Goal: Task Accomplishment & Management: Manage account settings

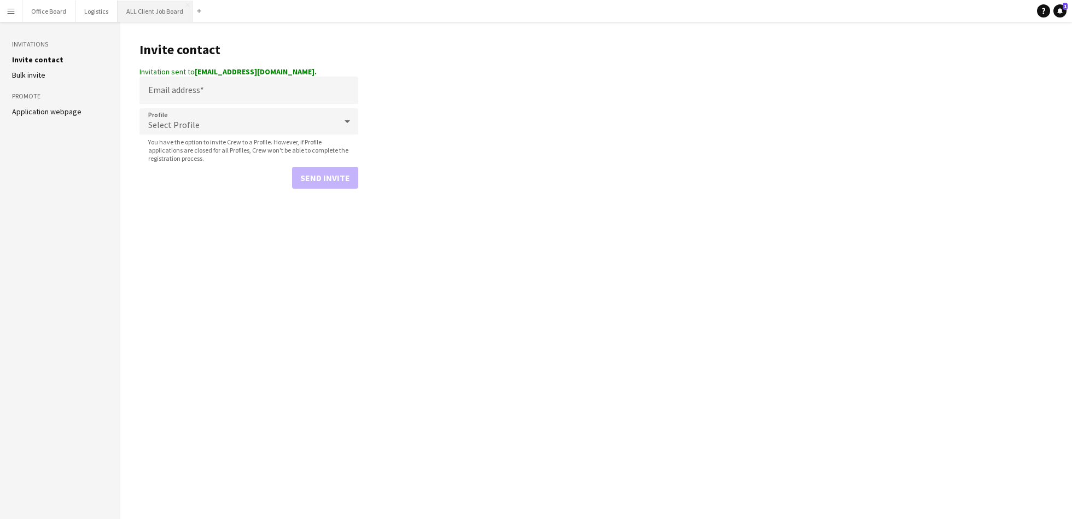
click at [156, 8] on button "ALL Client Job Board Close" at bounding box center [155, 11] width 75 height 21
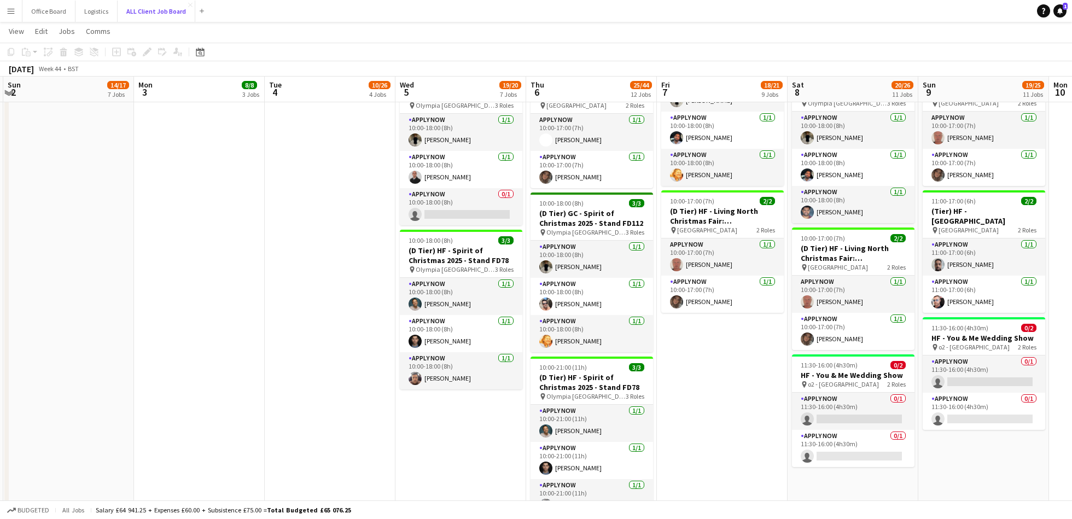
scroll to position [849, 0]
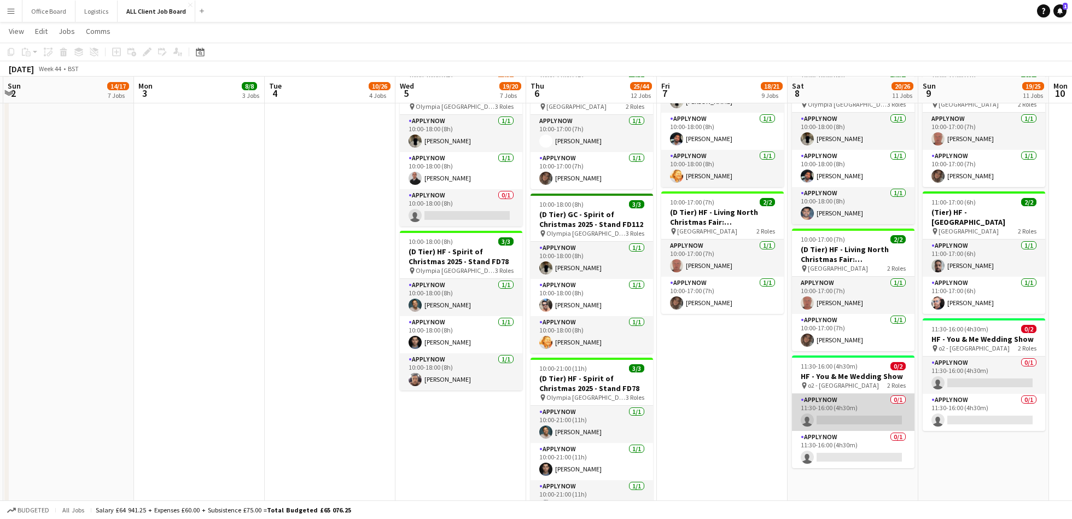
click at [818, 405] on app-card-role "APPLY NOW 0/1 11:30-16:00 (4h30m) single-neutral-actions" at bounding box center [853, 412] width 122 height 37
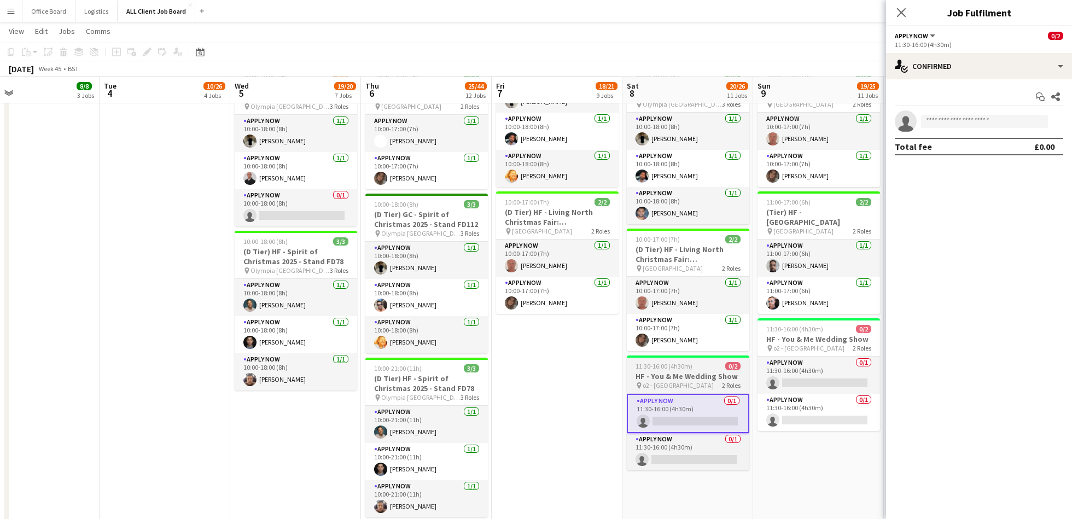
scroll to position [0, 445]
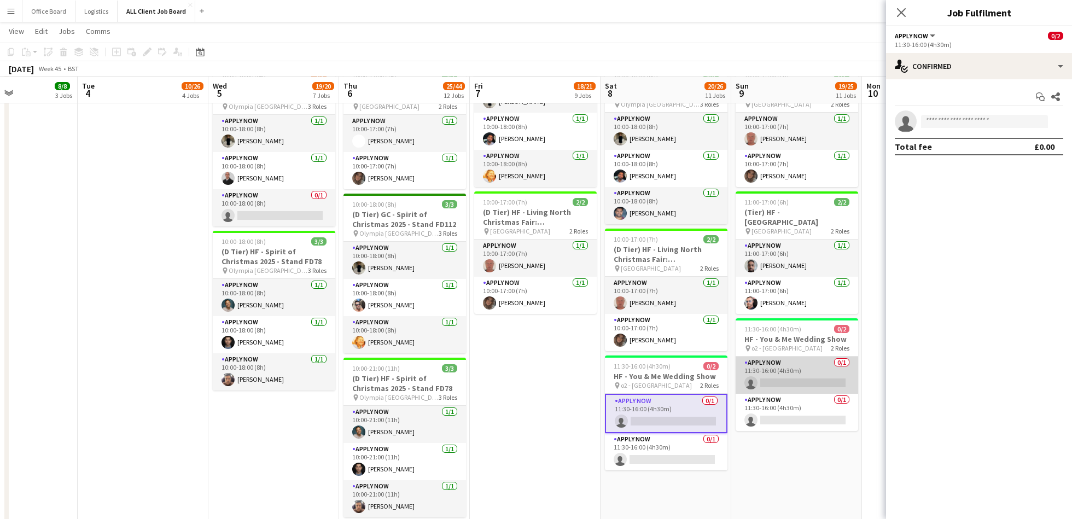
click at [807, 371] on app-card-role "APPLY NOW 0/1 11:30-16:00 (4h30m) single-neutral-actions" at bounding box center [796, 374] width 122 height 37
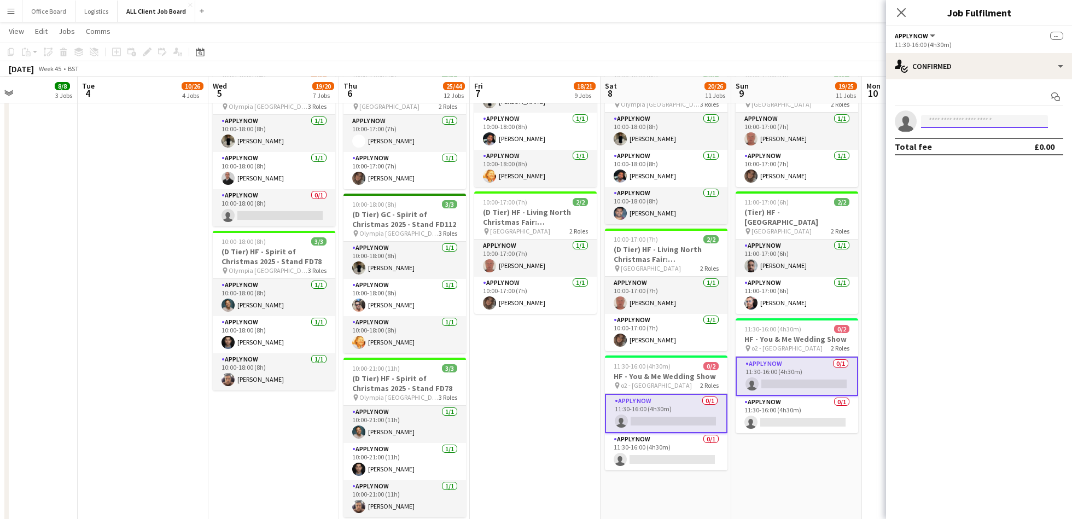
click at [976, 119] on input at bounding box center [984, 121] width 127 height 13
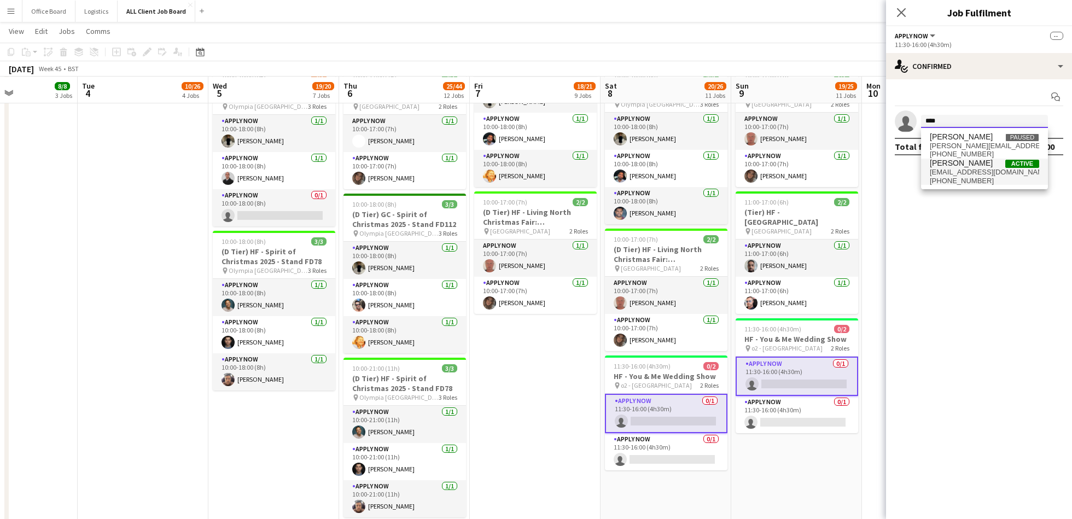
type input "****"
click at [982, 172] on span "[EMAIL_ADDRESS][DOMAIN_NAME]" at bounding box center [983, 172] width 109 height 9
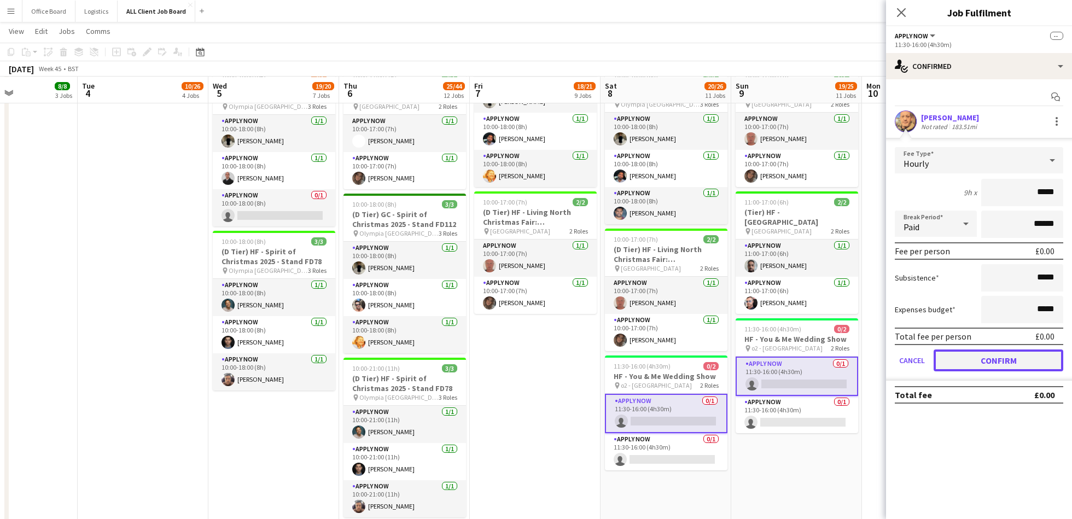
click at [1007, 365] on button "Confirm" at bounding box center [998, 360] width 130 height 22
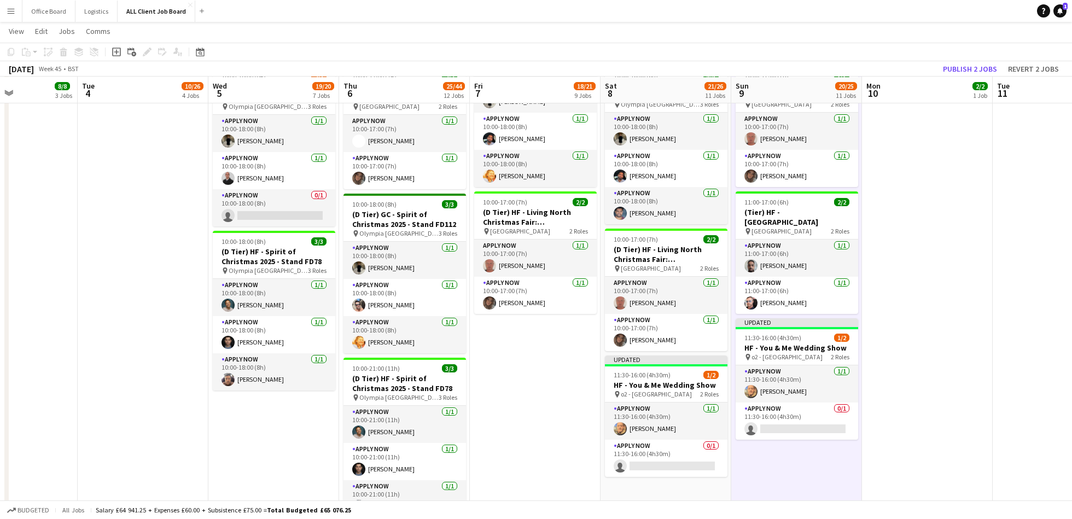
scroll to position [0, 446]
click at [972, 72] on button "Publish 2 jobs" at bounding box center [969, 69] width 63 height 14
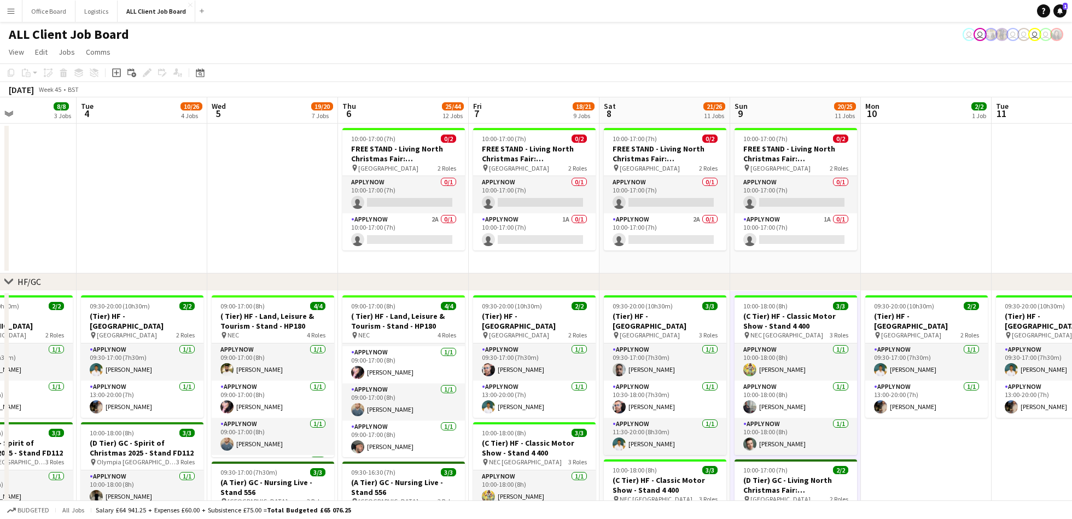
scroll to position [43, 0]
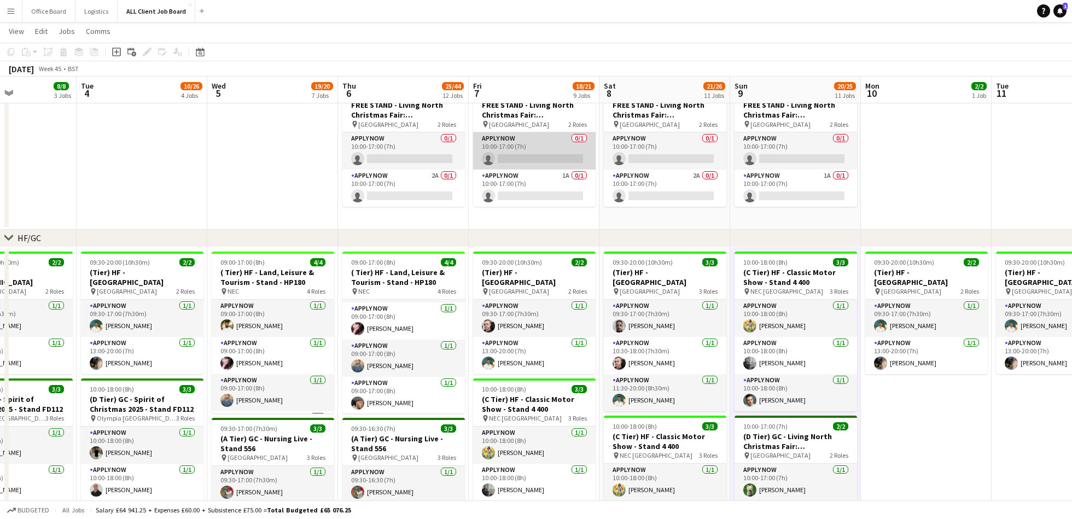
click at [533, 149] on app-card-role "APPLY NOW 0/1 10:00-17:00 (7h) single-neutral-actions" at bounding box center [534, 150] width 122 height 37
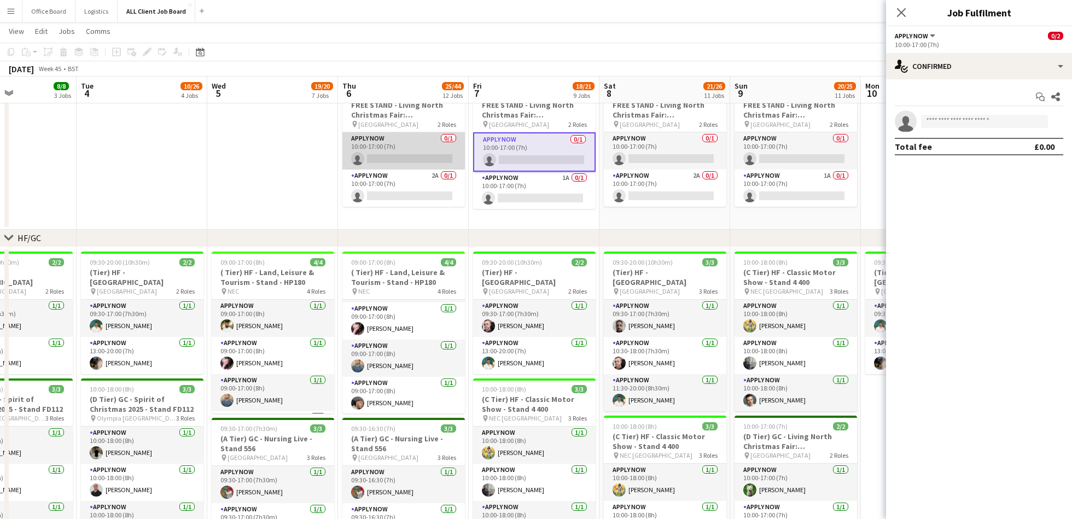
click at [394, 149] on app-card-role "APPLY NOW 0/1 10:00-17:00 (7h) single-neutral-actions" at bounding box center [403, 150] width 122 height 37
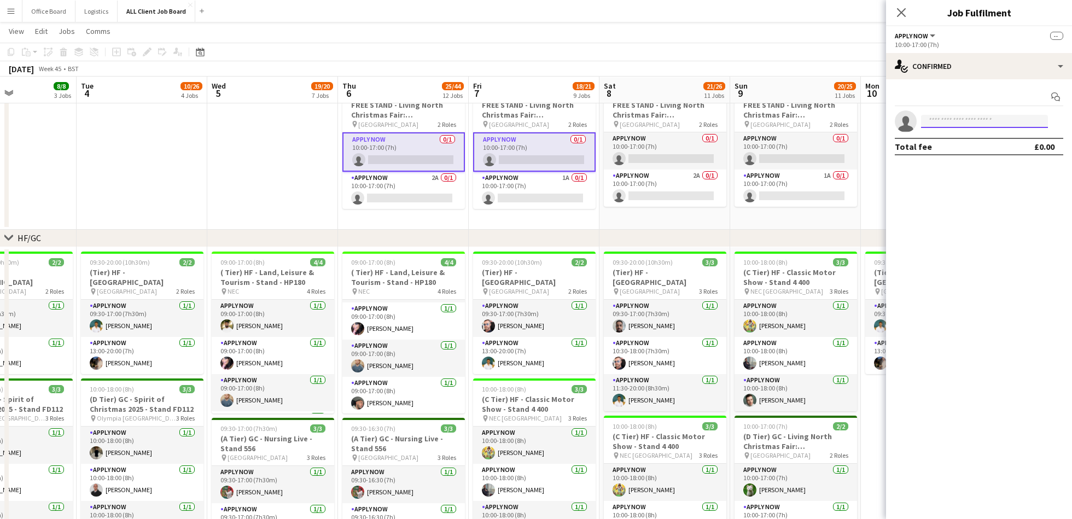
click at [1001, 121] on input at bounding box center [984, 121] width 127 height 13
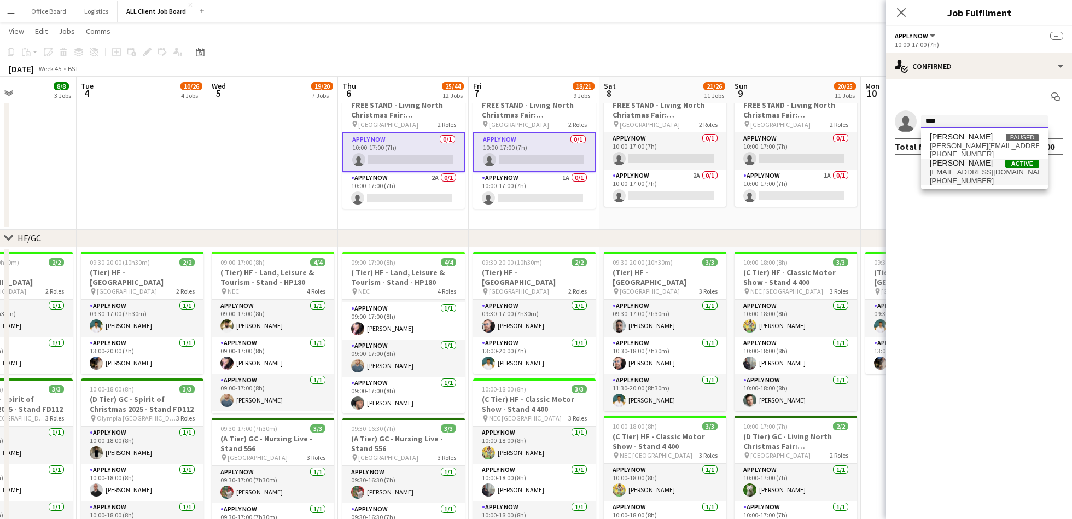
type input "****"
click at [975, 167] on span "[PERSON_NAME] Active" at bounding box center [983, 163] width 109 height 9
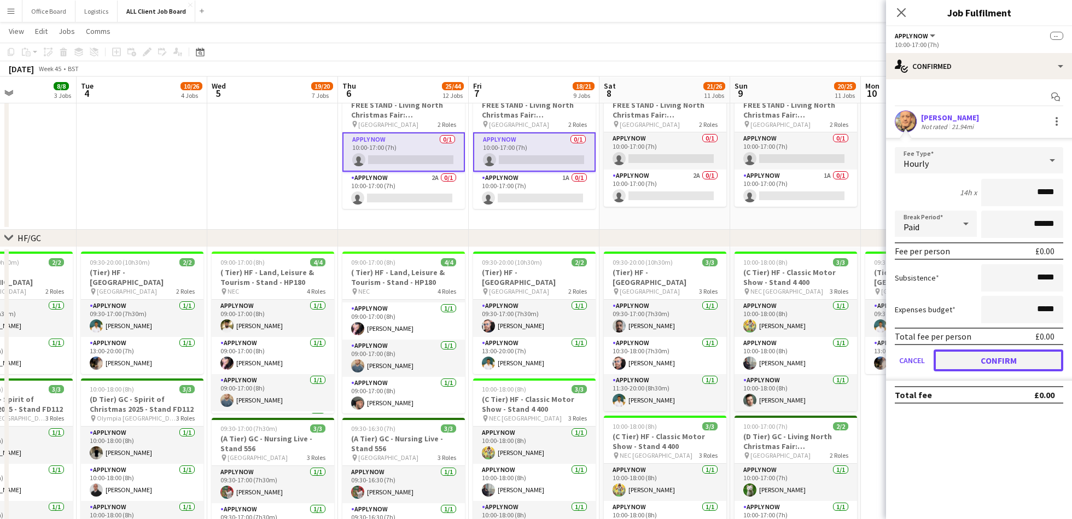
click at [1023, 352] on button "Confirm" at bounding box center [998, 360] width 130 height 22
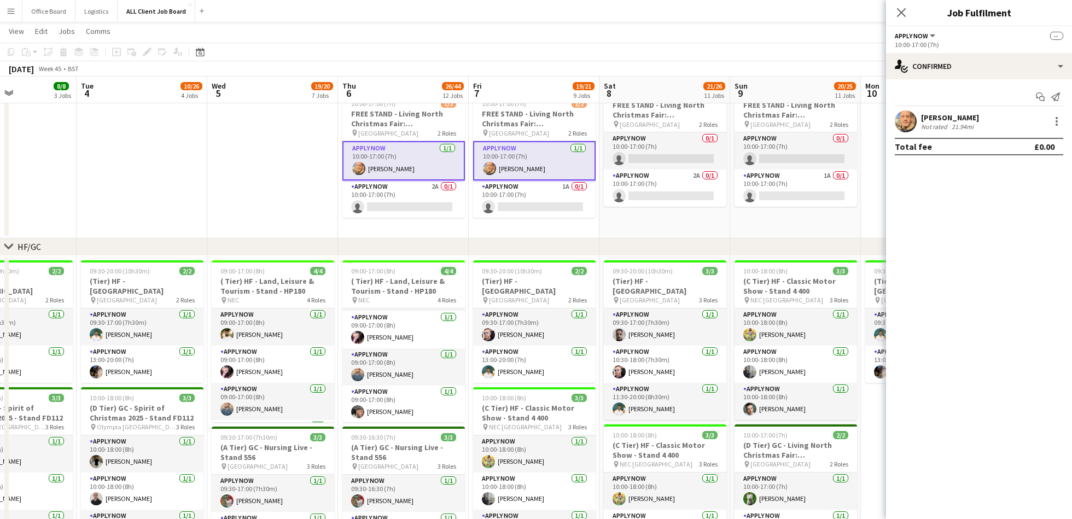
click at [794, 220] on app-date-cell "10:00-17:00 (7h) 0/2 FREE STAND - Living North Christmas Fair: [GEOGRAPHIC_DATA…" at bounding box center [795, 159] width 131 height 159
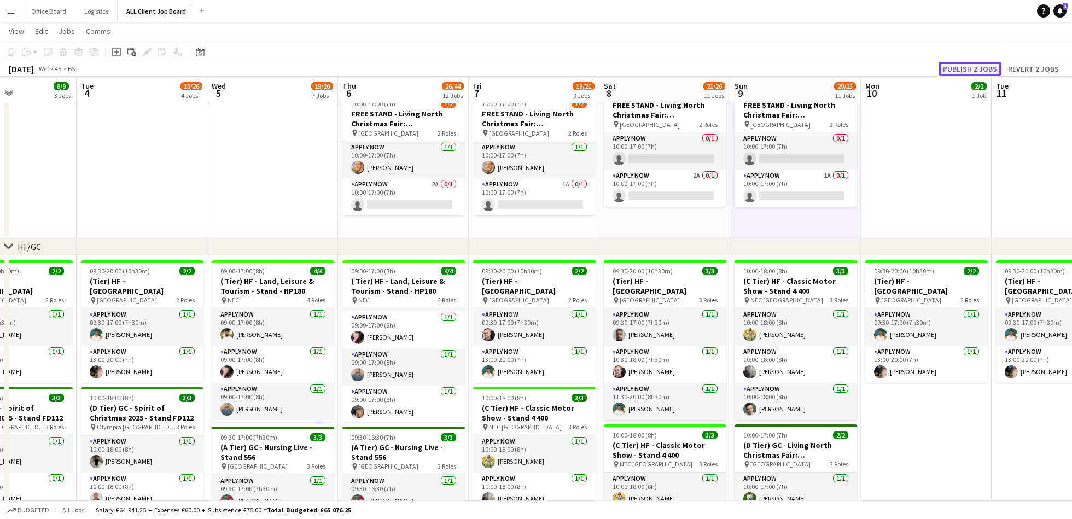
click at [967, 67] on button "Publish 2 jobs" at bounding box center [969, 69] width 63 height 14
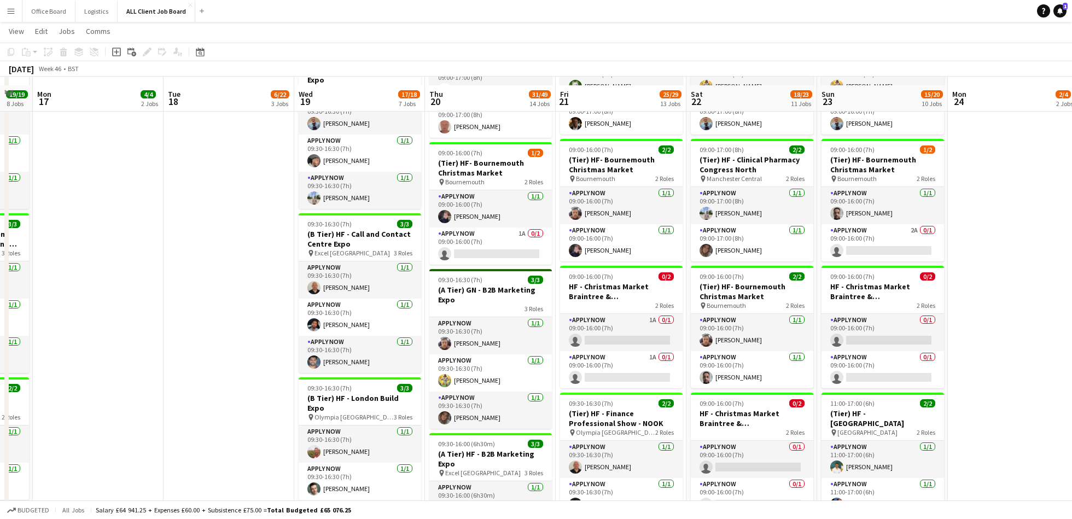
scroll to position [535, 0]
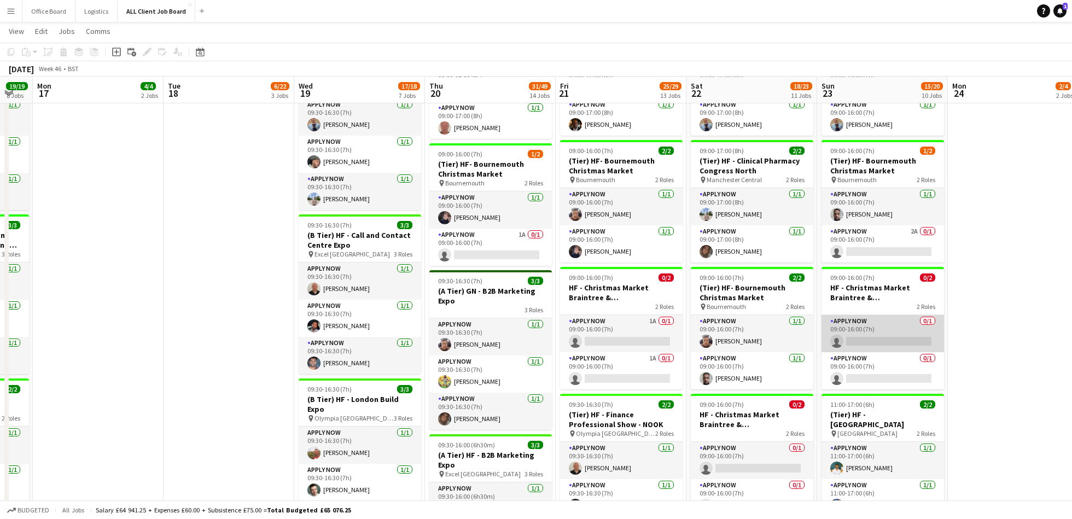
click at [908, 339] on app-card-role "APPLY NOW 0/1 09:00-16:00 (7h) single-neutral-actions" at bounding box center [882, 333] width 122 height 37
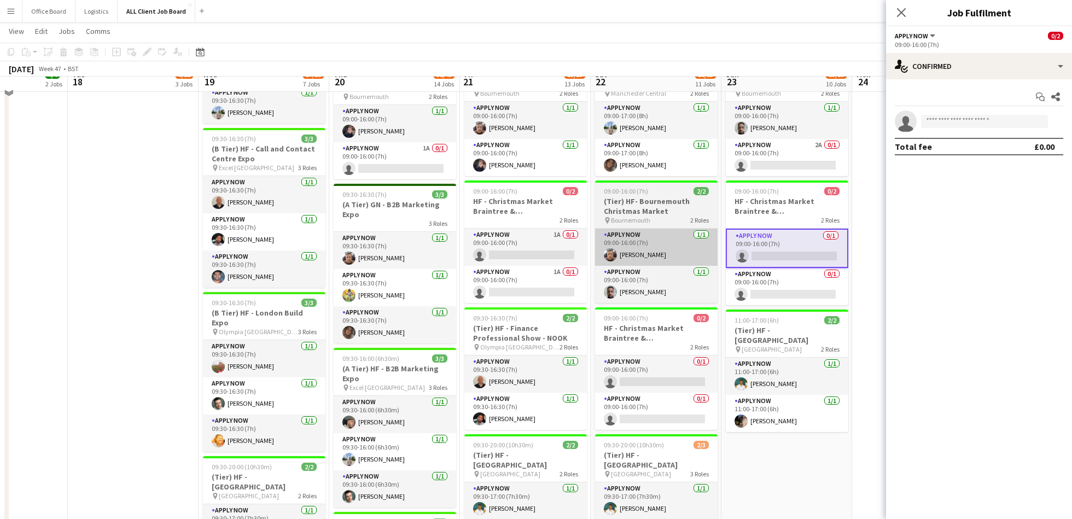
scroll to position [622, 0]
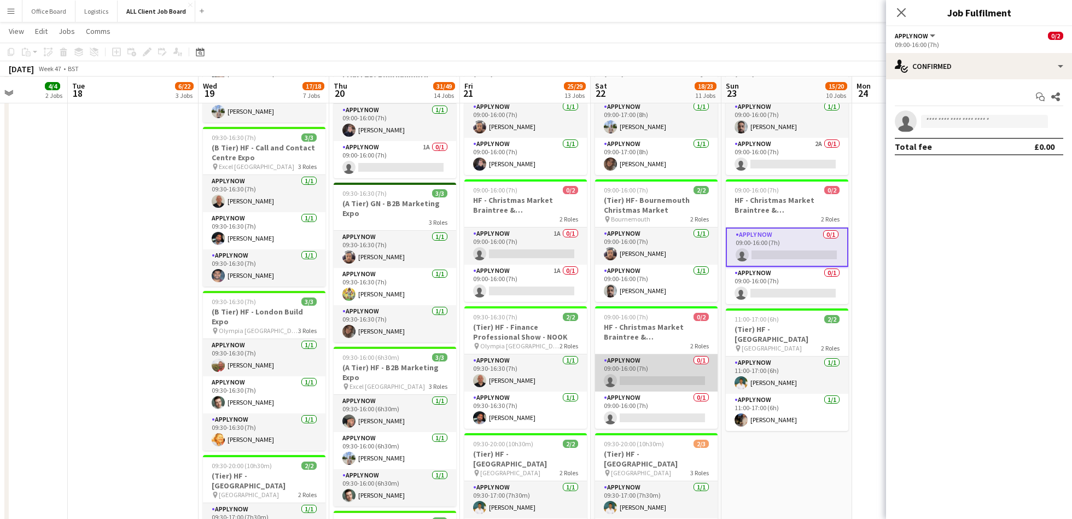
click at [665, 368] on app-card-role "APPLY NOW 0/1 09:00-16:00 (7h) single-neutral-actions" at bounding box center [656, 372] width 122 height 37
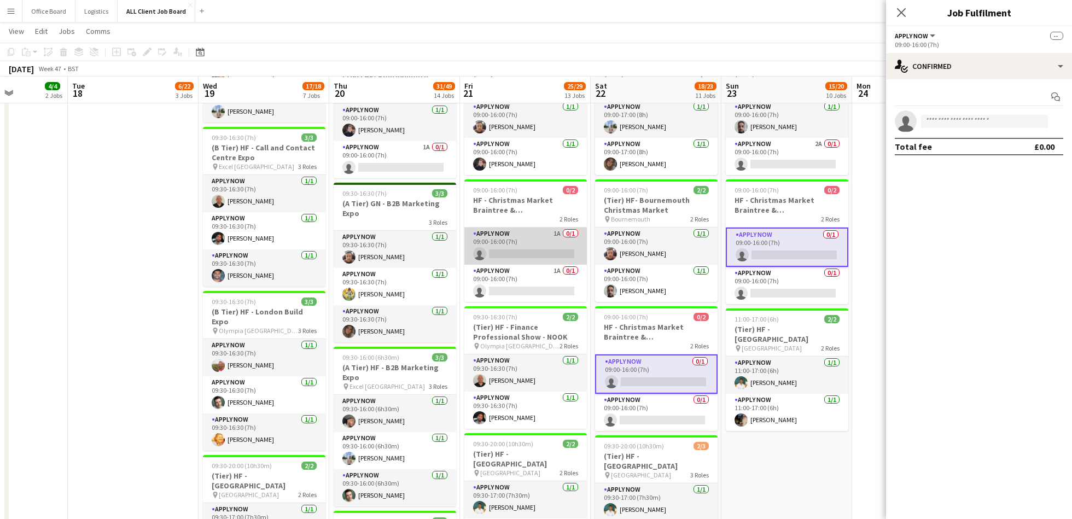
click at [522, 243] on app-card-role "APPLY NOW 1A 0/1 09:00-16:00 (7h) single-neutral-actions" at bounding box center [525, 245] width 122 height 37
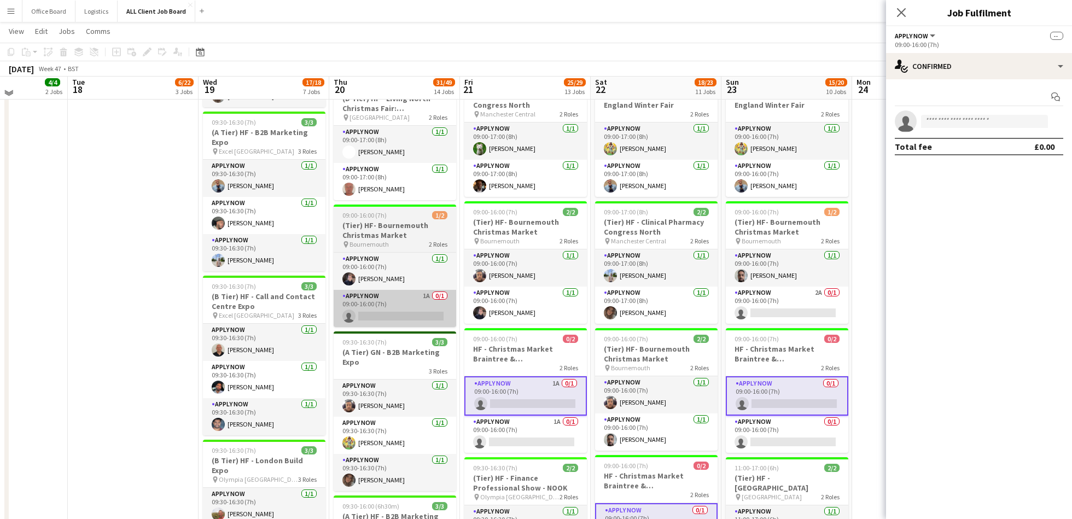
scroll to position [466, 0]
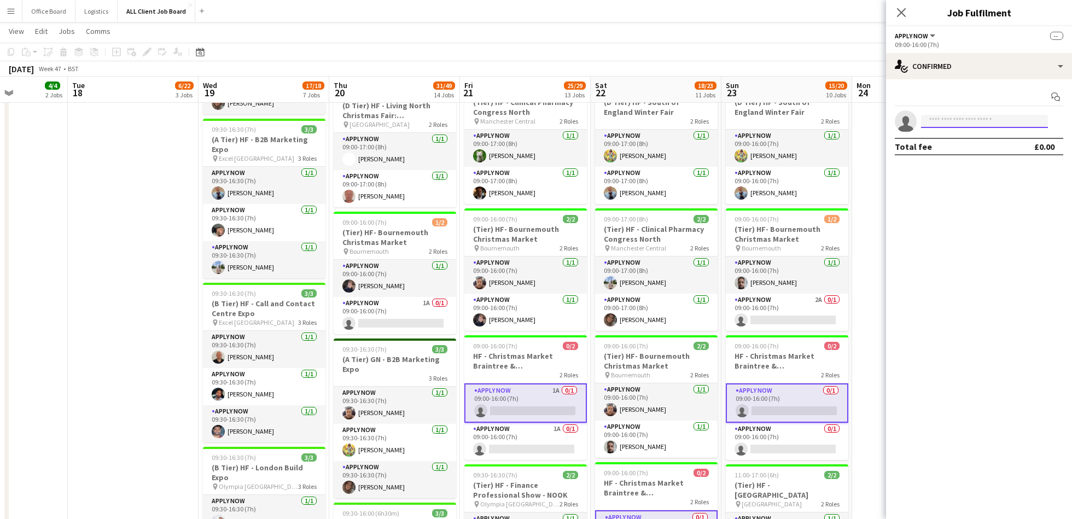
click at [968, 121] on input at bounding box center [984, 121] width 127 height 13
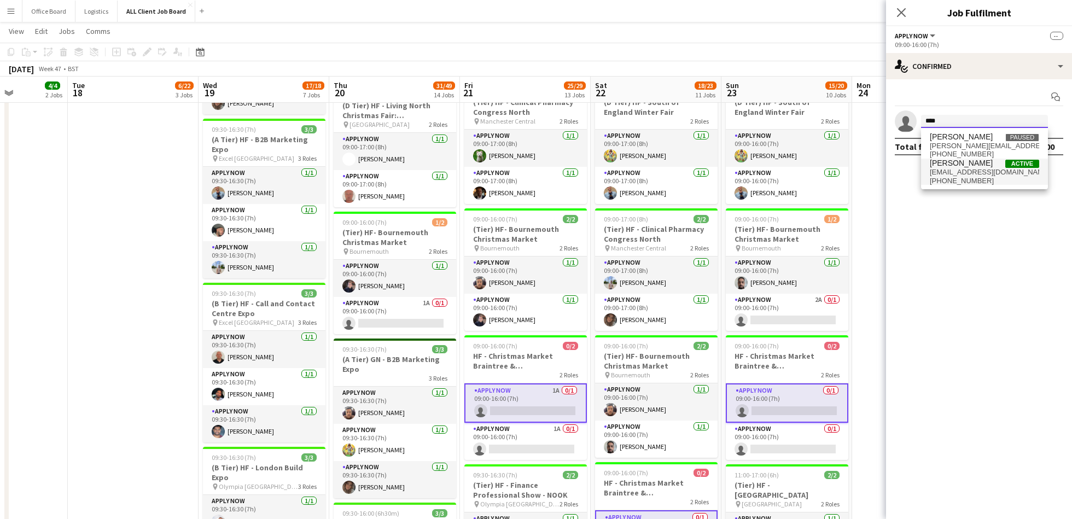
type input "****"
click at [980, 177] on span "[PHONE_NUMBER]" at bounding box center [983, 181] width 109 height 9
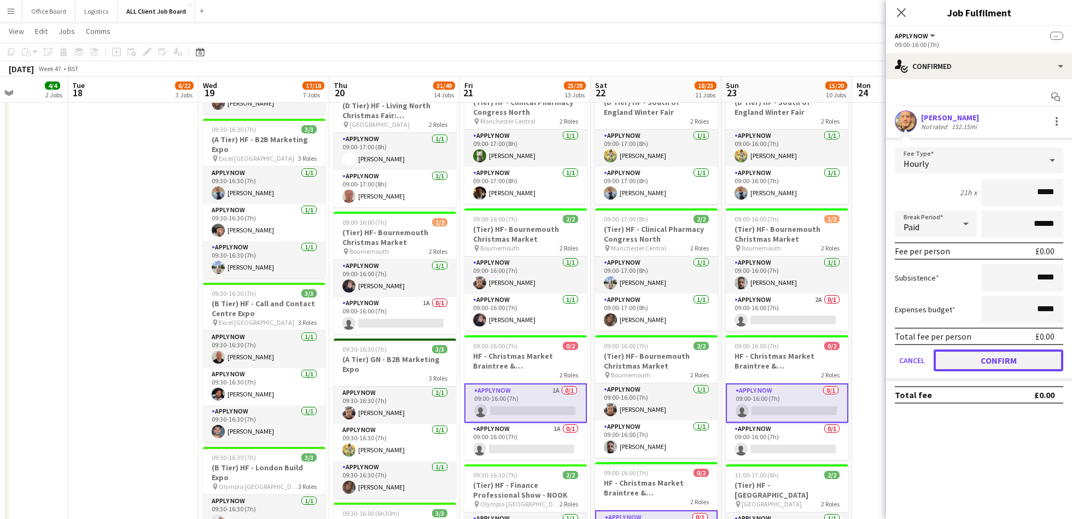
click at [998, 359] on button "Confirm" at bounding box center [998, 360] width 130 height 22
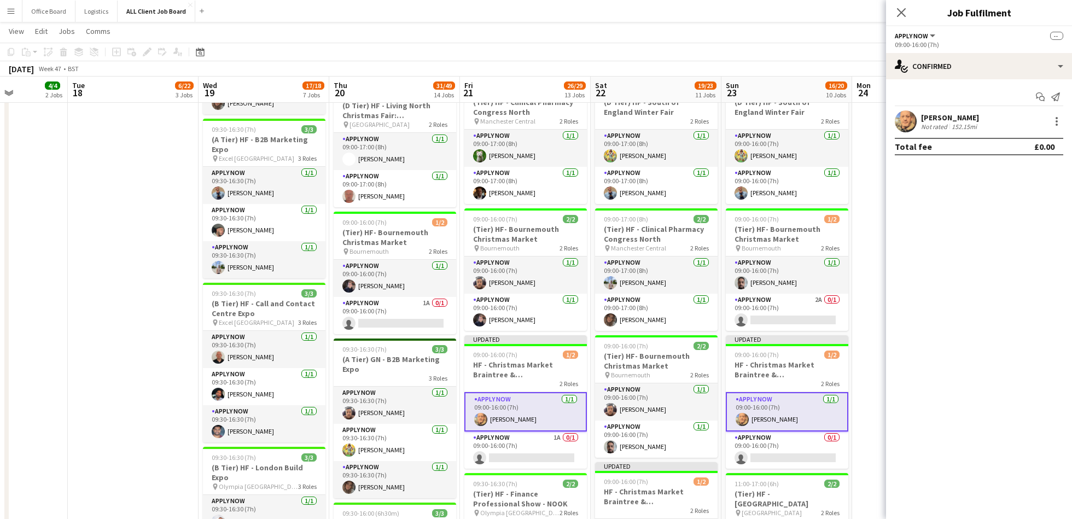
click at [826, 46] on app-toolbar "Copy Paste Paste Command V Paste with crew Command Shift V Paste linked Job [GE…" at bounding box center [536, 52] width 1072 height 19
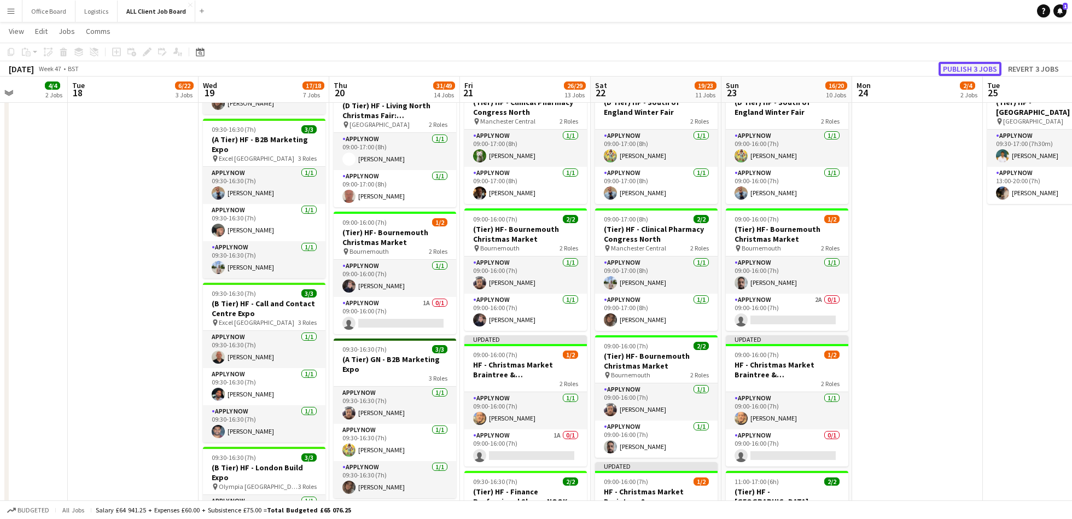
click at [989, 68] on button "Publish 3 jobs" at bounding box center [969, 69] width 63 height 14
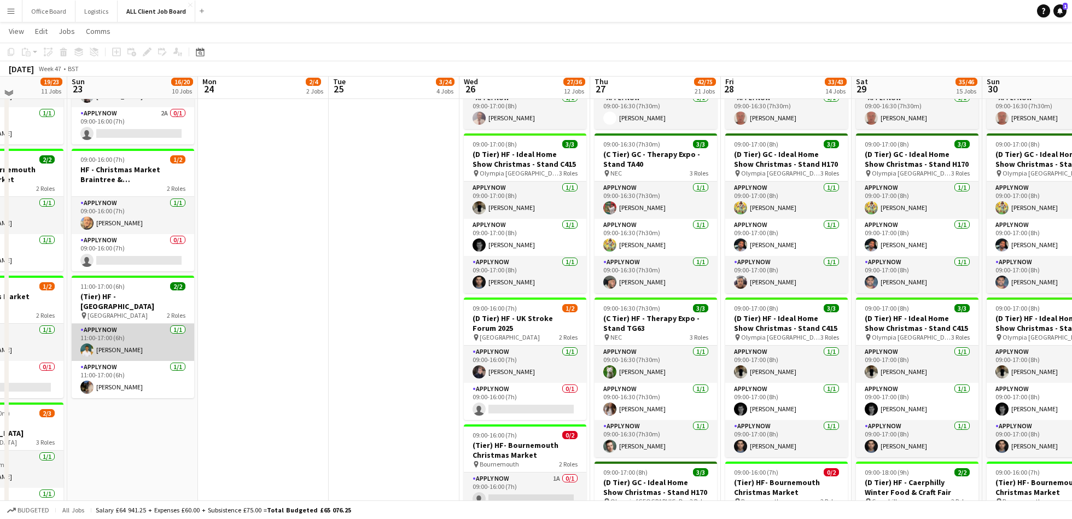
scroll to position [648, 0]
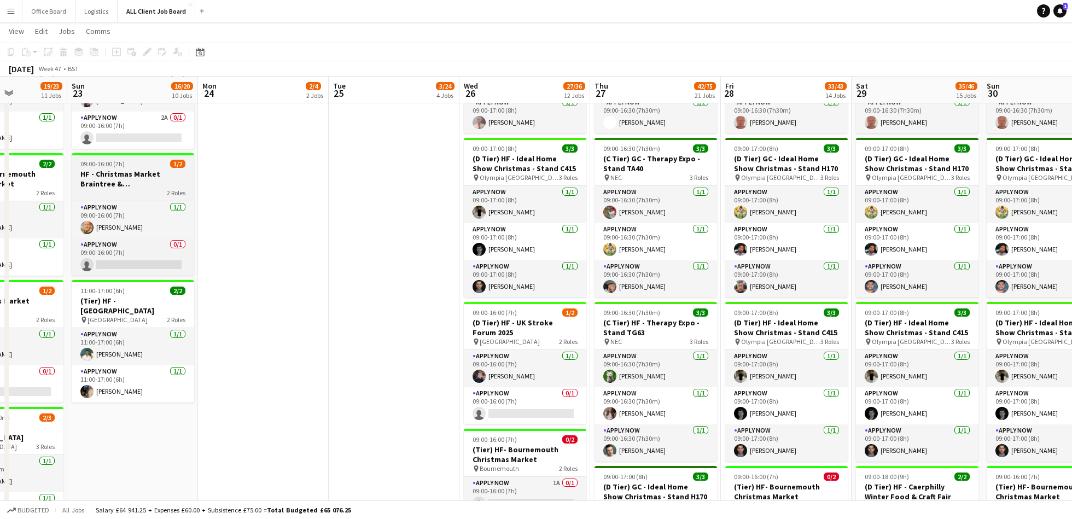
click at [108, 171] on h3 "HF - Christmas Market Braintree & [GEOGRAPHIC_DATA]" at bounding box center [133, 179] width 122 height 20
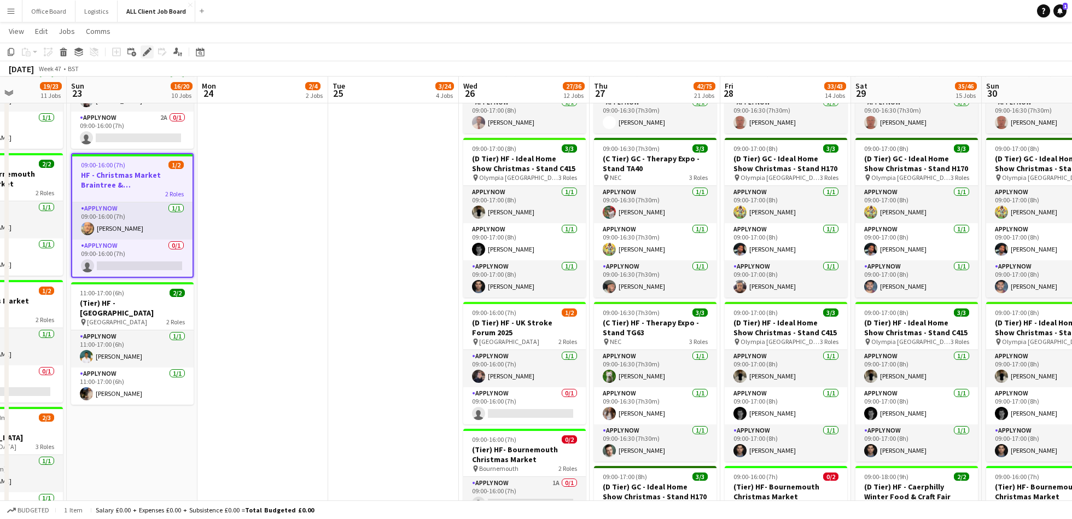
click at [147, 51] on icon at bounding box center [147, 52] width 6 height 6
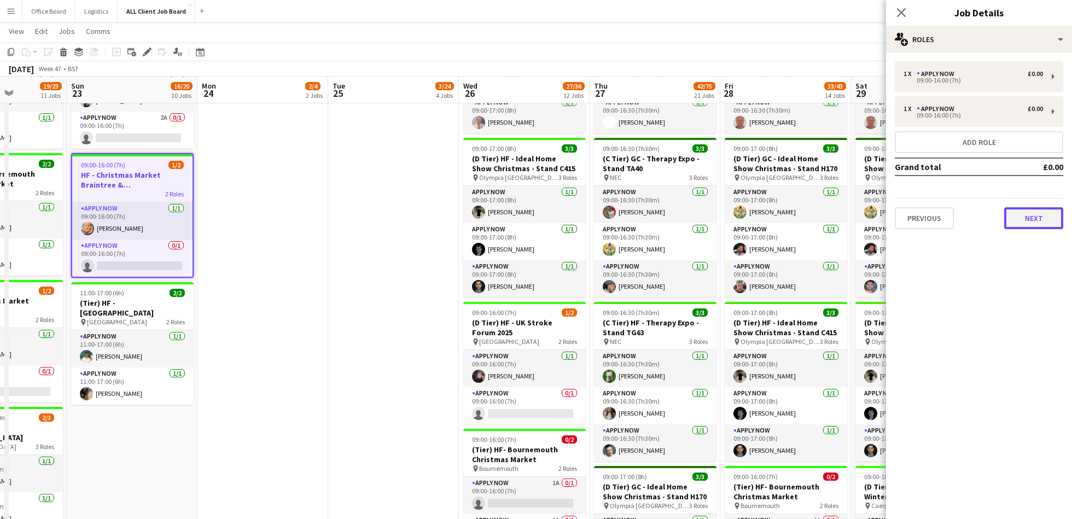
click at [1044, 225] on button "Next" at bounding box center [1033, 218] width 59 height 22
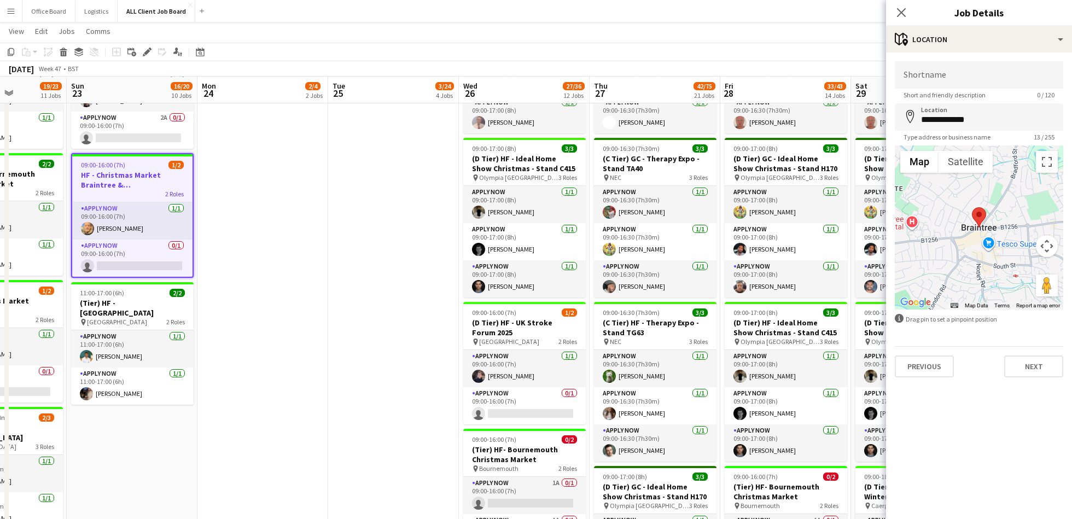
click at [981, 241] on div at bounding box center [978, 227] width 168 height 164
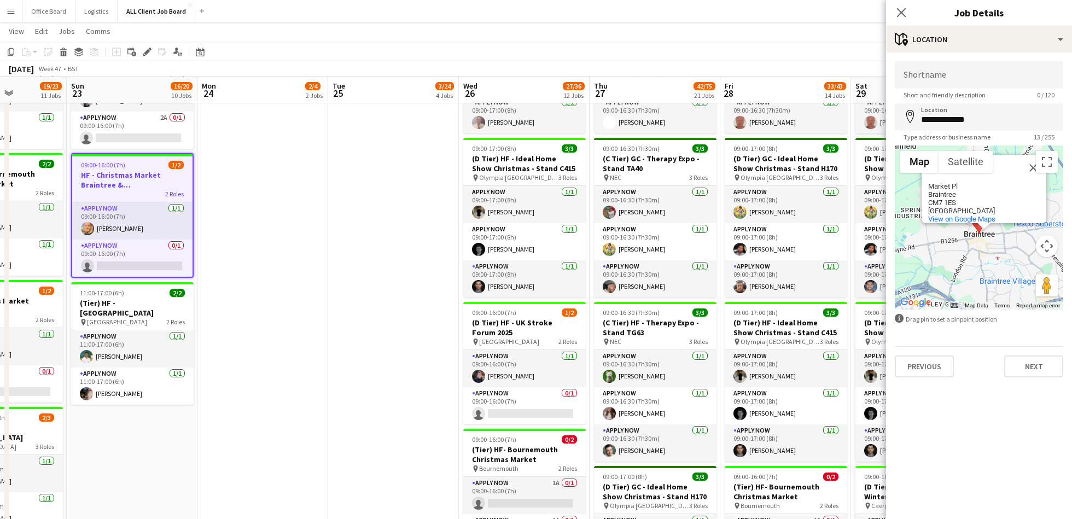
click at [990, 276] on div "Tesco Superstore Tesco Superstore Market Pl Braintree CM7 1ES [GEOGRAPHIC_DATA]…" at bounding box center [978, 227] width 168 height 164
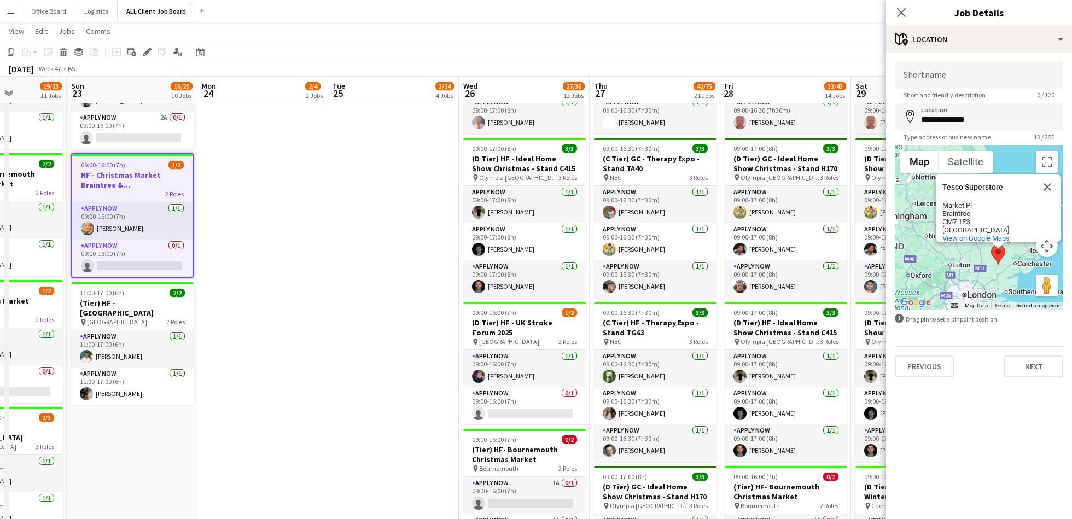
click at [568, 12] on app-navbar "Menu Boards Boards Boards All jobs Status Workforce Workforce My Workforce Recr…" at bounding box center [536, 11] width 1072 height 22
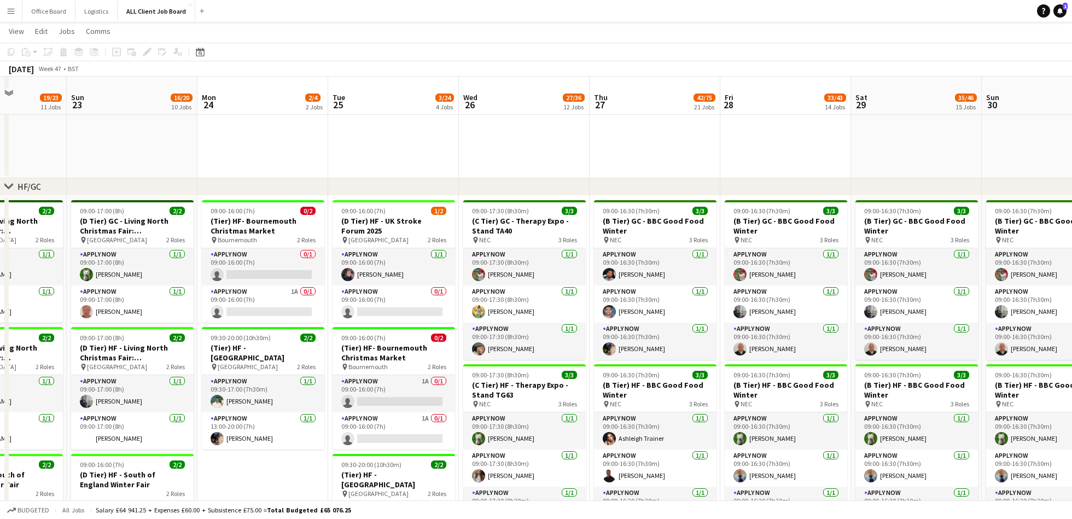
scroll to position [114, 0]
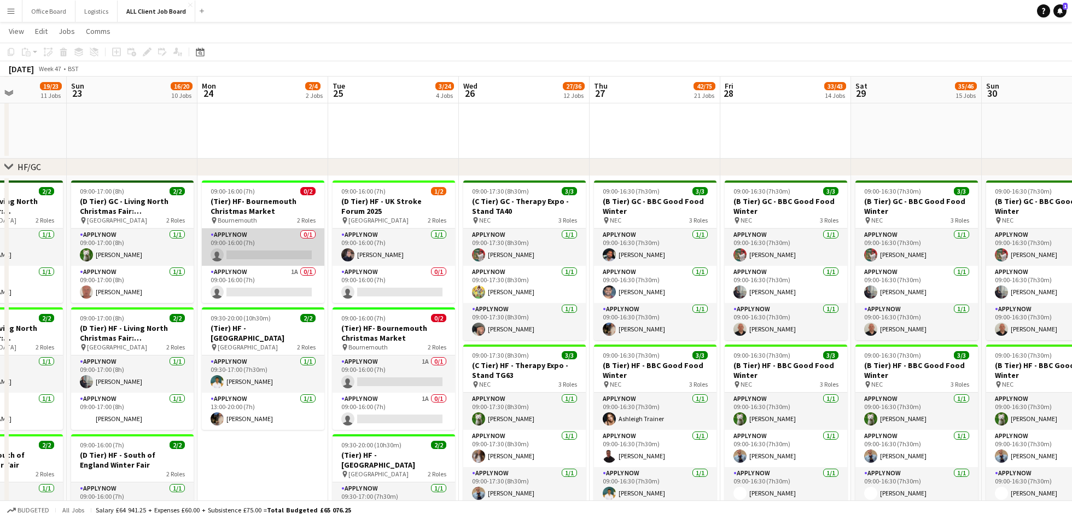
click at [249, 240] on app-card-role "APPLY NOW 0/1 09:00-16:00 (7h) single-neutral-actions" at bounding box center [263, 247] width 122 height 37
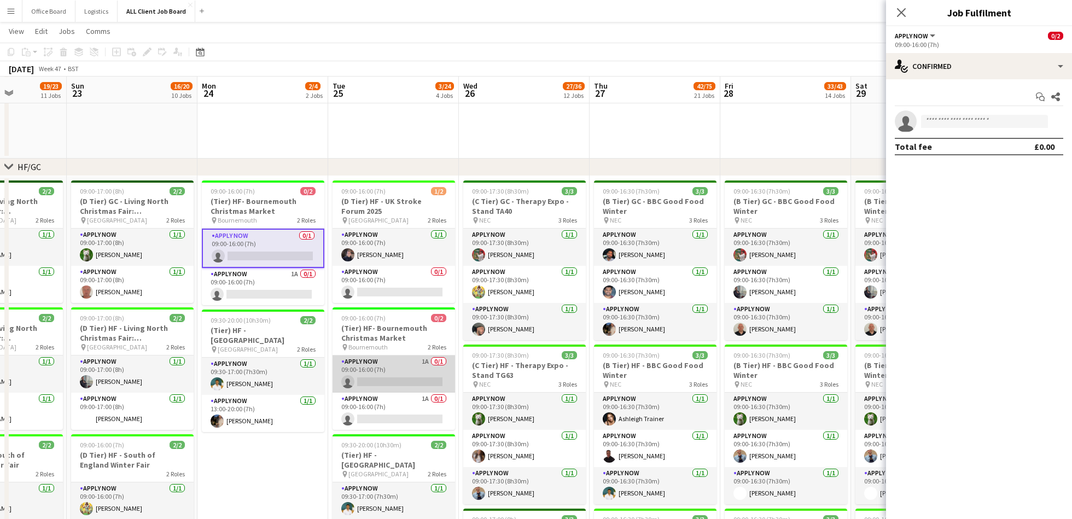
click at [408, 375] on app-card-role "APPLY NOW 1A 0/1 09:00-16:00 (7h) single-neutral-actions" at bounding box center [393, 373] width 122 height 37
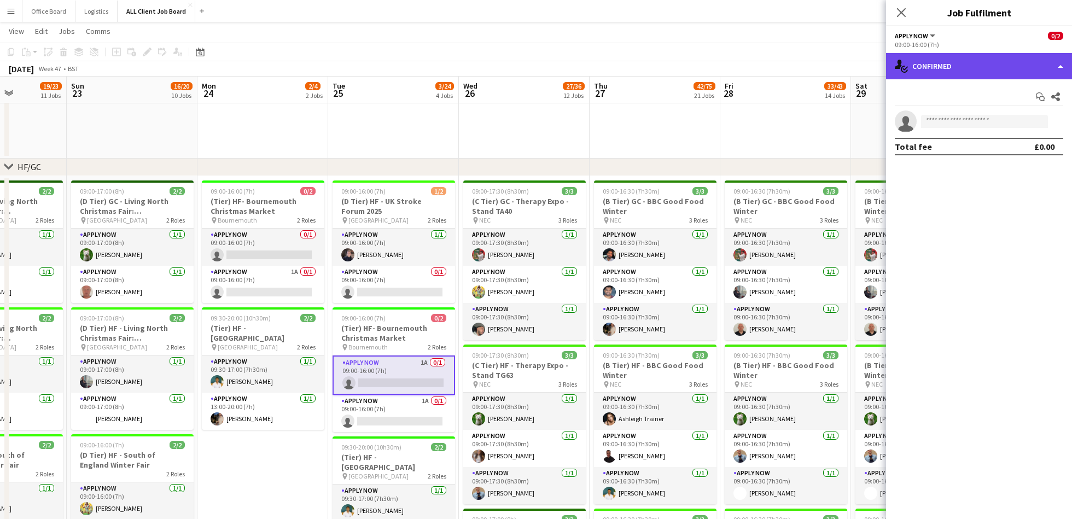
click at [974, 62] on div "single-neutral-actions-check-2 Confirmed" at bounding box center [979, 66] width 186 height 26
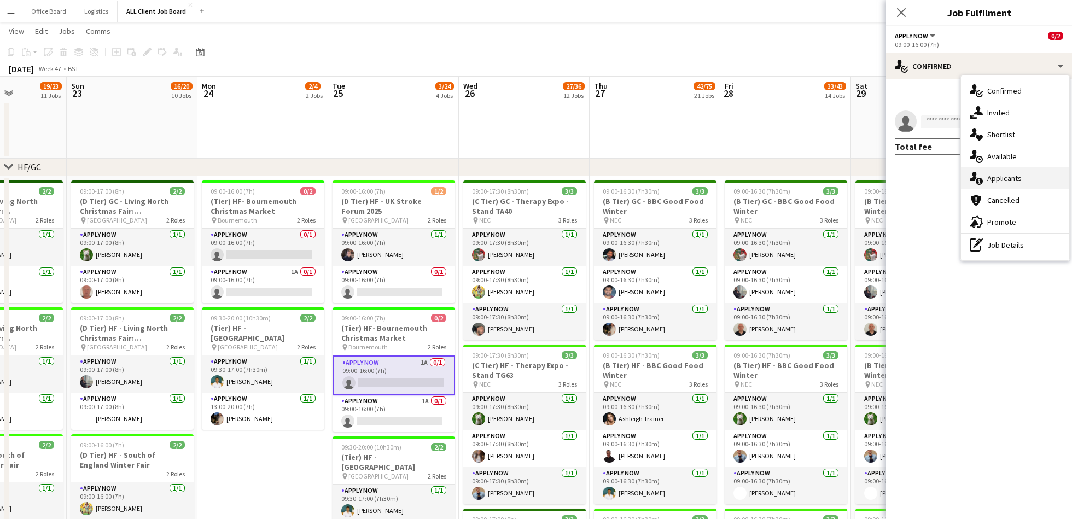
click at [1015, 180] on span "Applicants" at bounding box center [1004, 178] width 34 height 10
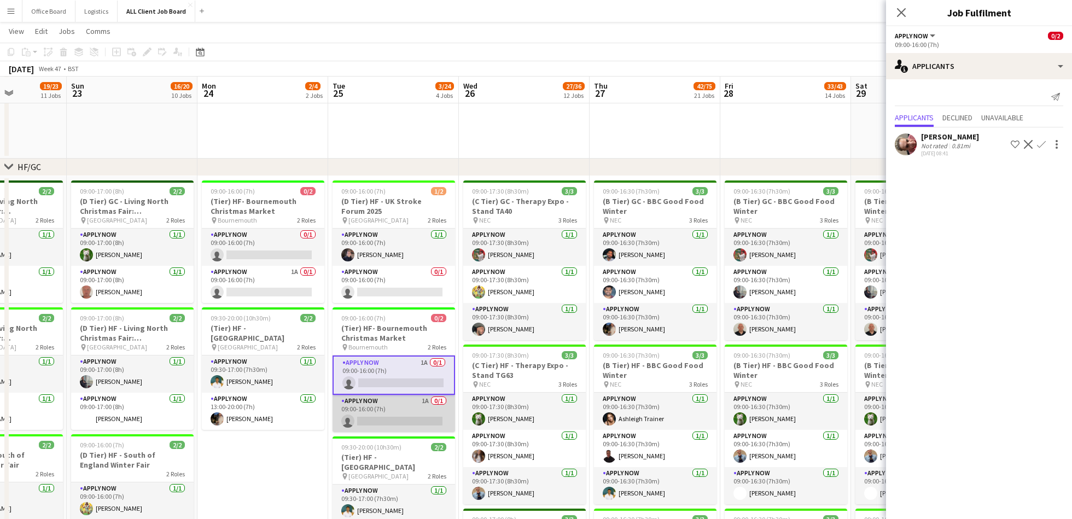
click at [393, 419] on app-card-role "APPLY NOW 1A 0/1 09:00-16:00 (7h) single-neutral-actions" at bounding box center [393, 413] width 122 height 37
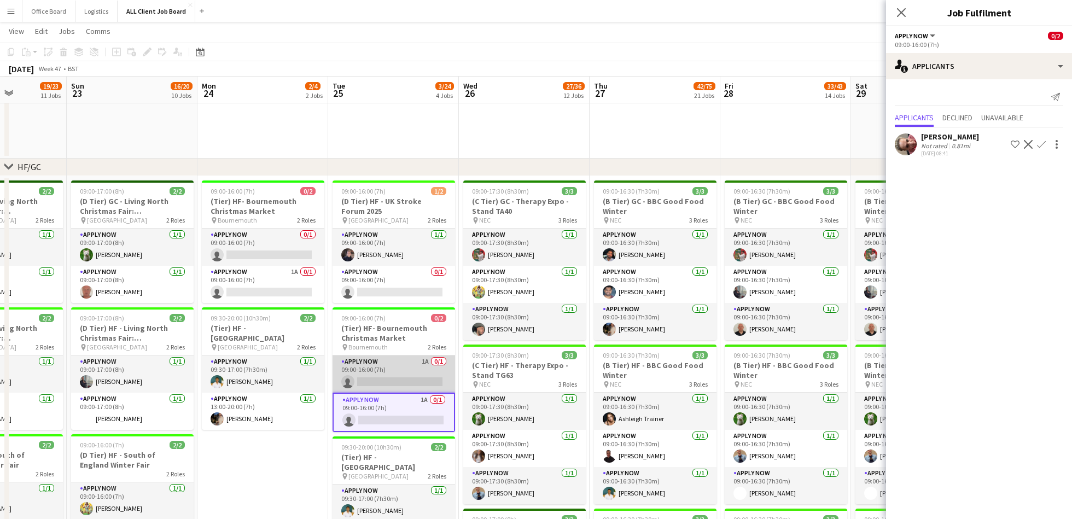
click at [398, 372] on app-card-role "APPLY NOW 1A 0/1 09:00-16:00 (7h) single-neutral-actions" at bounding box center [393, 373] width 122 height 37
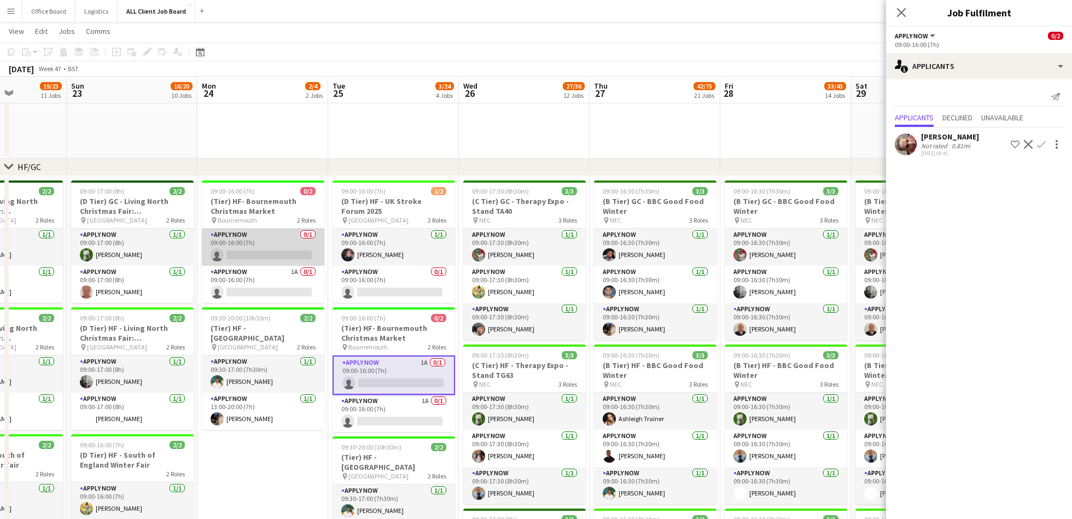
click at [263, 253] on app-card-role "APPLY NOW 0/1 09:00-16:00 (7h) single-neutral-actions" at bounding box center [263, 247] width 122 height 37
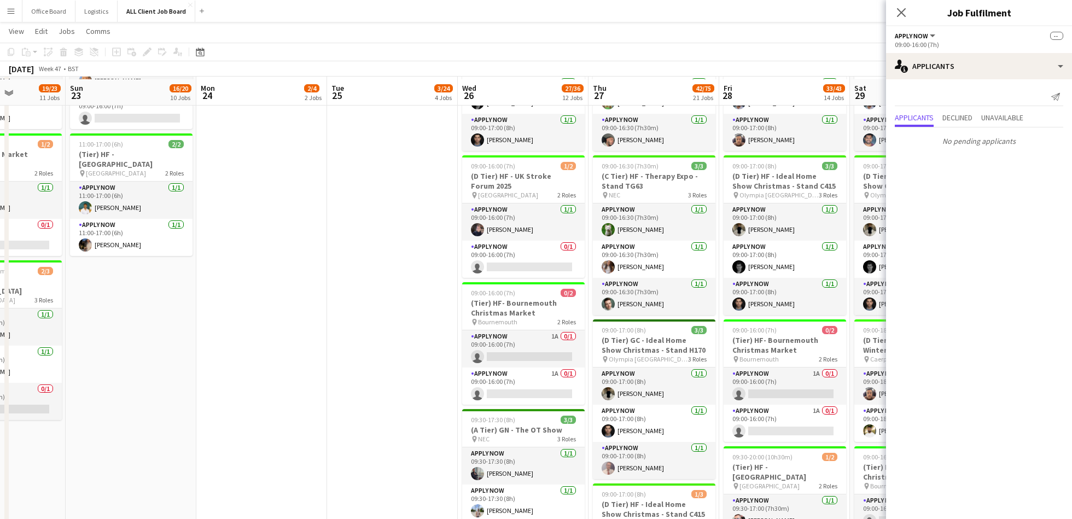
scroll to position [798, 0]
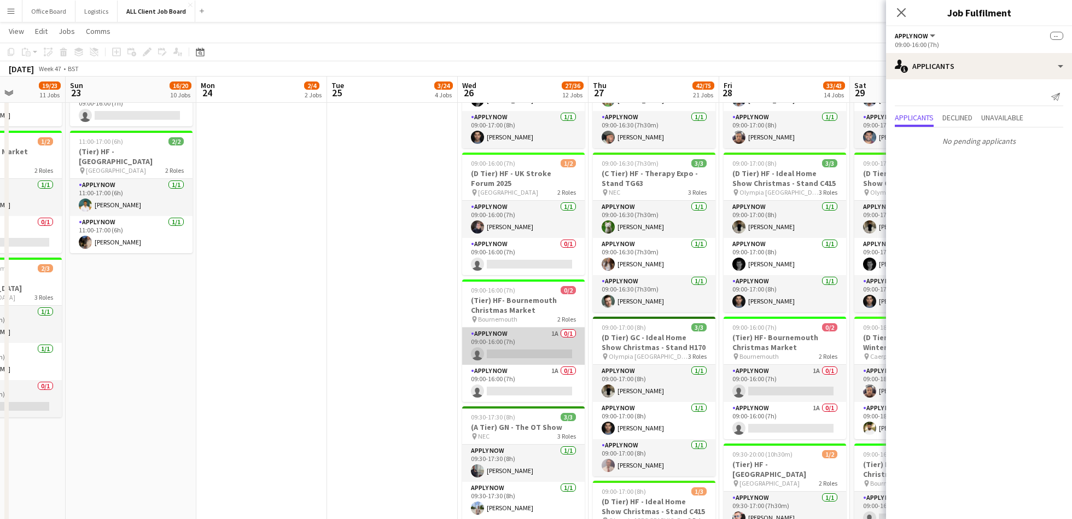
click at [536, 347] on app-card-role "APPLY NOW 1A 0/1 09:00-16:00 (7h) single-neutral-actions" at bounding box center [523, 345] width 122 height 37
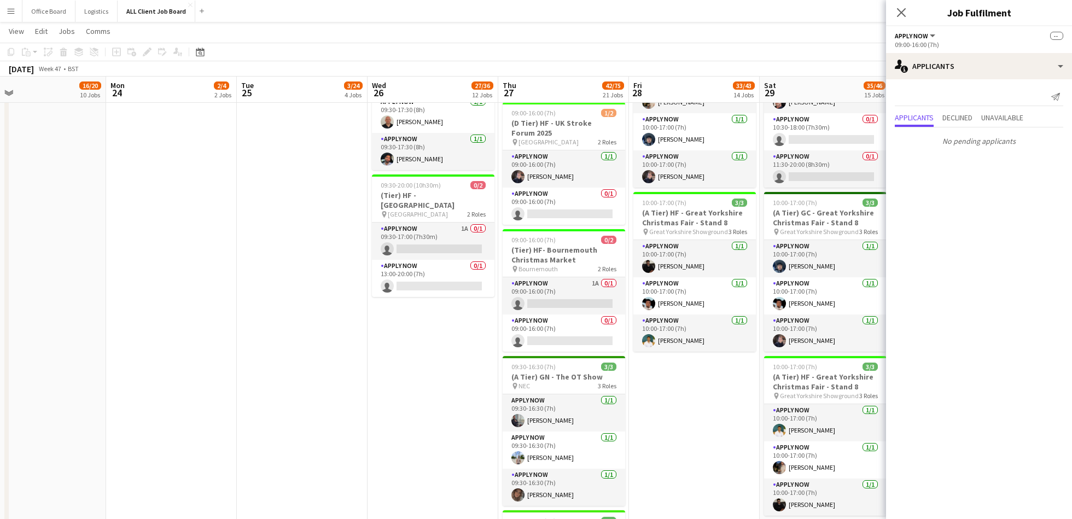
scroll to position [1348, 0]
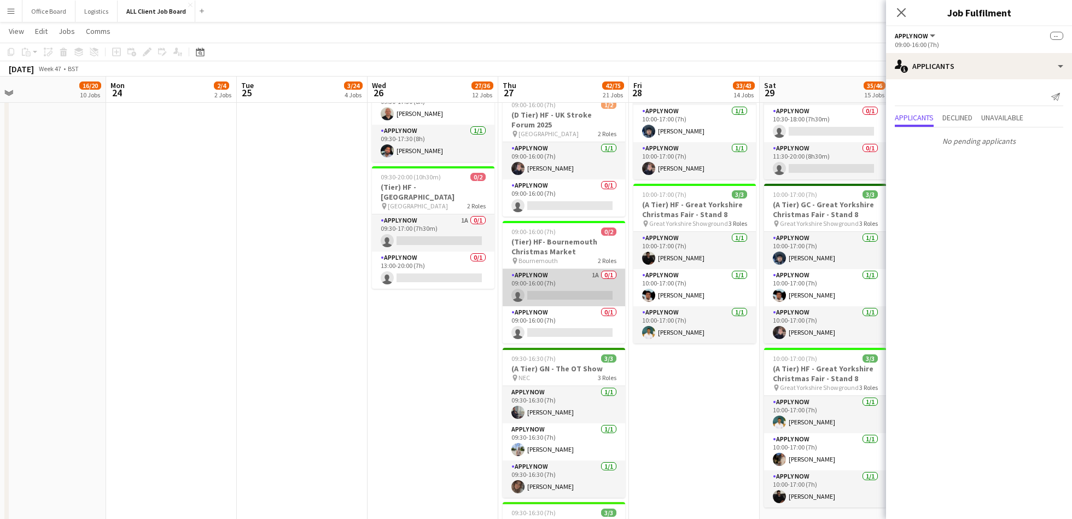
click at [552, 274] on app-card-role "APPLY NOW 1A 0/1 09:00-16:00 (7h) single-neutral-actions" at bounding box center [563, 287] width 122 height 37
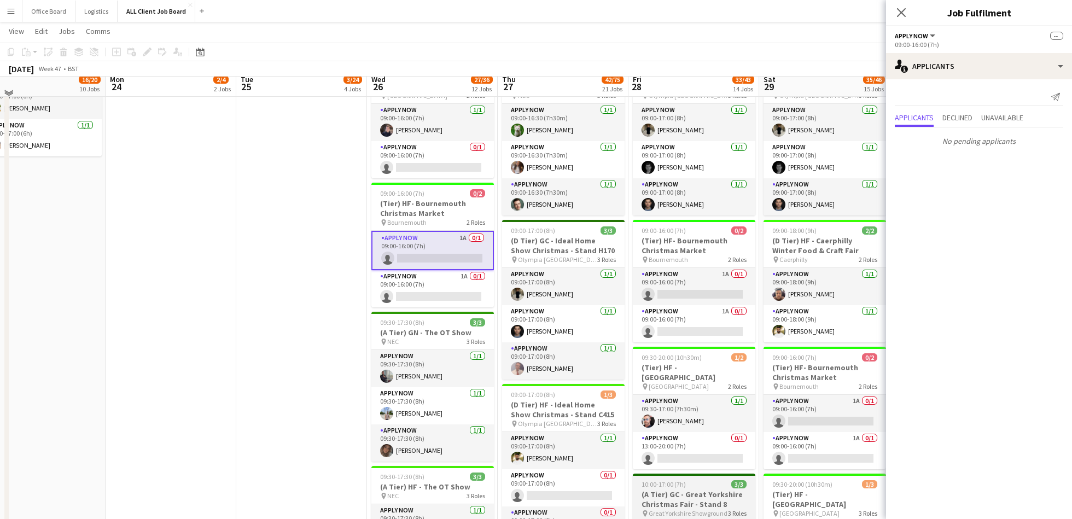
scroll to position [888, 0]
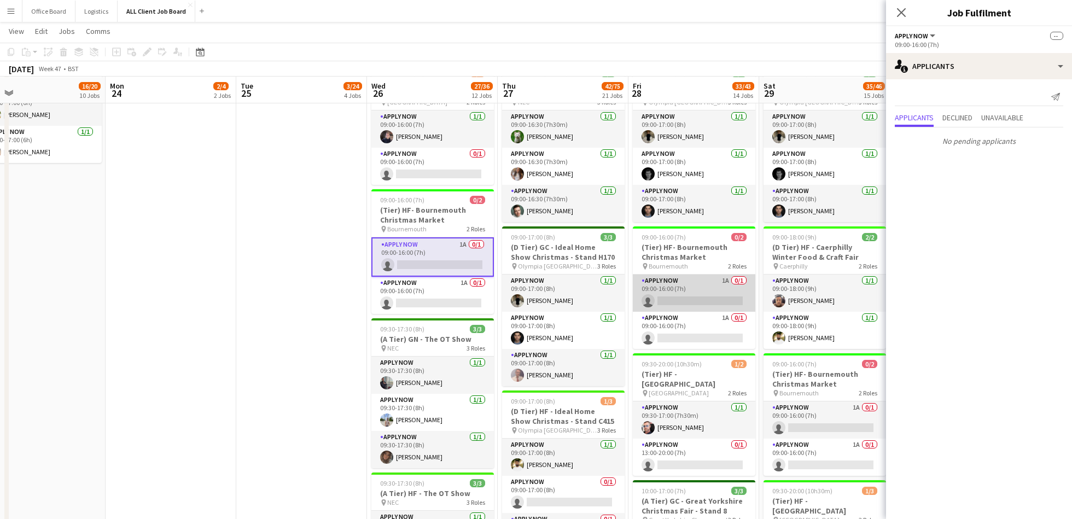
click at [682, 289] on app-card-role "APPLY NOW 1A 0/1 09:00-16:00 (7h) single-neutral-actions" at bounding box center [694, 292] width 122 height 37
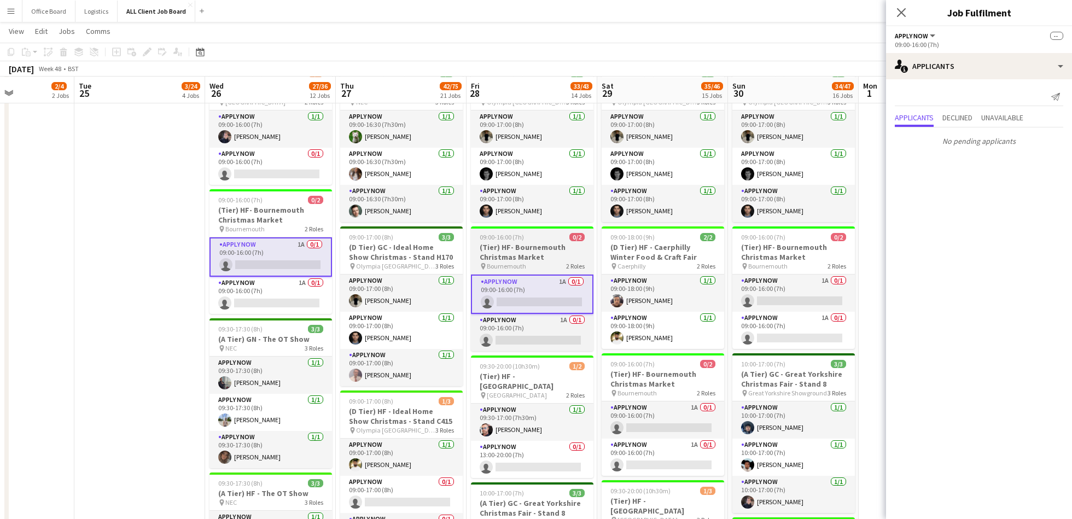
scroll to position [0, 457]
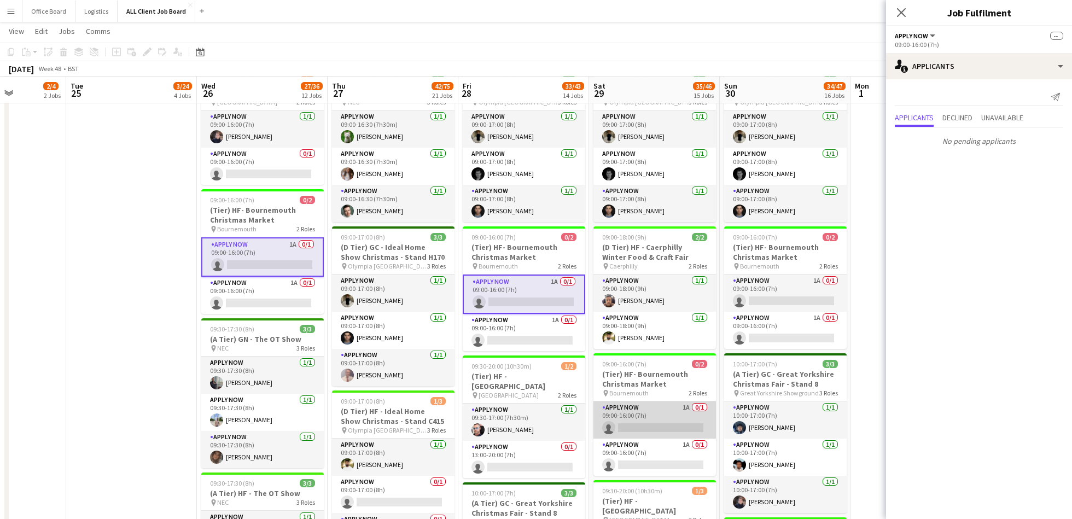
click at [664, 427] on app-card-role "APPLY NOW 1A 0/1 09:00-16:00 (7h) single-neutral-actions" at bounding box center [654, 419] width 122 height 37
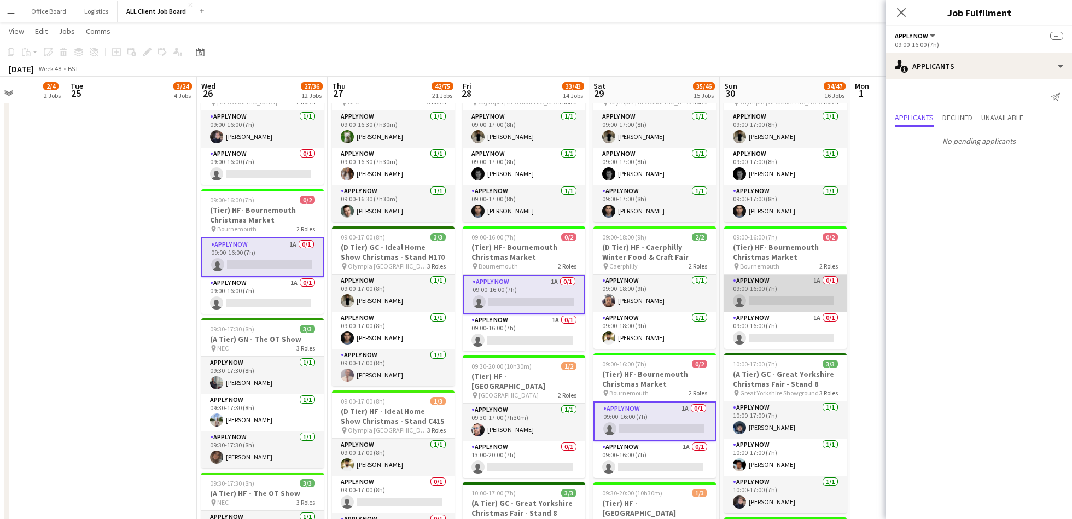
click at [788, 286] on app-card-role "APPLY NOW 1A 0/1 09:00-16:00 (7h) single-neutral-actions" at bounding box center [785, 292] width 122 height 37
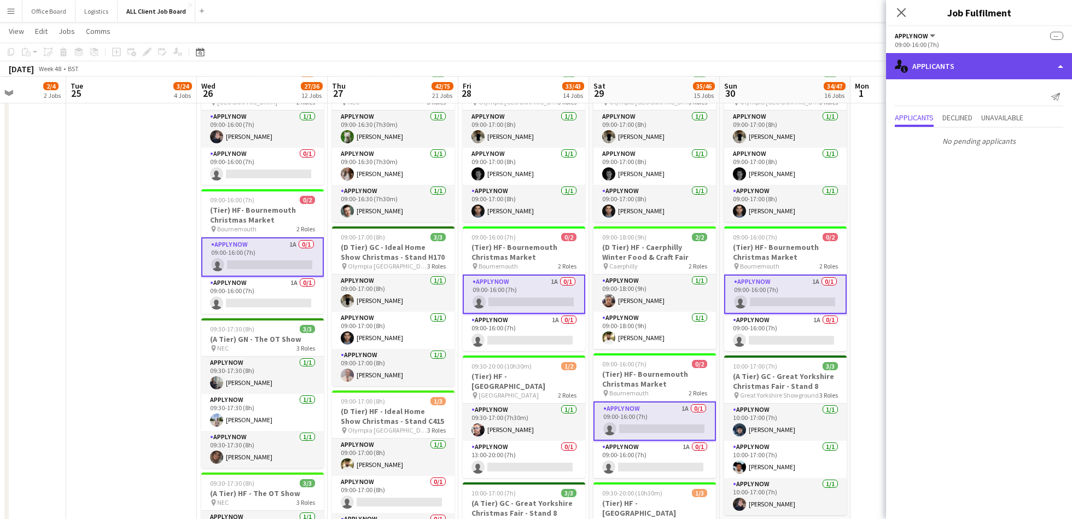
click at [1013, 64] on div "single-neutral-actions-information Applicants" at bounding box center [979, 66] width 186 height 26
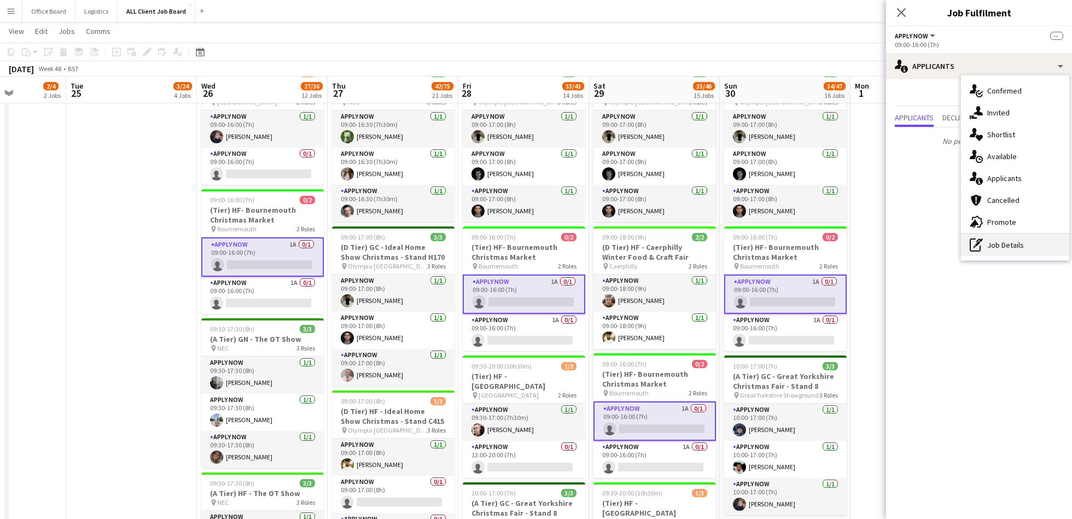
click at [1009, 244] on div "pen-write Job Details" at bounding box center [1015, 245] width 108 height 22
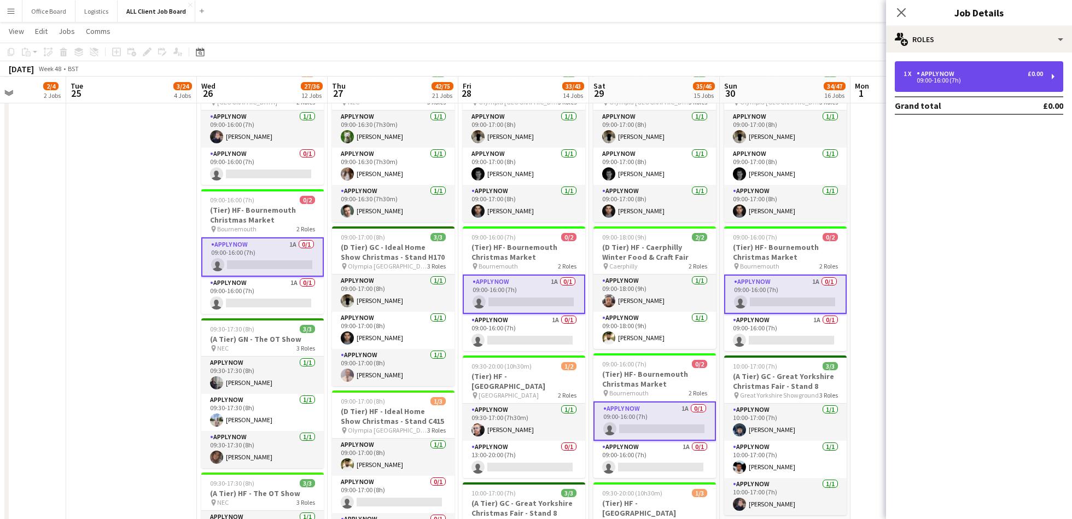
click at [964, 83] on div "09:00-16:00 (7h)" at bounding box center [972, 80] width 139 height 5
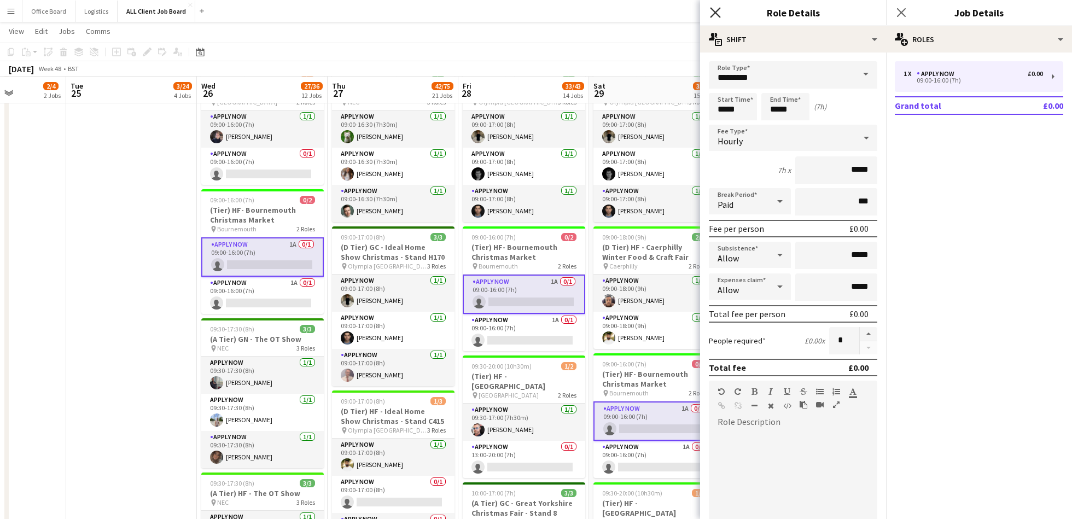
click at [717, 15] on icon at bounding box center [715, 12] width 10 height 10
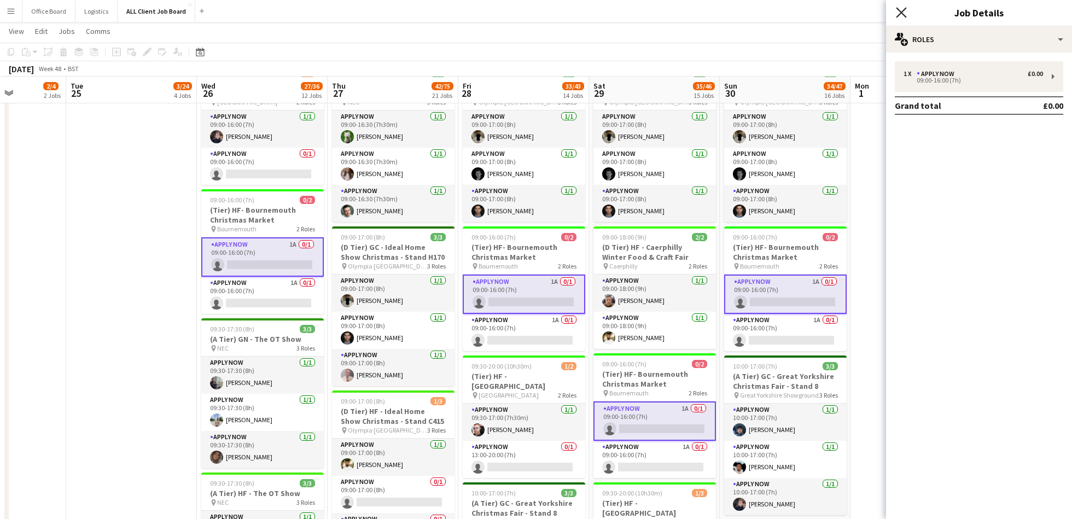
click at [904, 13] on icon "Close pop-in" at bounding box center [901, 12] width 10 height 10
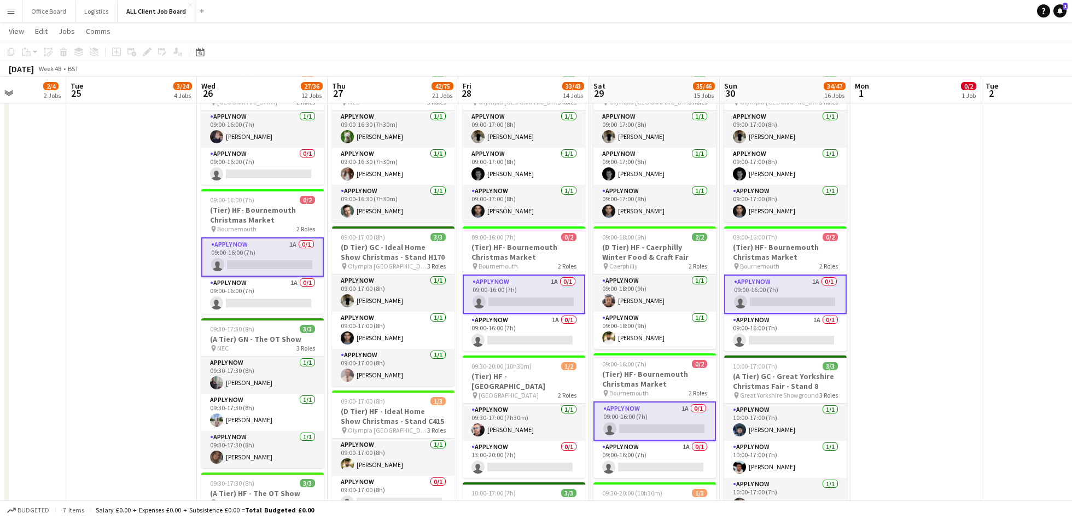
click at [789, 299] on app-card-role "APPLY NOW 1A 0/1 09:00-16:00 (7h) single-neutral-actions" at bounding box center [785, 293] width 122 height 39
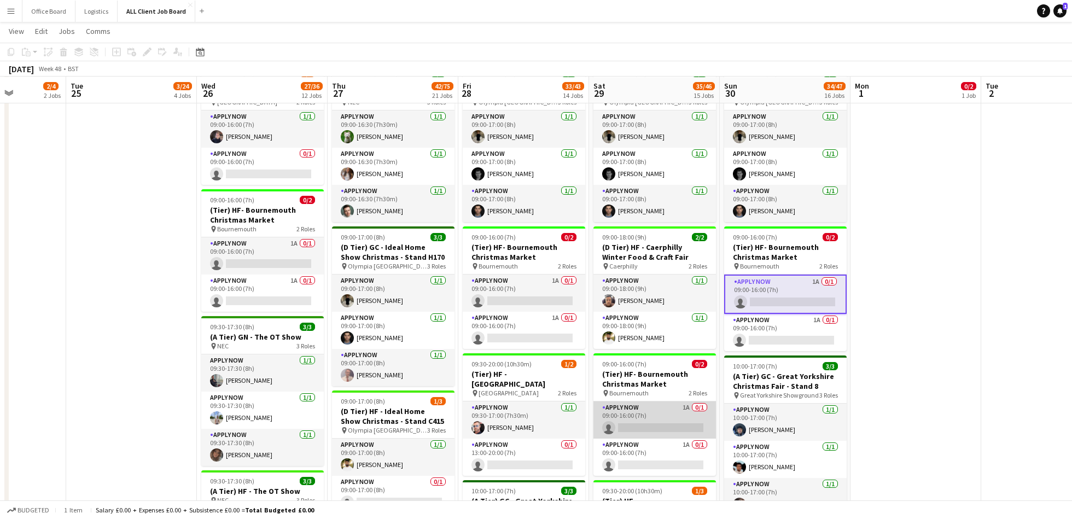
click at [654, 418] on app-card-role "APPLY NOW 1A 0/1 09:00-16:00 (7h) single-neutral-actions" at bounding box center [654, 419] width 122 height 37
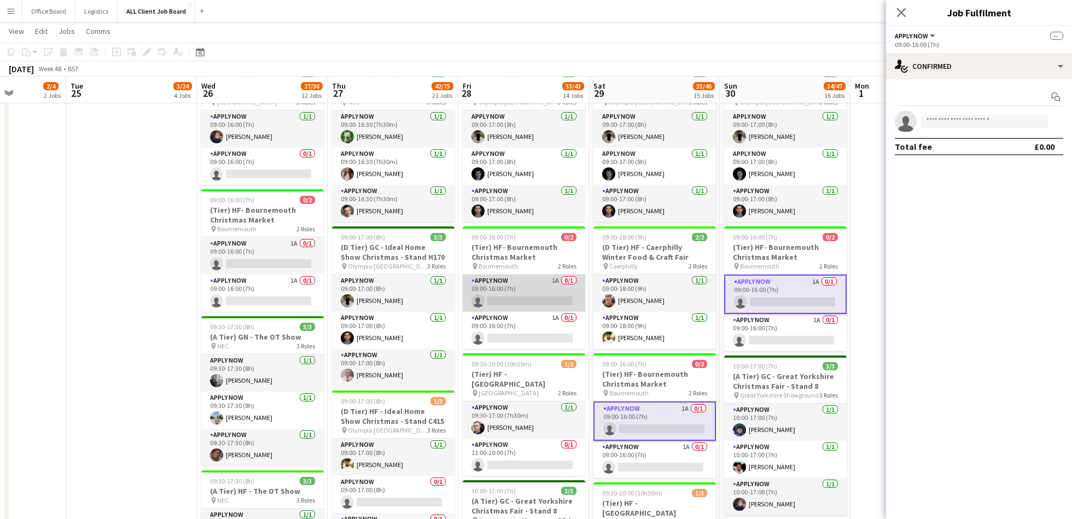
click at [503, 302] on app-card-role "APPLY NOW 1A 0/1 09:00-16:00 (7h) single-neutral-actions" at bounding box center [524, 292] width 122 height 37
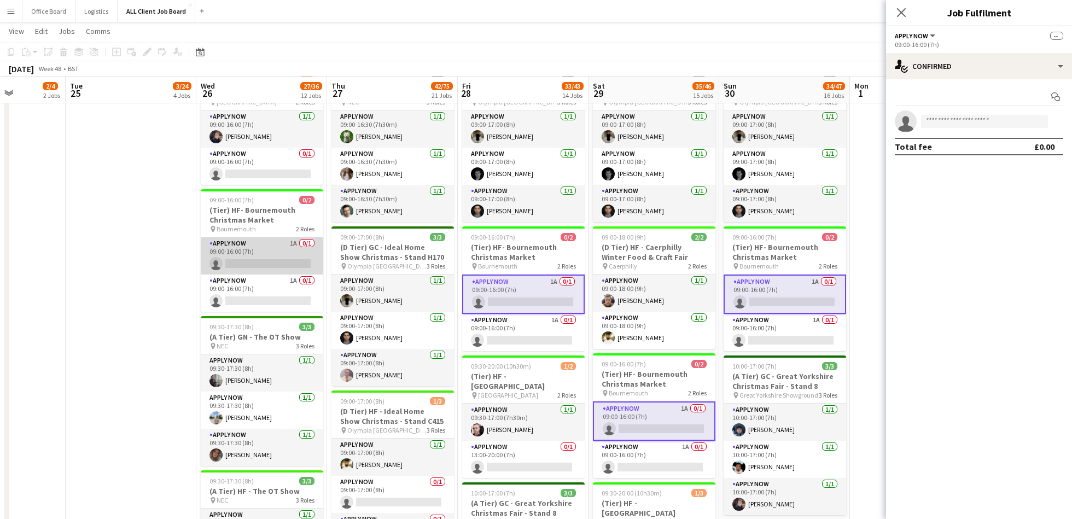
click at [274, 250] on app-card-role "APPLY NOW 1A 0/1 09:00-16:00 (7h) single-neutral-actions" at bounding box center [262, 255] width 122 height 37
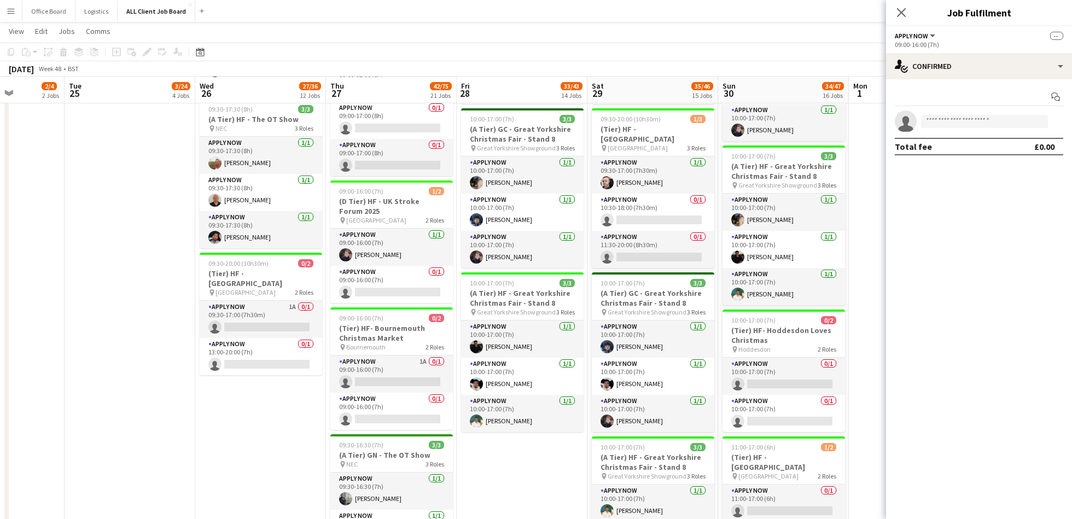
click at [383, 361] on app-card-role "APPLY NOW 1A 0/1 09:00-16:00 (7h) single-neutral-actions" at bounding box center [391, 373] width 122 height 37
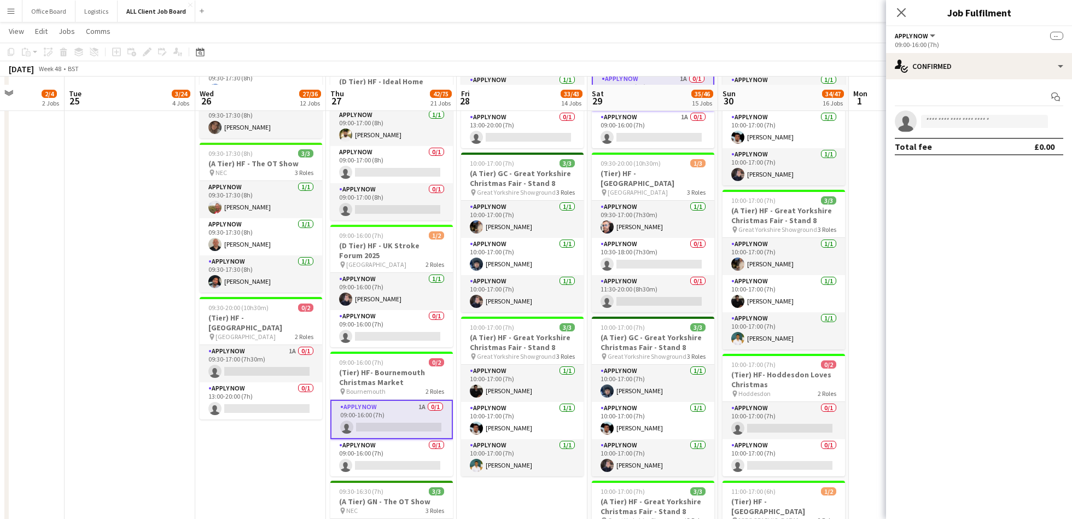
scroll to position [1226, 0]
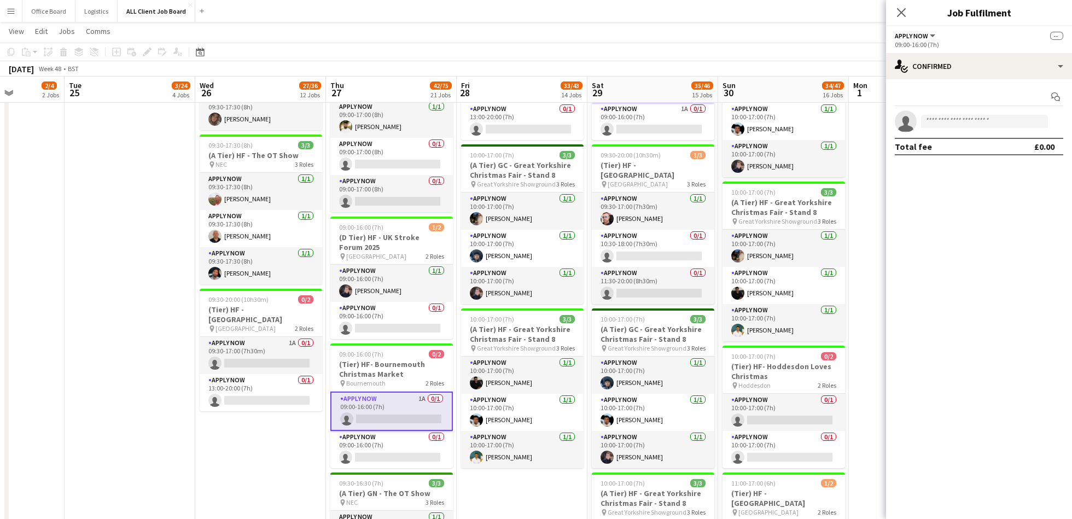
click at [379, 410] on app-card-role "APPLY NOW 1A 0/1 09:00-16:00 (7h) single-neutral-actions" at bounding box center [391, 410] width 122 height 39
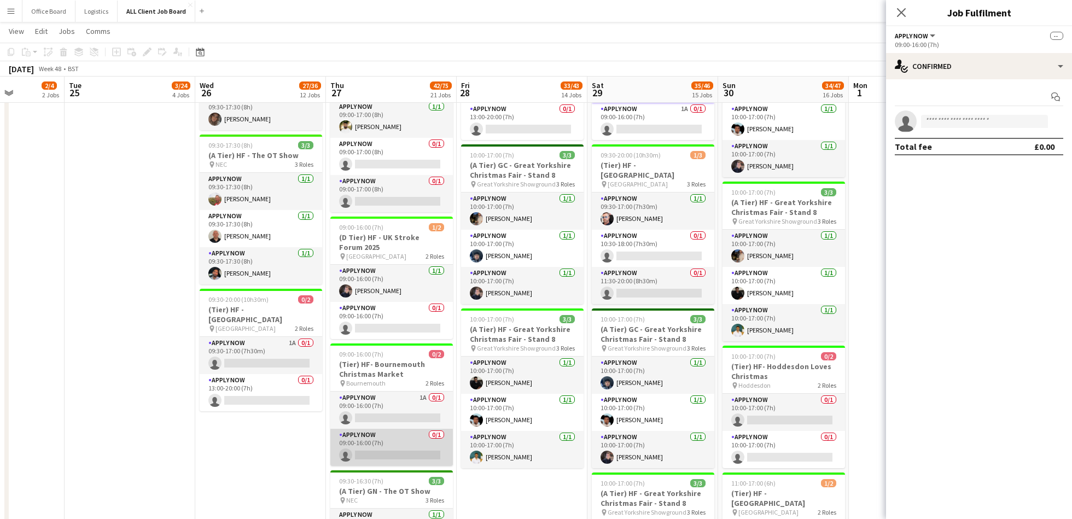
click at [383, 448] on app-card-role "APPLY NOW 0/1 09:00-16:00 (7h) single-neutral-actions" at bounding box center [391, 447] width 122 height 37
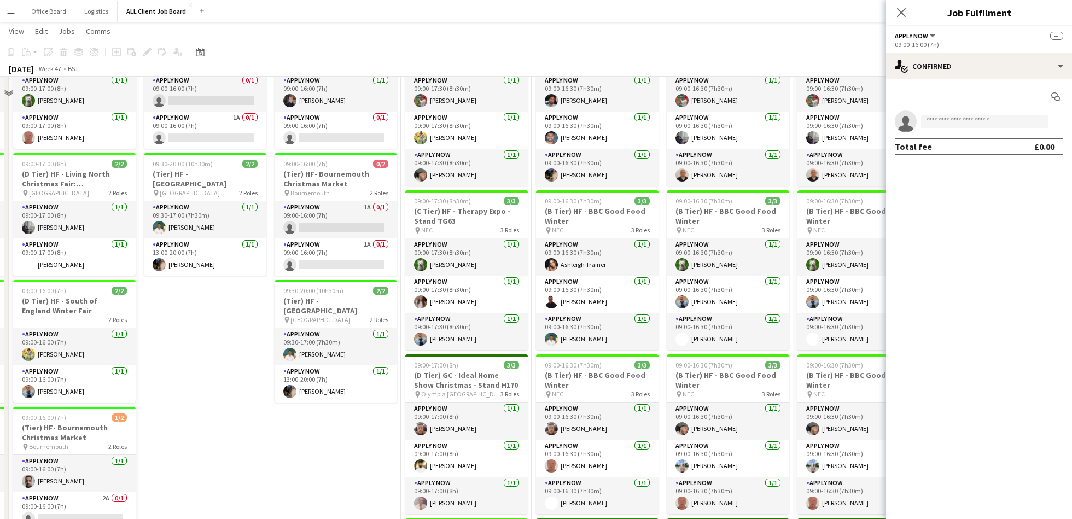
scroll to position [224, 0]
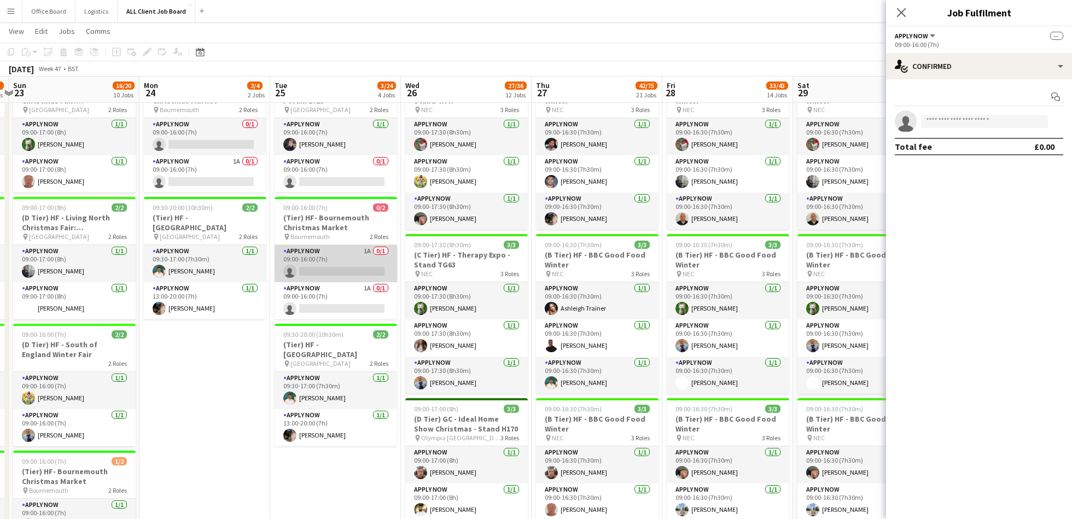
click at [328, 266] on app-card-role "APPLY NOW 1A 0/1 09:00-16:00 (7h) single-neutral-actions" at bounding box center [335, 263] width 122 height 37
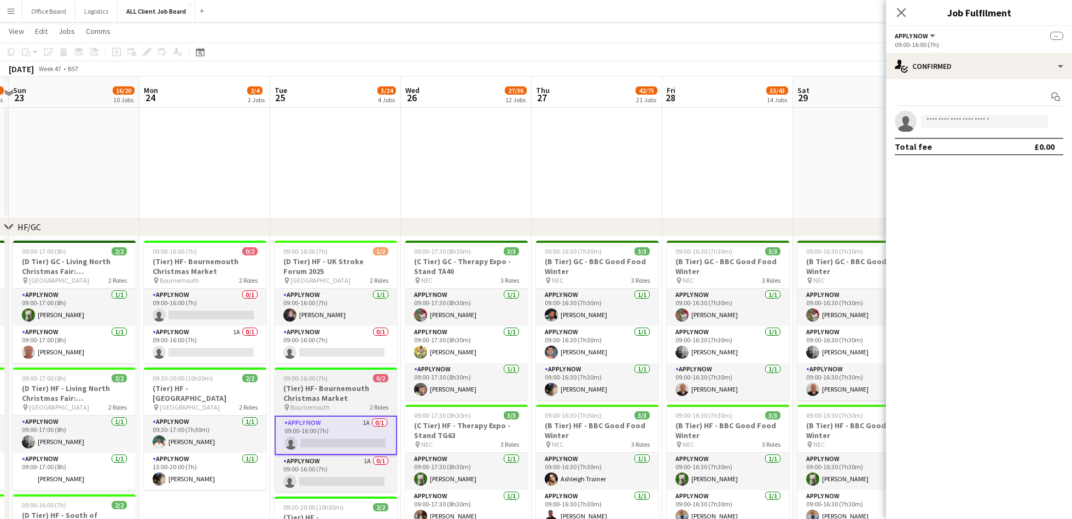
scroll to position [52, 0]
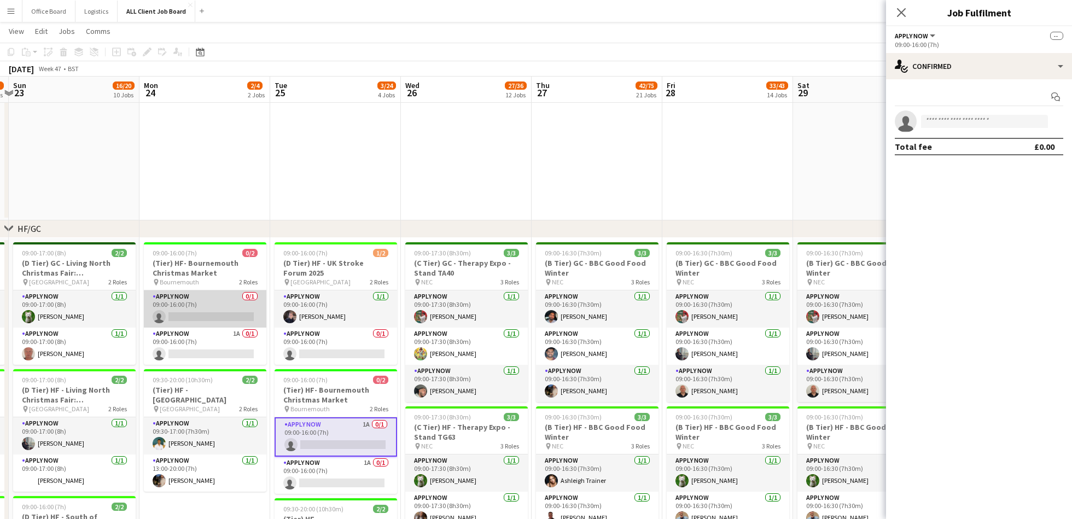
click at [190, 306] on app-card-role "APPLY NOW 0/1 09:00-16:00 (7h) single-neutral-actions" at bounding box center [205, 308] width 122 height 37
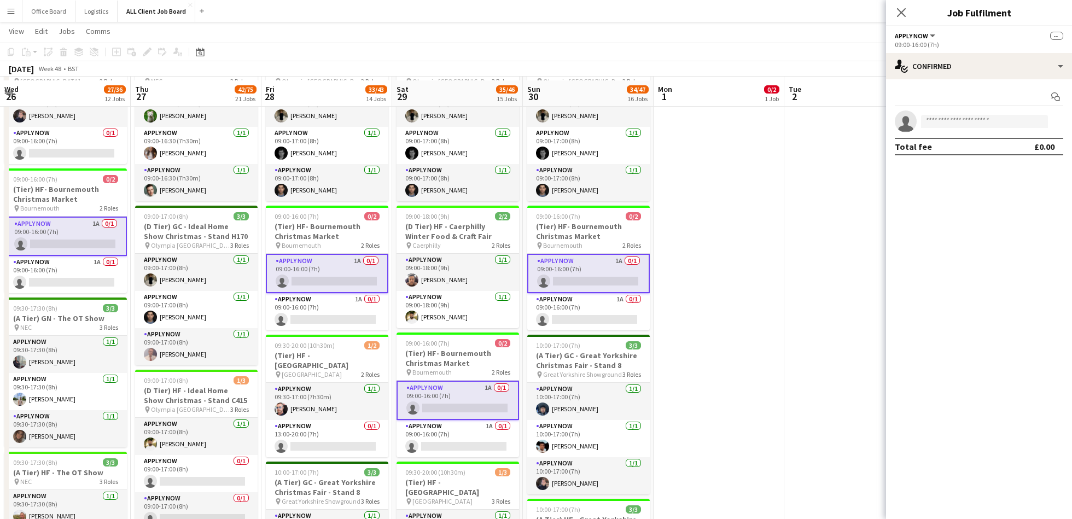
scroll to position [915, 0]
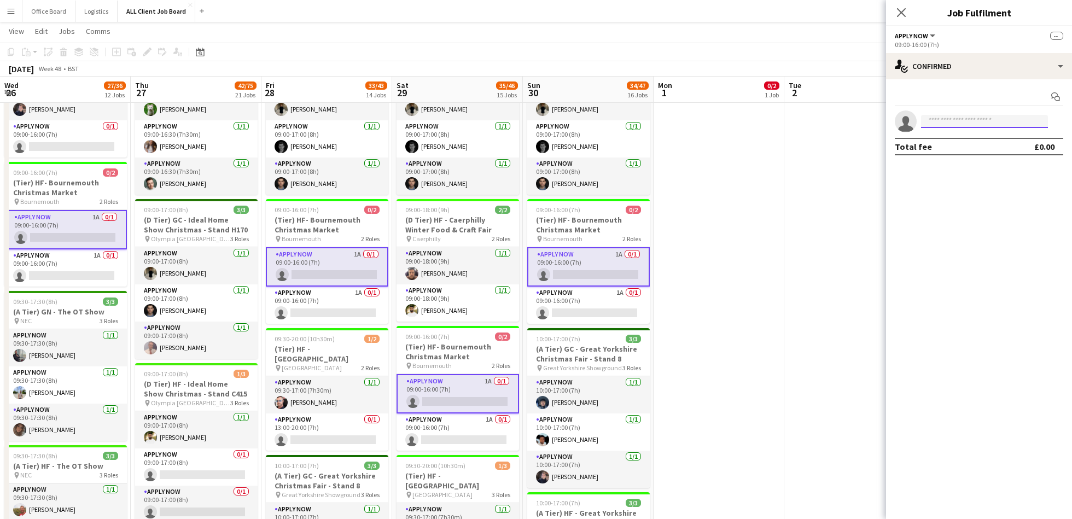
click at [987, 124] on input at bounding box center [984, 121] width 127 height 13
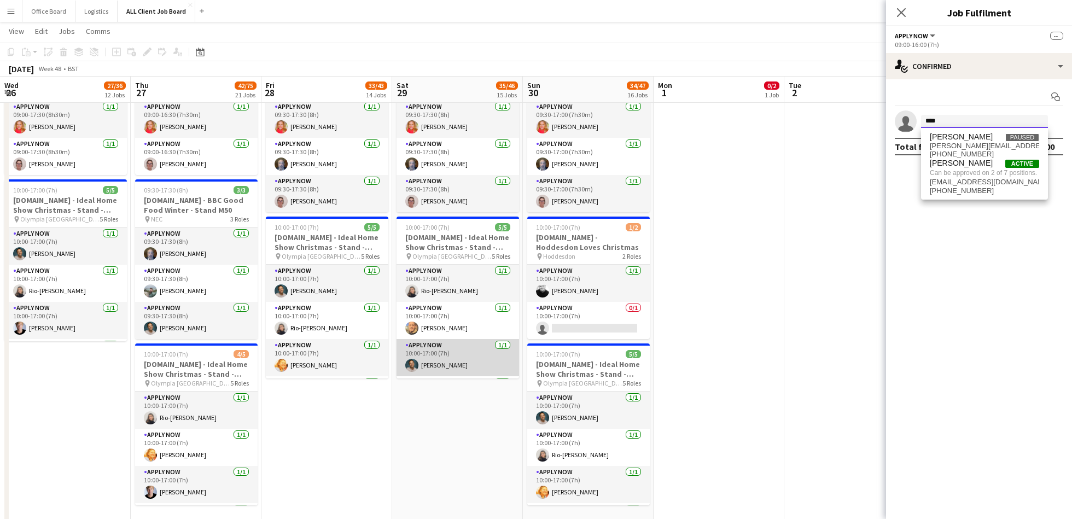
scroll to position [72, 0]
type input "****"
click at [726, 284] on app-date-cell at bounding box center [718, 333] width 131 height 570
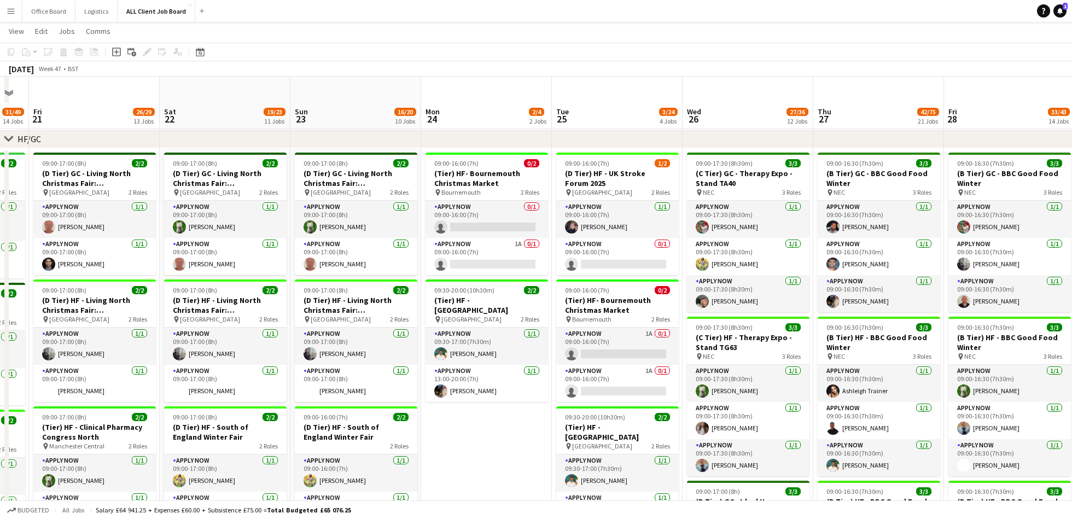
scroll to position [68, 0]
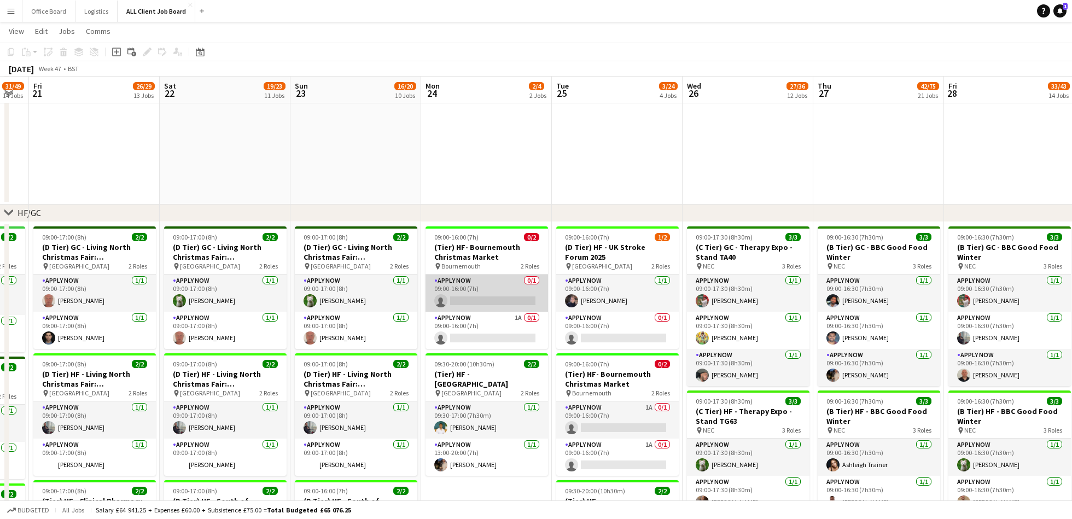
click at [490, 288] on app-card-role "APPLY NOW 0/1 09:00-16:00 (7h) single-neutral-actions" at bounding box center [486, 292] width 122 height 37
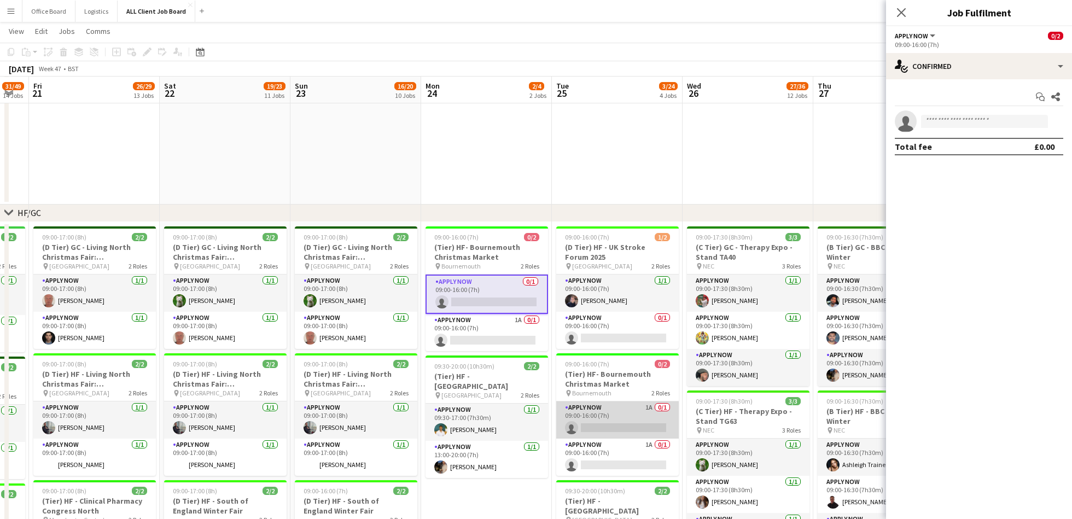
click at [621, 414] on app-card-role "APPLY NOW 1A 0/1 09:00-16:00 (7h) single-neutral-actions" at bounding box center [617, 419] width 122 height 37
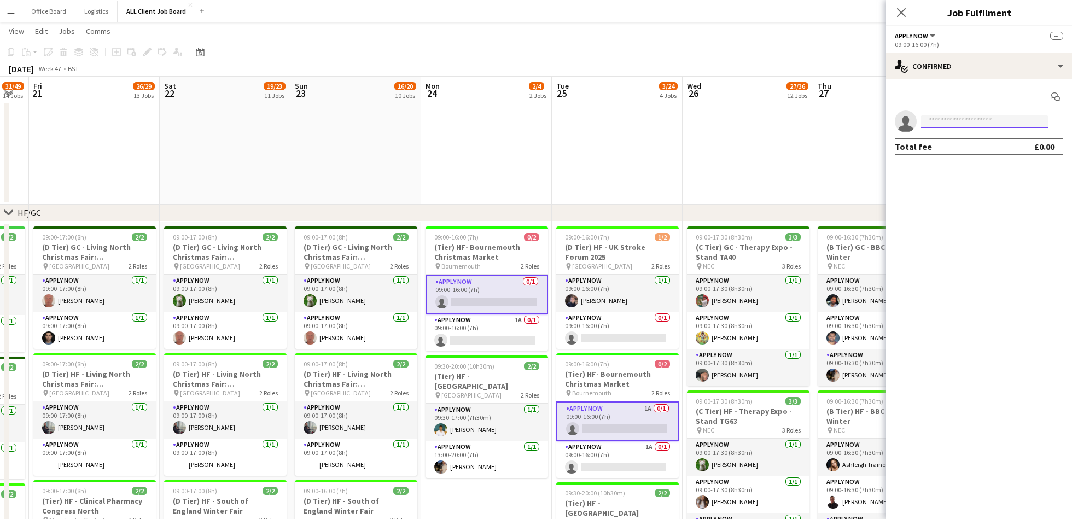
click at [985, 126] on input at bounding box center [984, 121] width 127 height 13
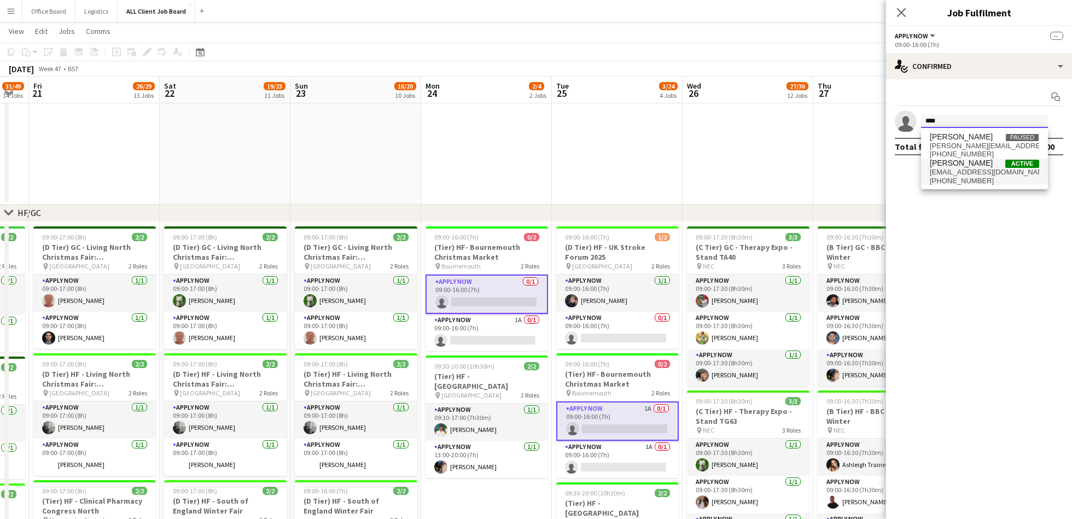
type input "****"
click at [986, 168] on span "[EMAIL_ADDRESS][DOMAIN_NAME]" at bounding box center [983, 172] width 109 height 9
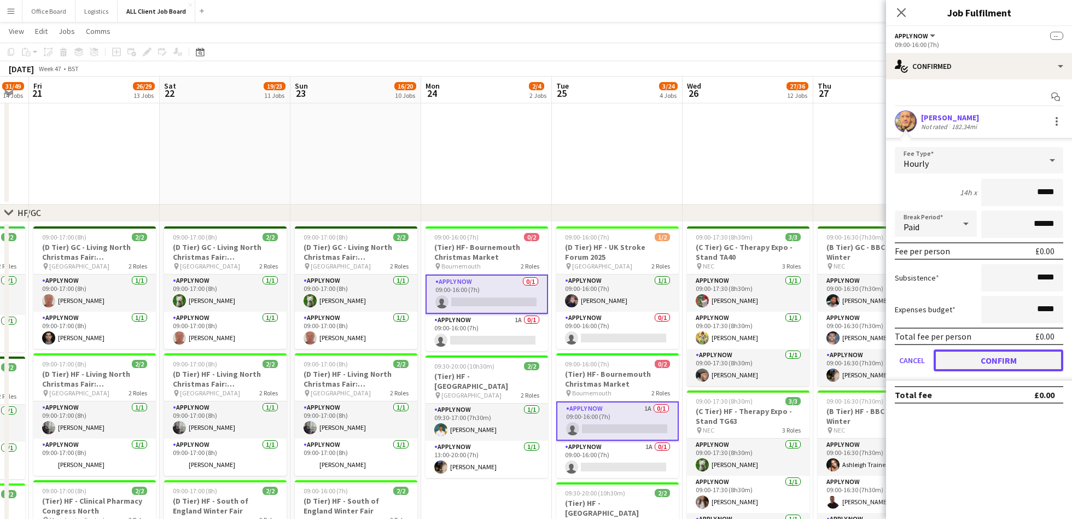
click at [996, 362] on button "Confirm" at bounding box center [998, 360] width 130 height 22
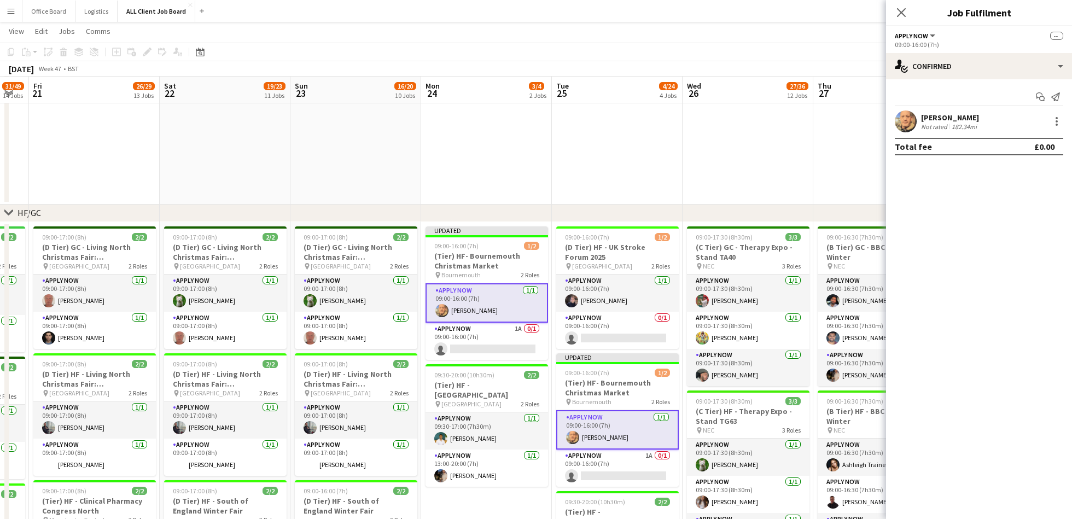
click at [808, 148] on app-date-cell at bounding box center [747, 130] width 131 height 150
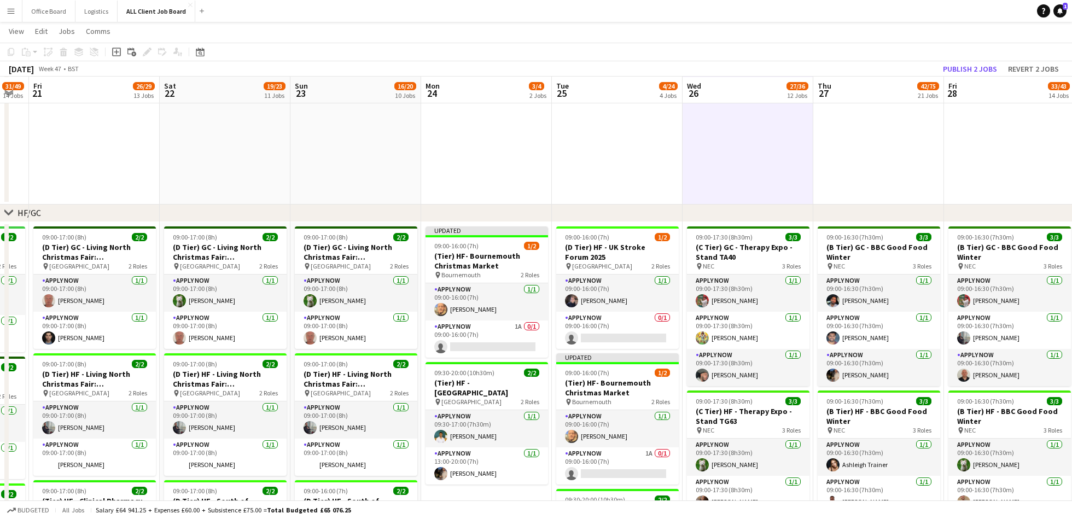
scroll to position [0, 233]
click at [968, 66] on button "Publish 2 jobs" at bounding box center [969, 69] width 63 height 14
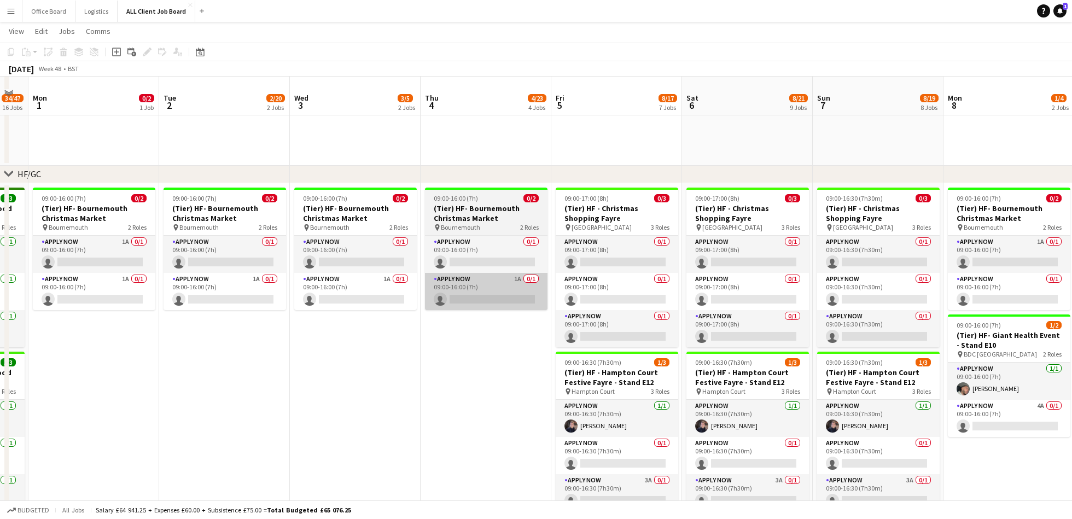
scroll to position [119, 0]
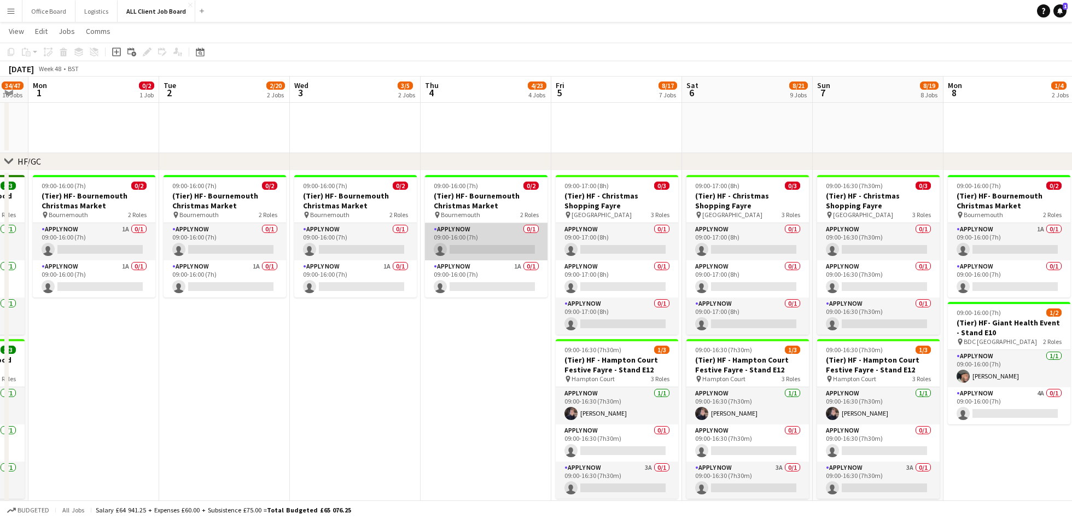
click at [451, 237] on app-card-role "APPLY NOW 0/1 09:00-16:00 (7h) single-neutral-actions" at bounding box center [486, 241] width 122 height 37
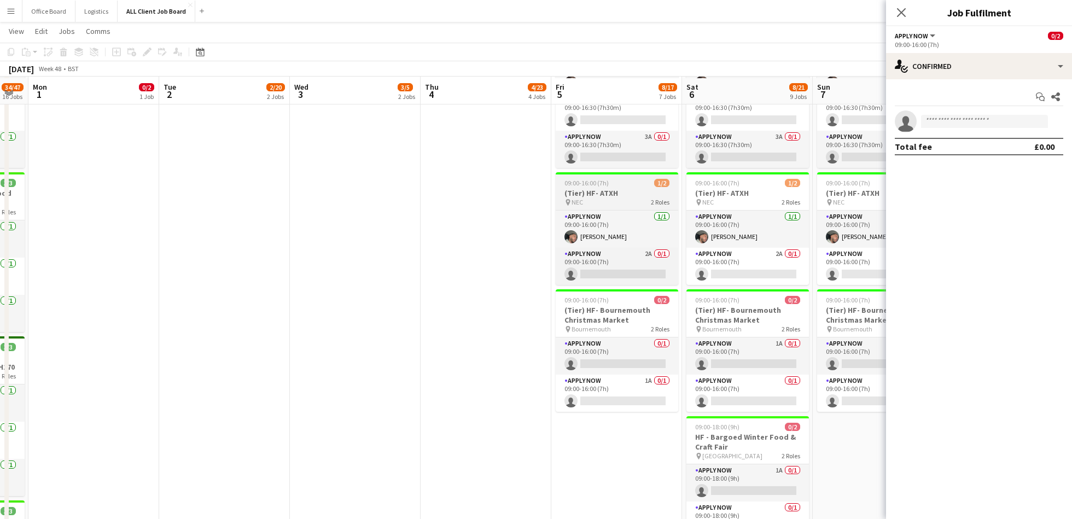
scroll to position [452, 0]
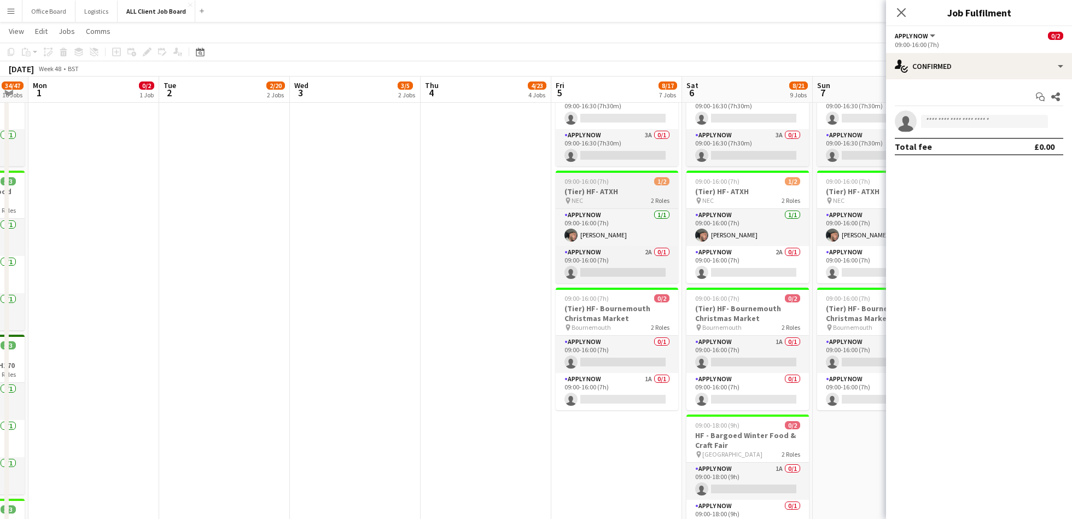
click at [606, 347] on app-card-role "APPLY NOW 0/1 09:00-16:00 (7h) single-neutral-actions" at bounding box center [616, 354] width 122 height 37
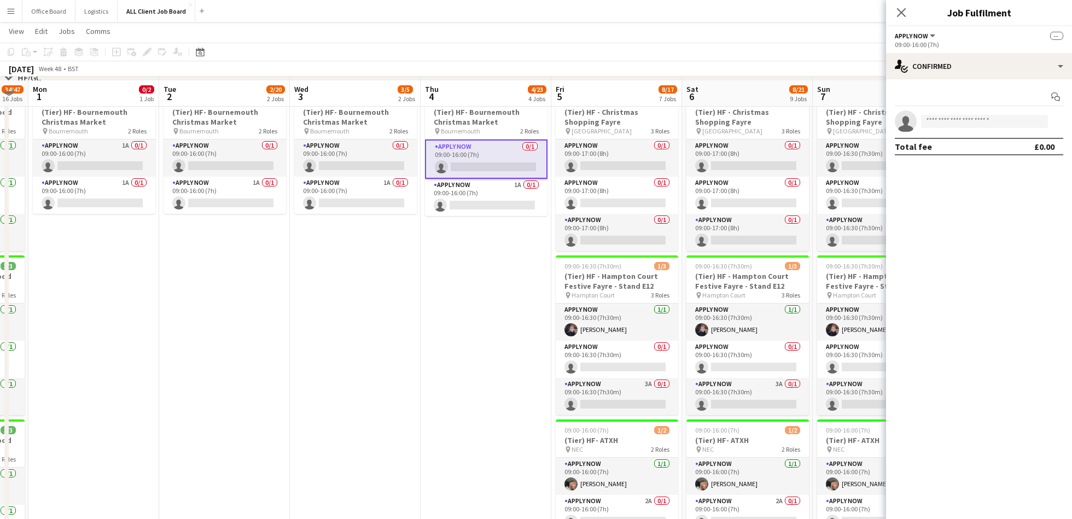
scroll to position [202, 0]
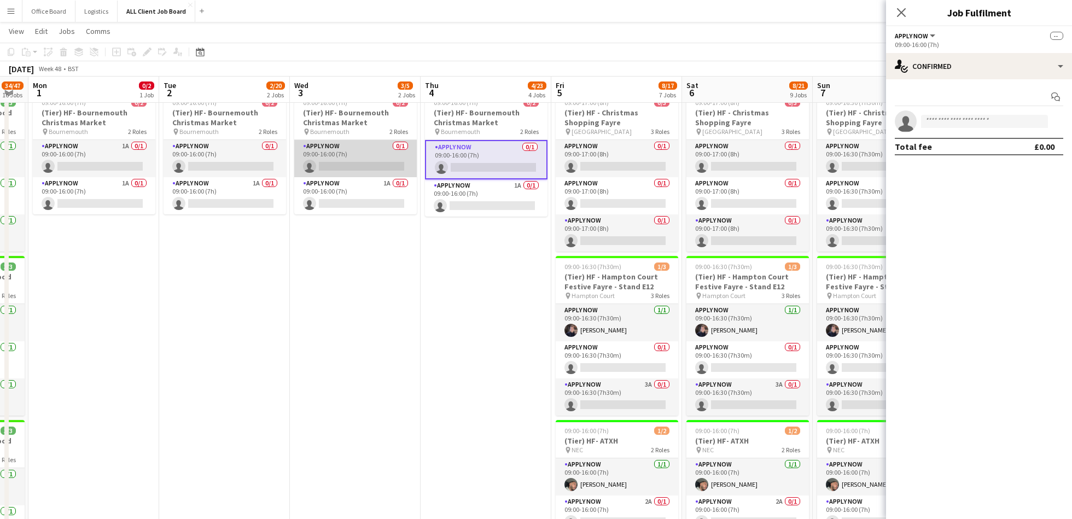
click at [372, 162] on app-card-role "APPLY NOW 0/1 09:00-16:00 (7h) single-neutral-actions" at bounding box center [355, 158] width 122 height 37
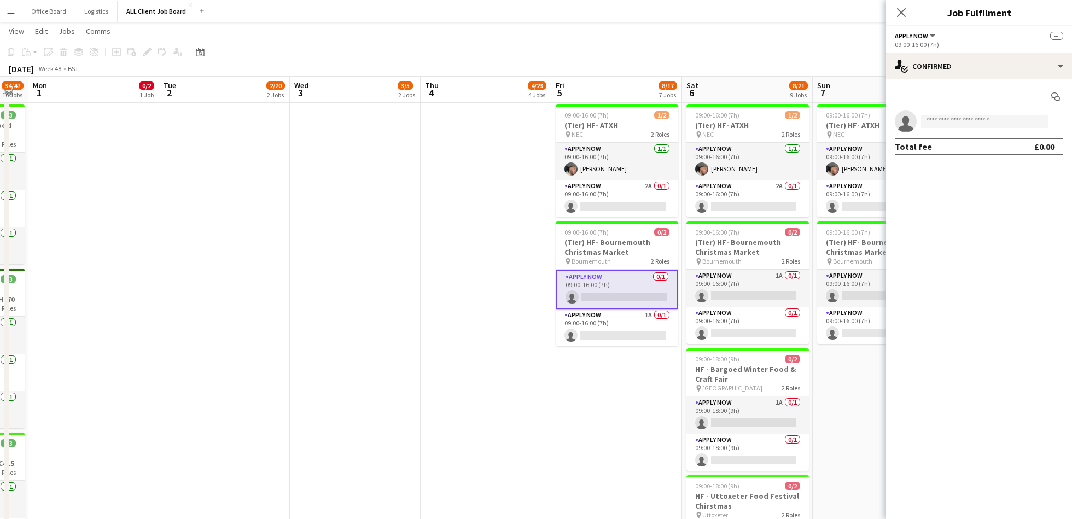
scroll to position [517, 0]
click at [956, 125] on input at bounding box center [984, 121] width 127 height 13
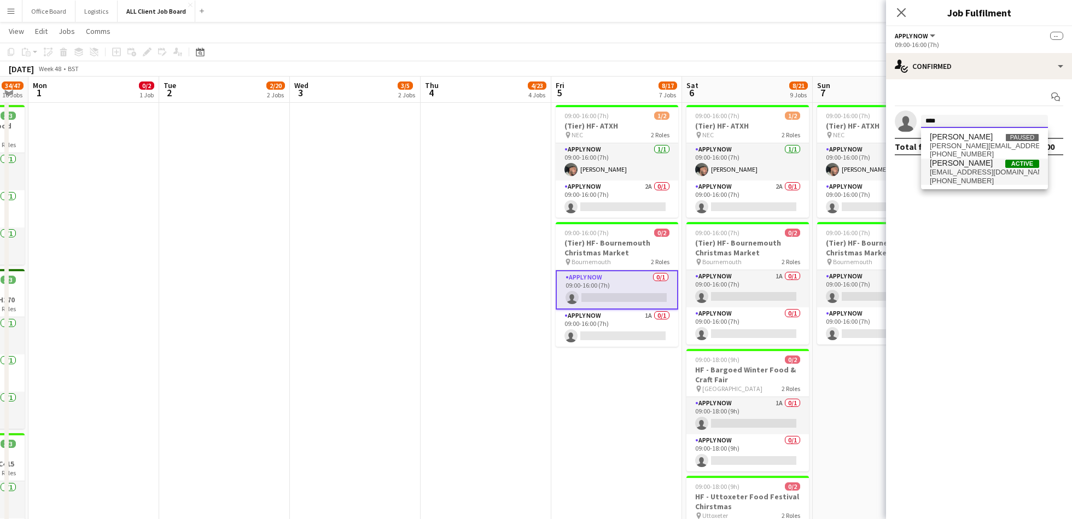
type input "****"
click at [974, 177] on span "[PHONE_NUMBER]" at bounding box center [983, 181] width 109 height 9
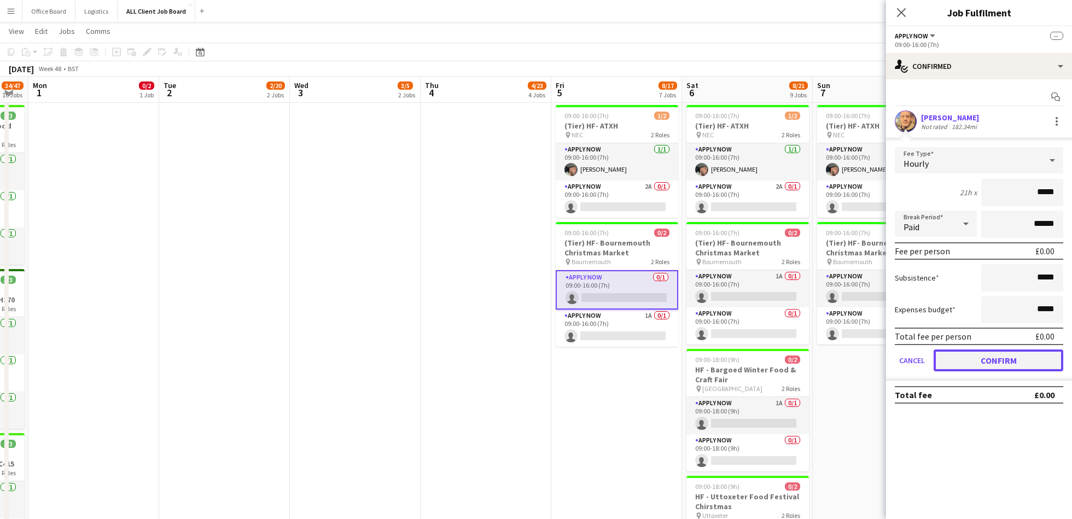
click at [1011, 360] on button "Confirm" at bounding box center [998, 360] width 130 height 22
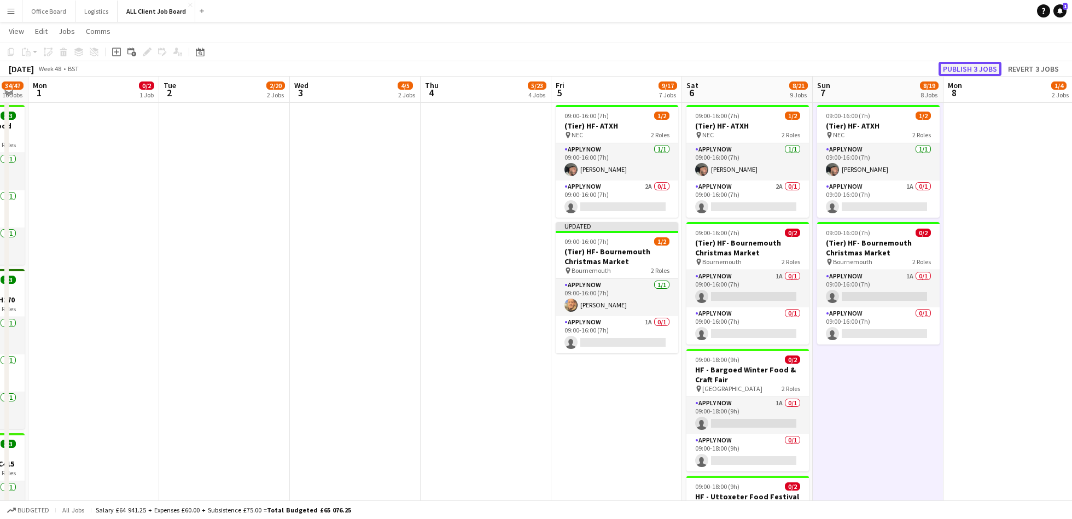
click at [968, 63] on button "Publish 3 jobs" at bounding box center [969, 69] width 63 height 14
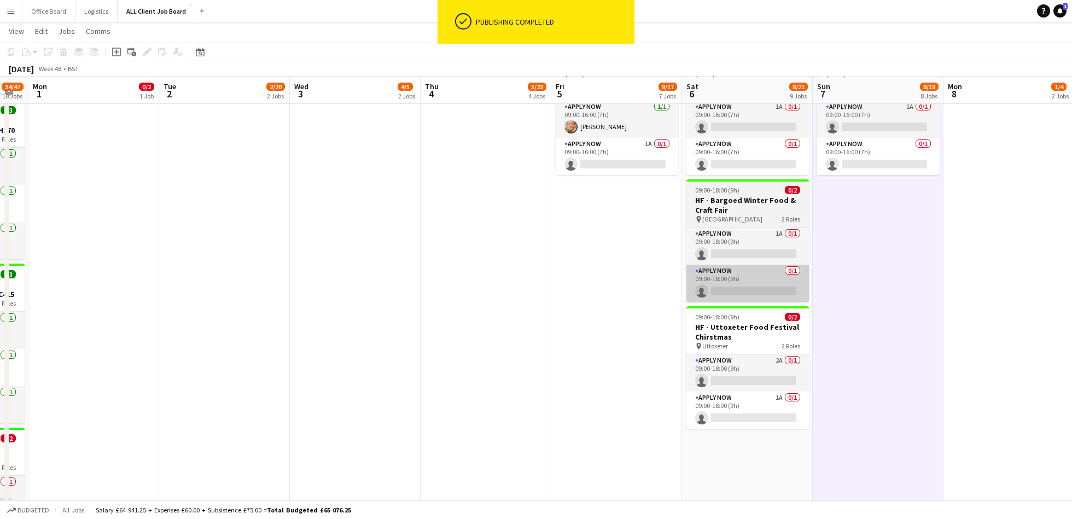
scroll to position [688, 0]
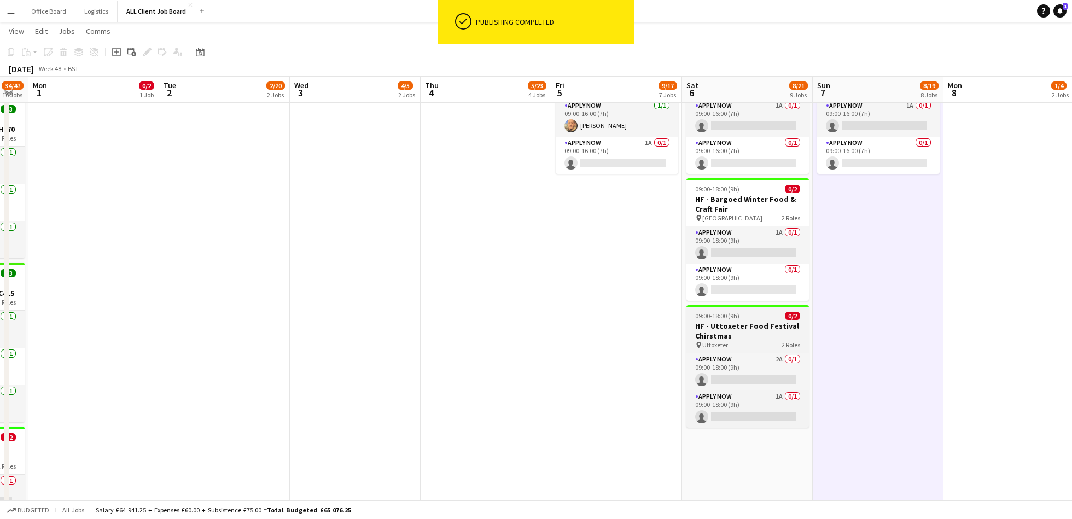
click at [751, 337] on h3 "HF - Uttoxeter Food Festival Chirstmas" at bounding box center [747, 331] width 122 height 20
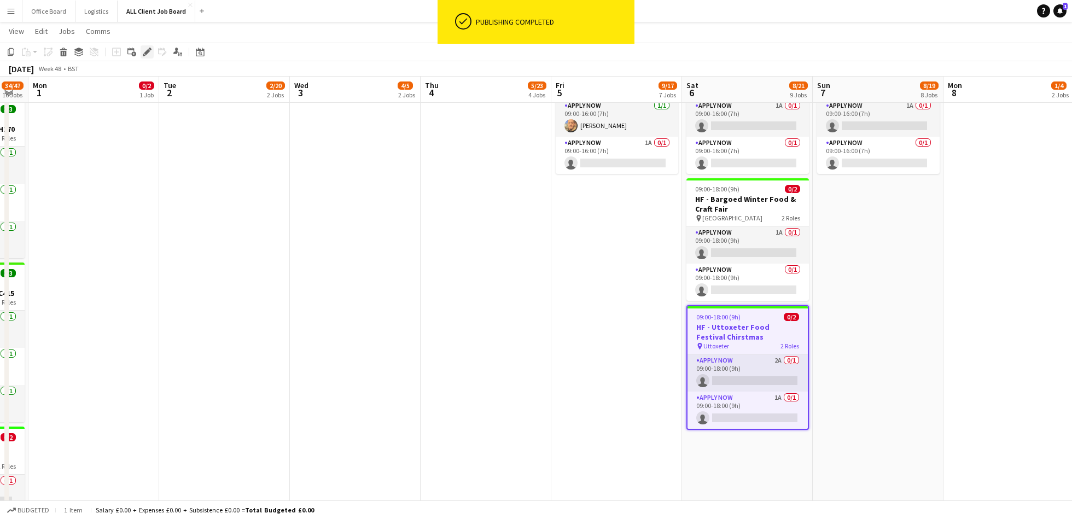
click at [149, 55] on icon "Edit" at bounding box center [147, 52] width 9 height 9
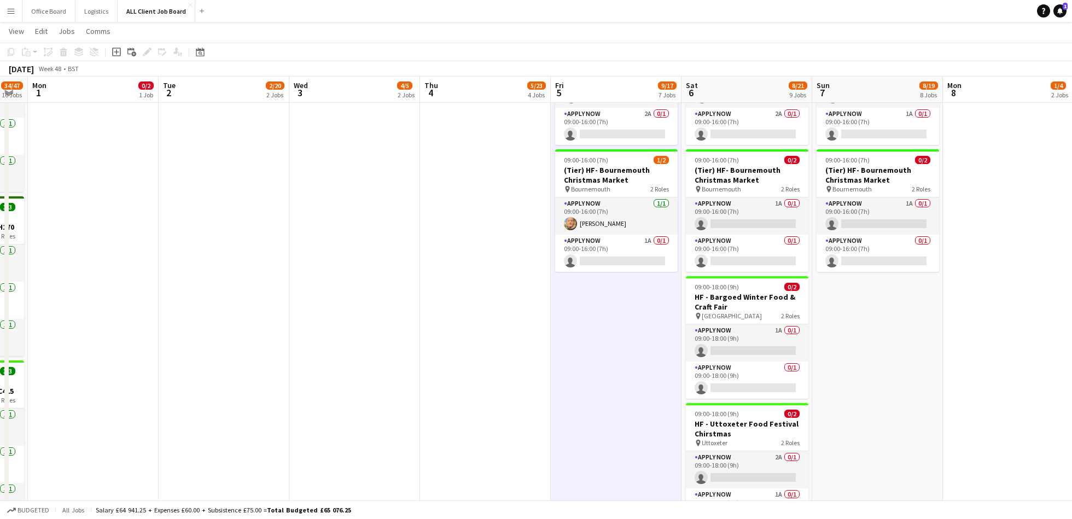
scroll to position [629, 0]
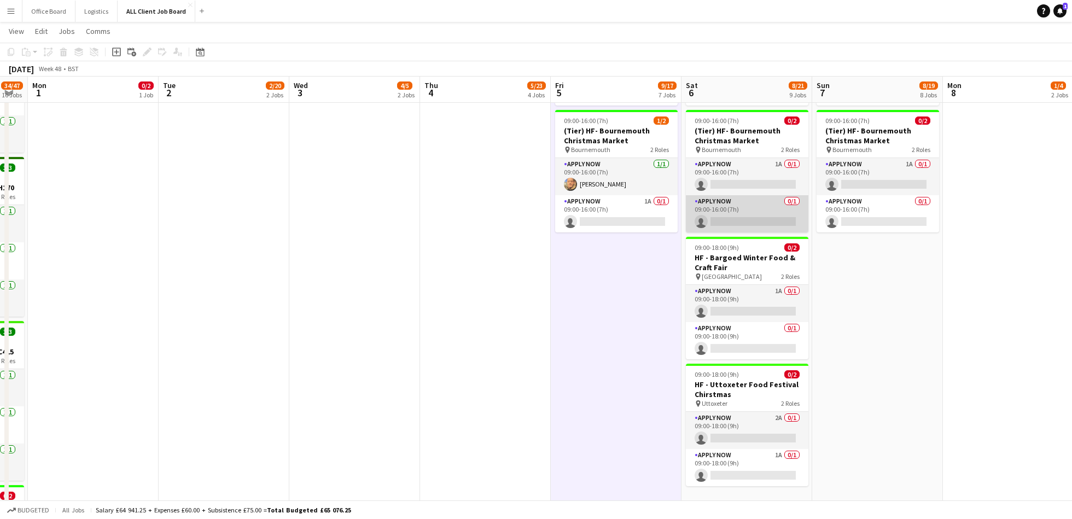
click at [763, 209] on app-card-role "APPLY NOW 0/1 09:00-16:00 (7h) single-neutral-actions" at bounding box center [747, 213] width 122 height 37
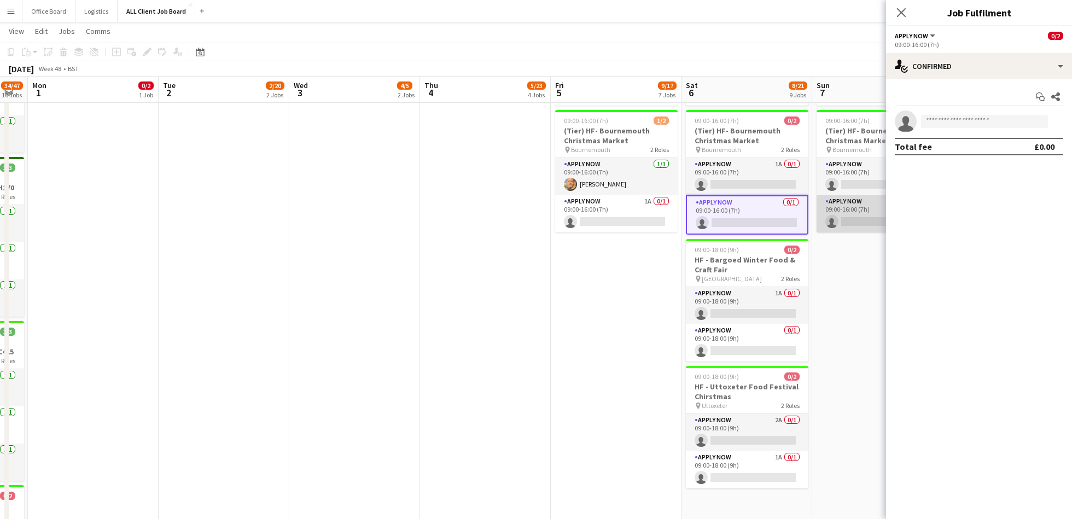
click at [856, 209] on app-card-role "APPLY NOW 0/1 09:00-16:00 (7h) single-neutral-actions" at bounding box center [877, 213] width 122 height 37
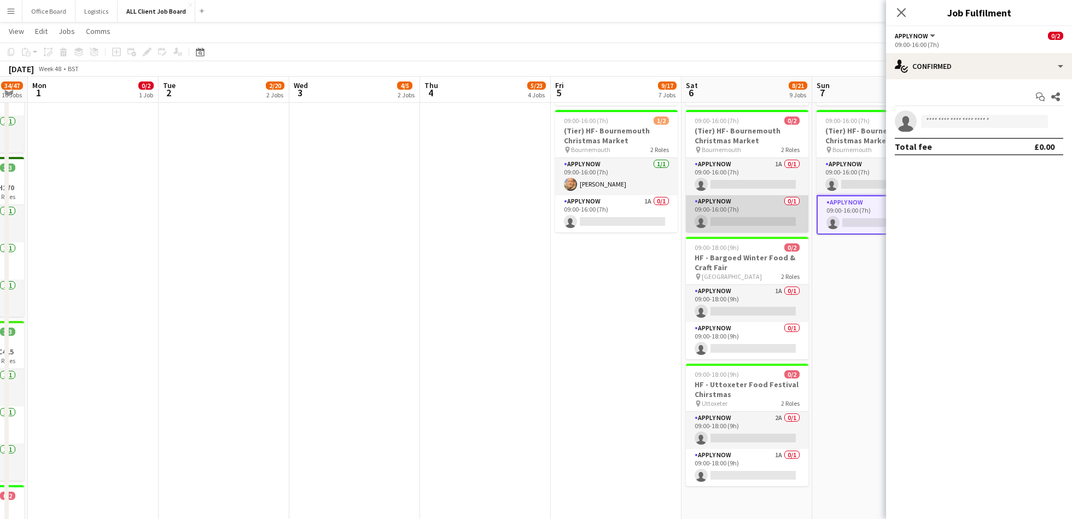
click at [767, 210] on app-card-role "APPLY NOW 0/1 09:00-16:00 (7h) single-neutral-actions" at bounding box center [747, 213] width 122 height 37
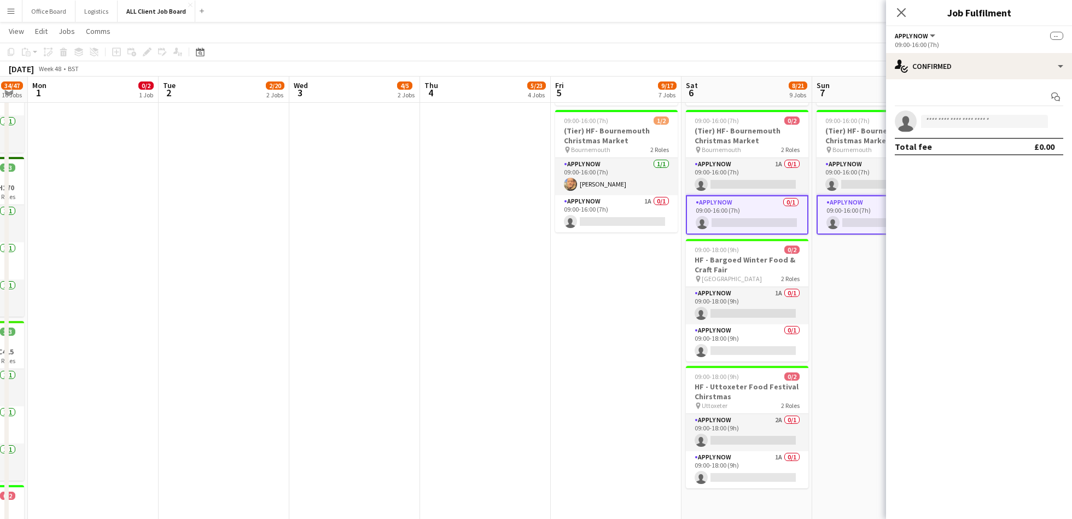
click at [964, 127] on app-invite-slot "single-neutral-actions" at bounding box center [979, 121] width 186 height 22
click at [1015, 116] on input at bounding box center [984, 121] width 127 height 13
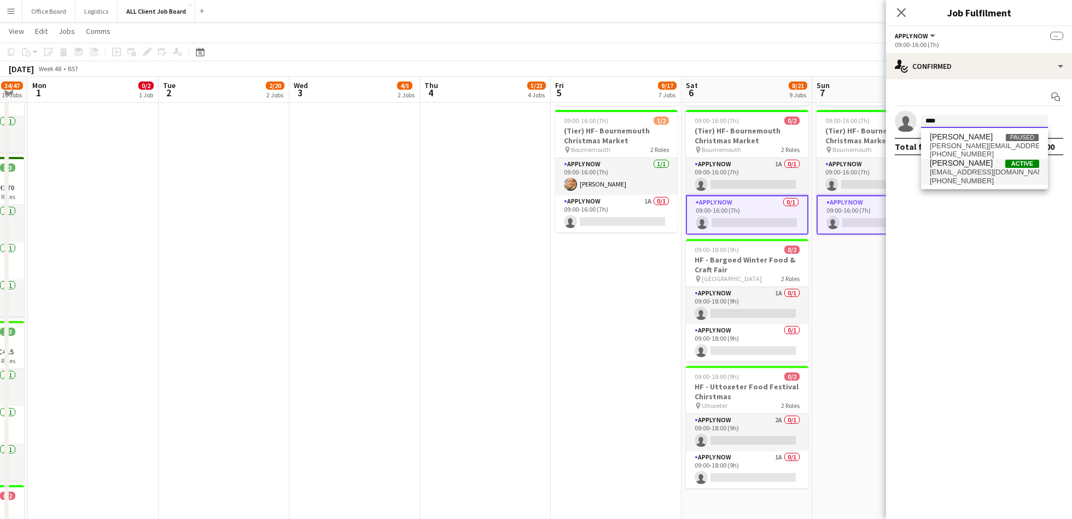
type input "****"
click at [967, 170] on span "[EMAIL_ADDRESS][DOMAIN_NAME]" at bounding box center [983, 172] width 109 height 9
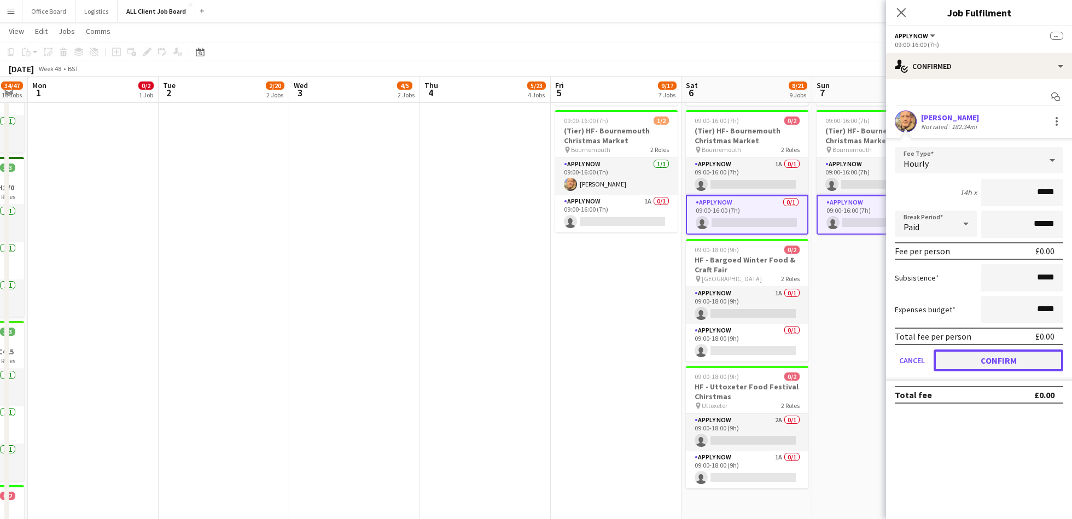
click at [976, 355] on button "Confirm" at bounding box center [998, 360] width 130 height 22
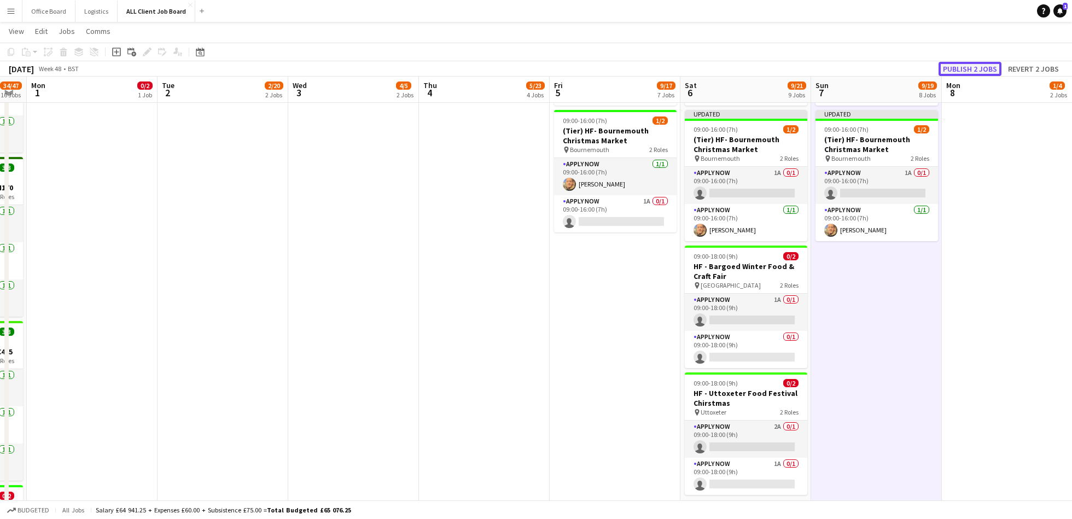
click at [979, 63] on button "Publish 2 jobs" at bounding box center [969, 69] width 63 height 14
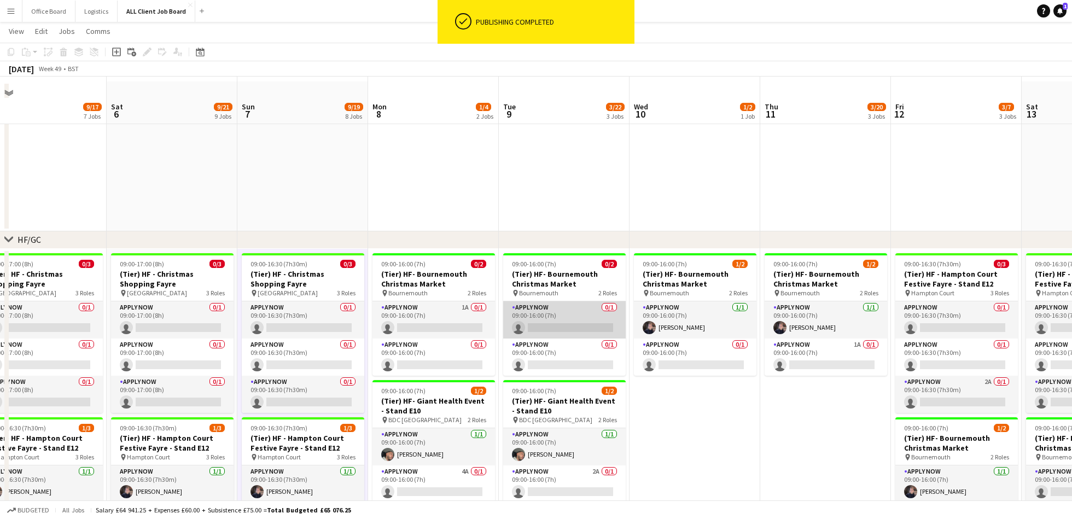
scroll to position [113, 0]
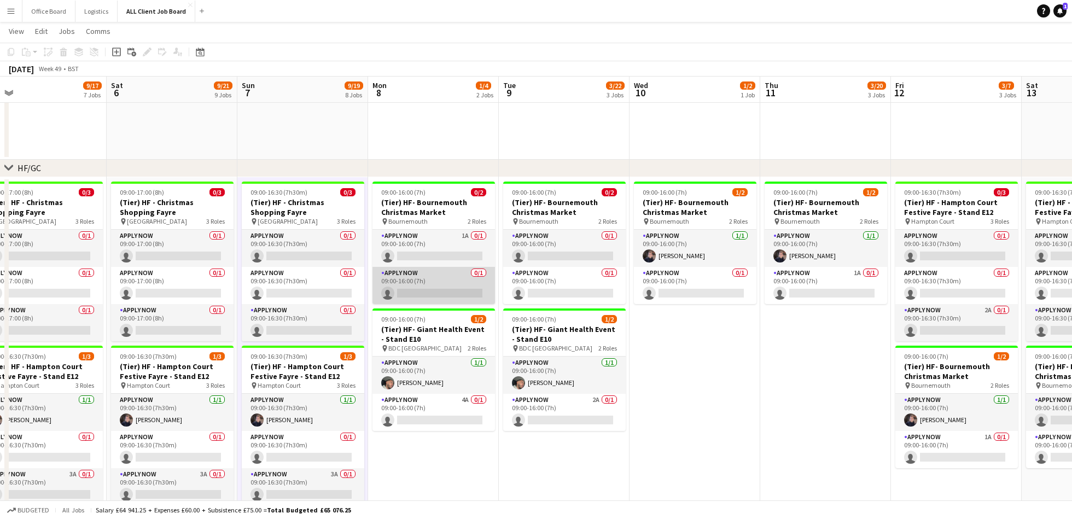
click at [431, 285] on app-card-role "APPLY NOW 0/1 09:00-16:00 (7h) single-neutral-actions" at bounding box center [433, 285] width 122 height 37
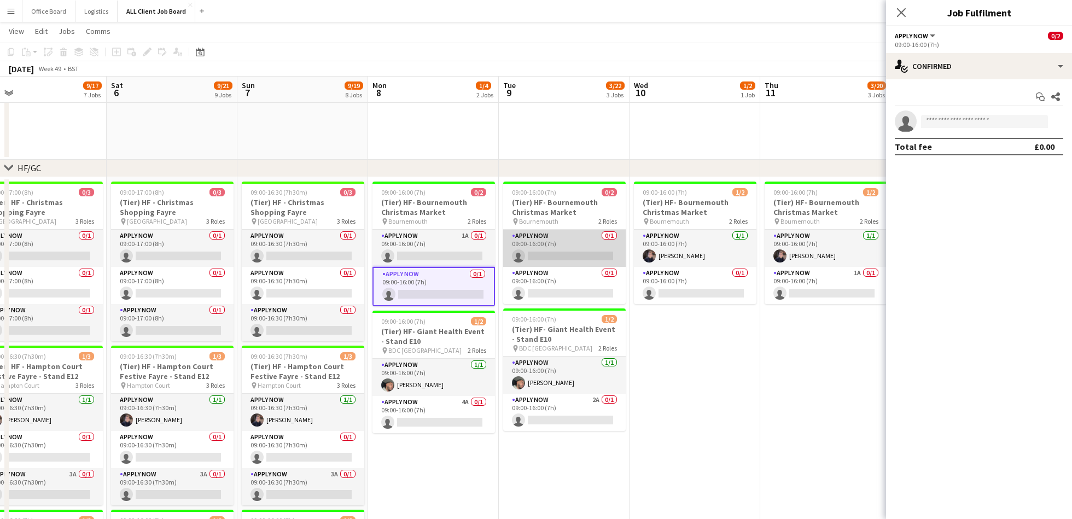
click at [566, 266] on app-card-role "APPLY NOW 0/1 09:00-16:00 (7h) single-neutral-actions" at bounding box center [564, 248] width 122 height 37
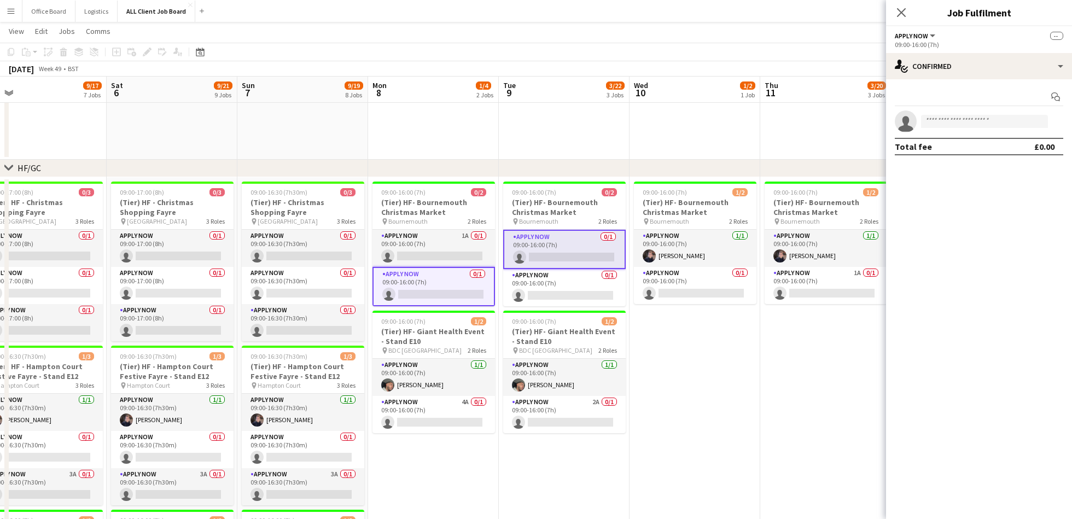
click at [551, 254] on app-card-role "APPLY NOW 0/1 09:00-16:00 (7h) single-neutral-actions" at bounding box center [564, 249] width 122 height 39
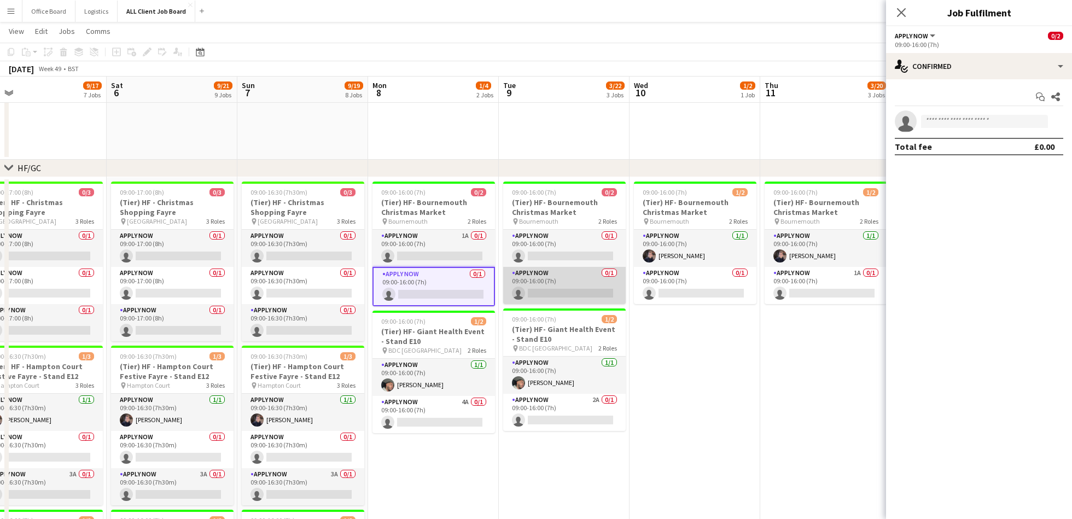
click at [559, 286] on app-card-role "APPLY NOW 0/1 09:00-16:00 (7h) single-neutral-actions" at bounding box center [564, 285] width 122 height 37
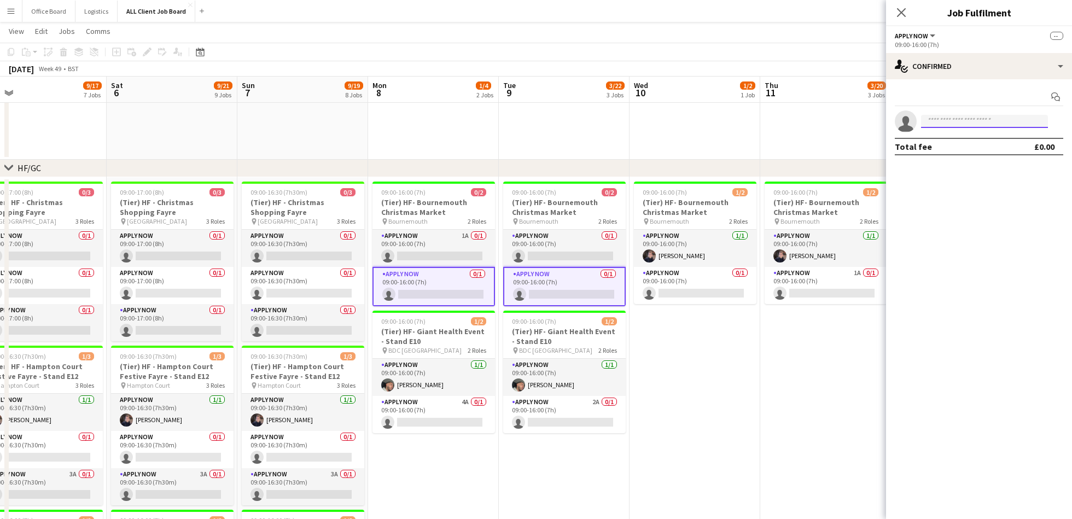
click at [979, 119] on input at bounding box center [984, 121] width 127 height 13
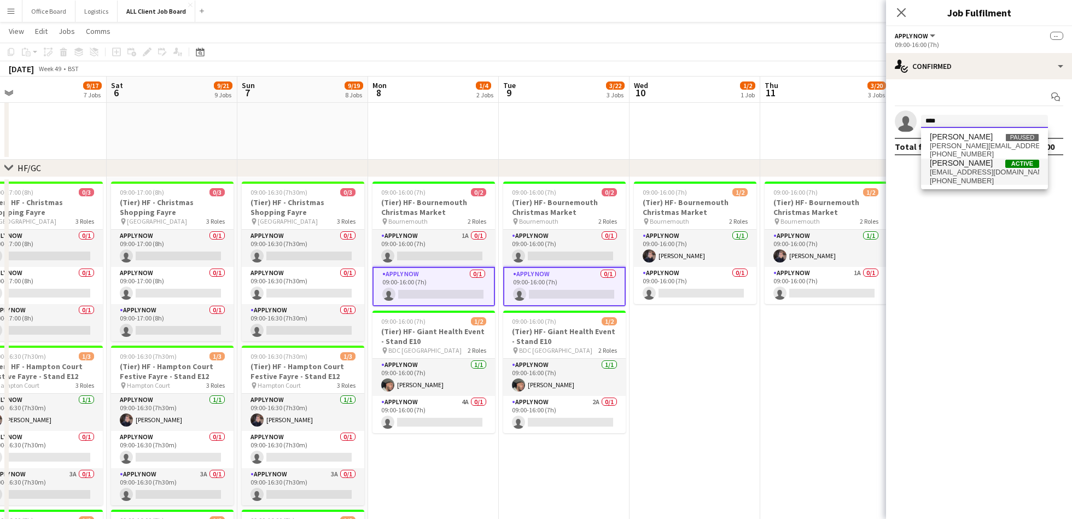
type input "****"
click at [974, 172] on span "[EMAIL_ADDRESS][DOMAIN_NAME]" at bounding box center [983, 172] width 109 height 9
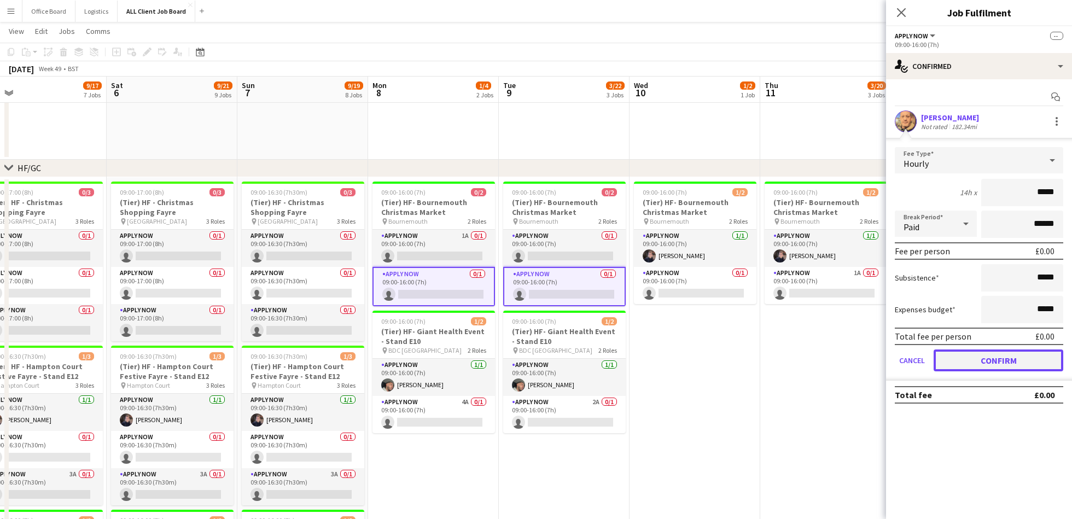
click at [987, 353] on button "Confirm" at bounding box center [998, 360] width 130 height 22
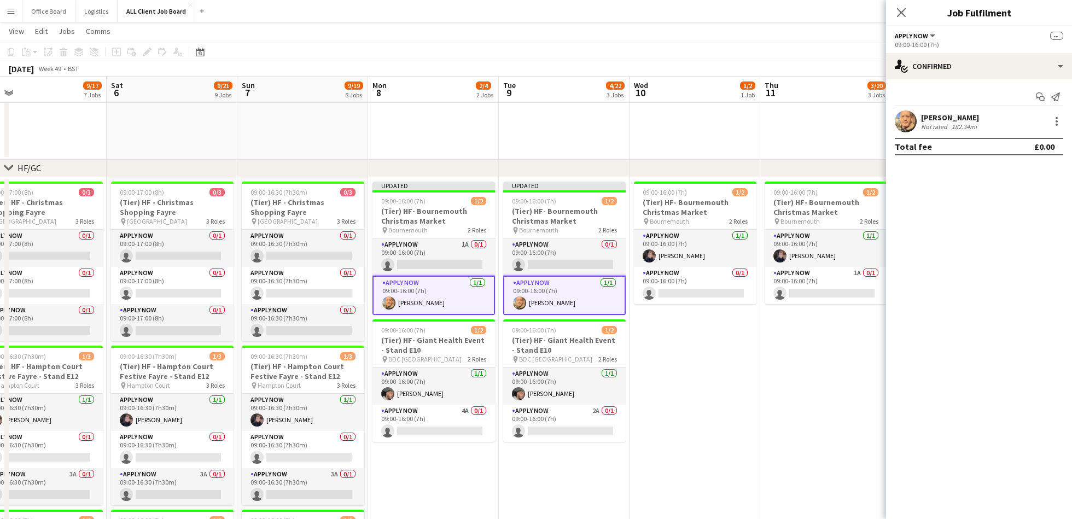
click at [811, 109] on app-date-cell at bounding box center [825, 85] width 131 height 150
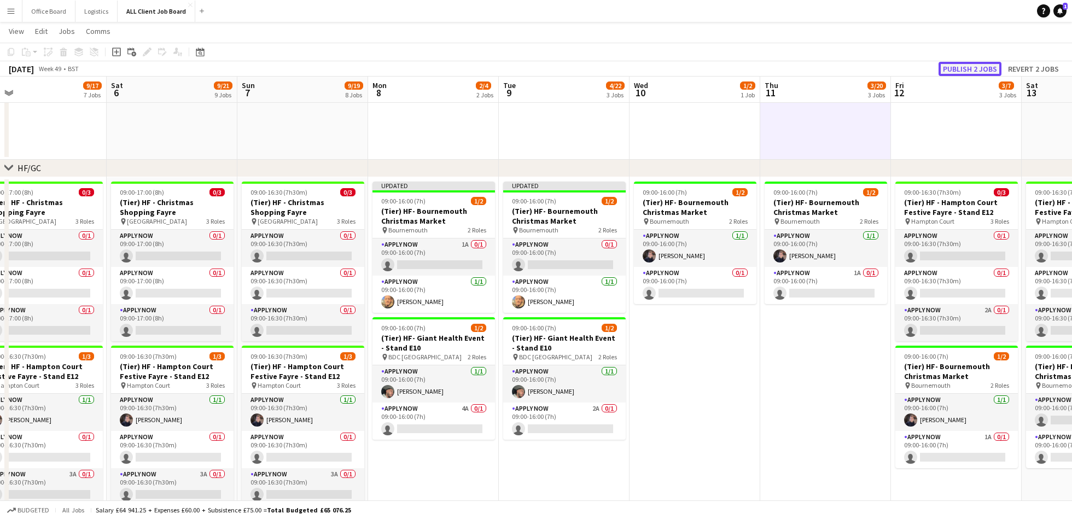
click at [974, 71] on button "Publish 2 jobs" at bounding box center [969, 69] width 63 height 14
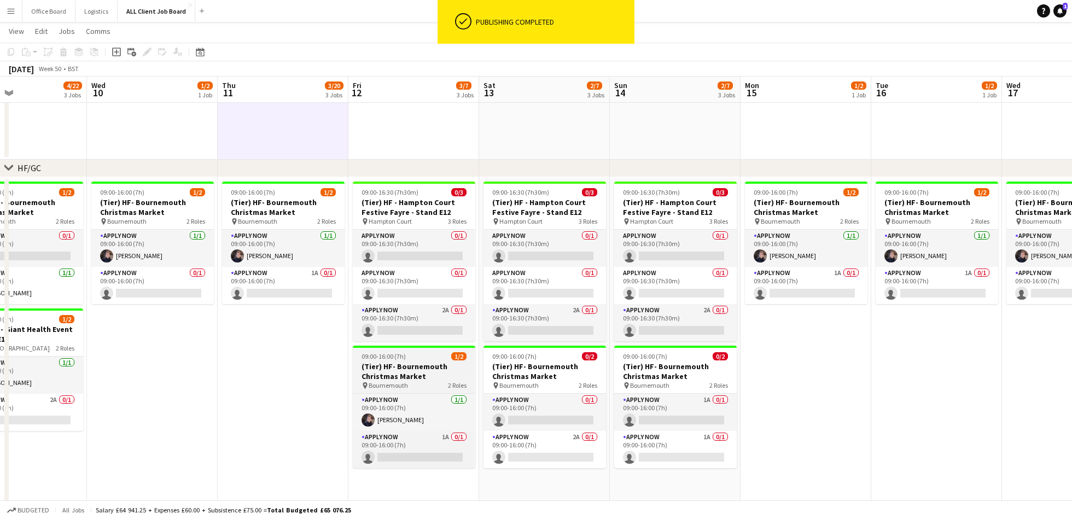
scroll to position [0, 306]
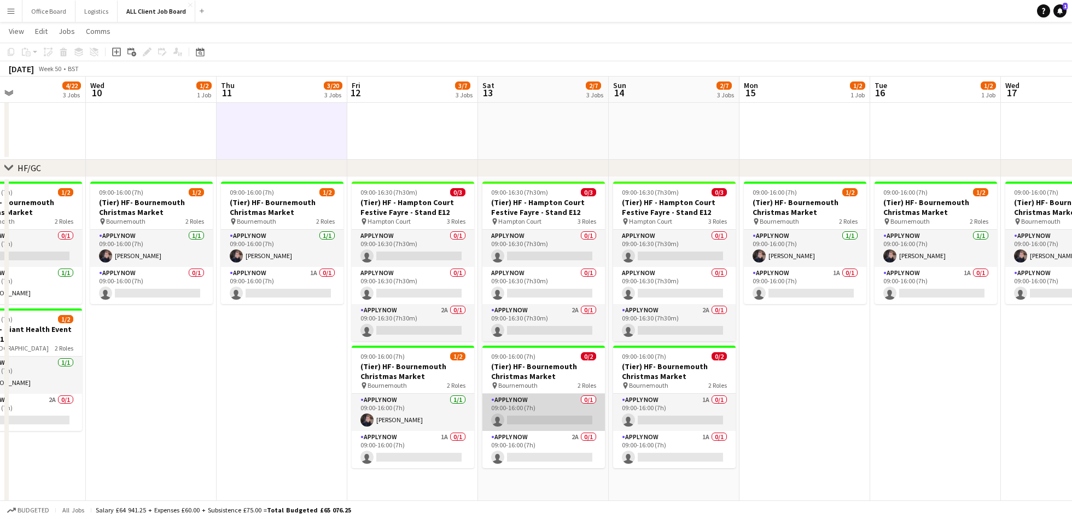
click at [537, 411] on app-card-role "APPLY NOW 0/1 09:00-16:00 (7h) single-neutral-actions" at bounding box center [543, 412] width 122 height 37
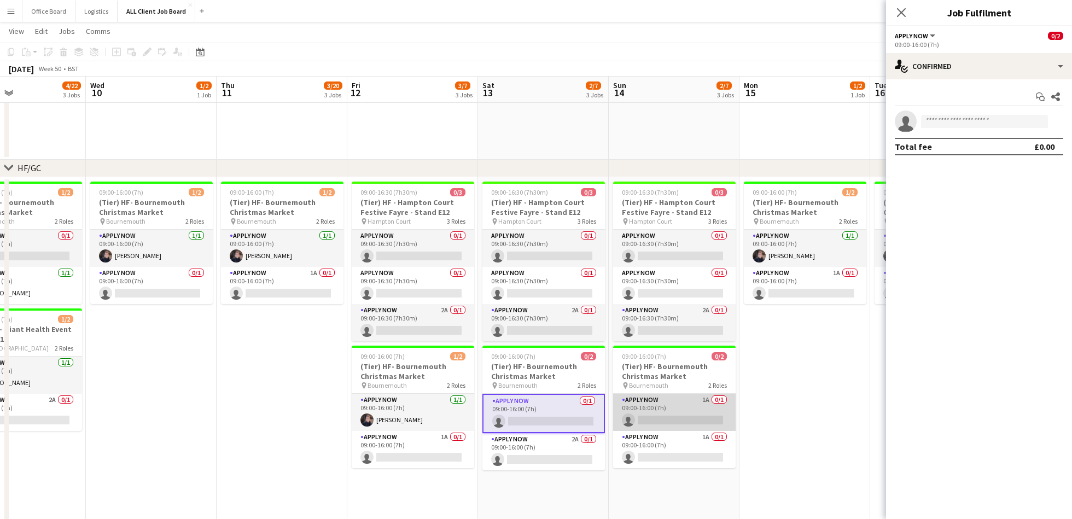
click at [658, 411] on app-card-role "APPLY NOW 1A 0/1 09:00-16:00 (7h) single-neutral-actions" at bounding box center [674, 412] width 122 height 37
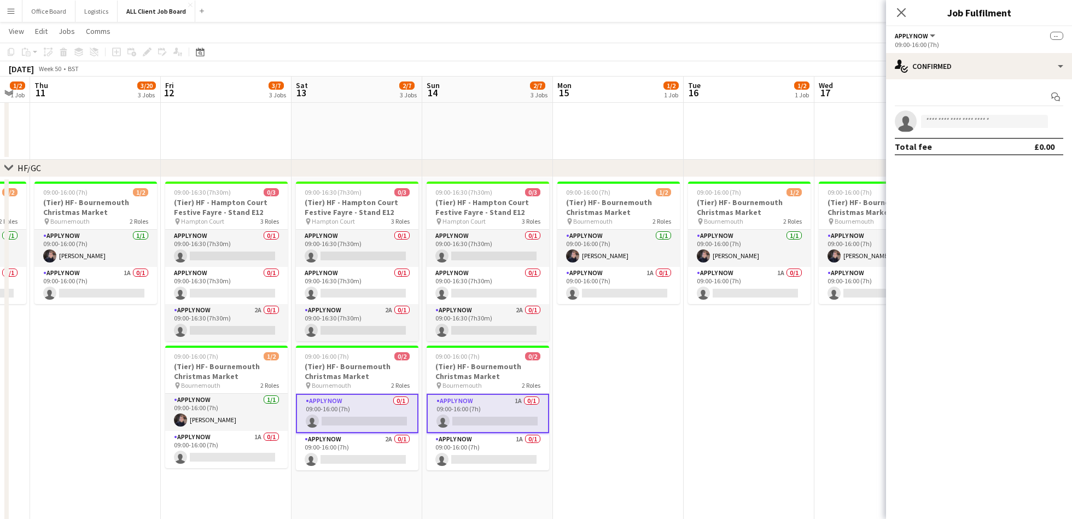
scroll to position [0, 494]
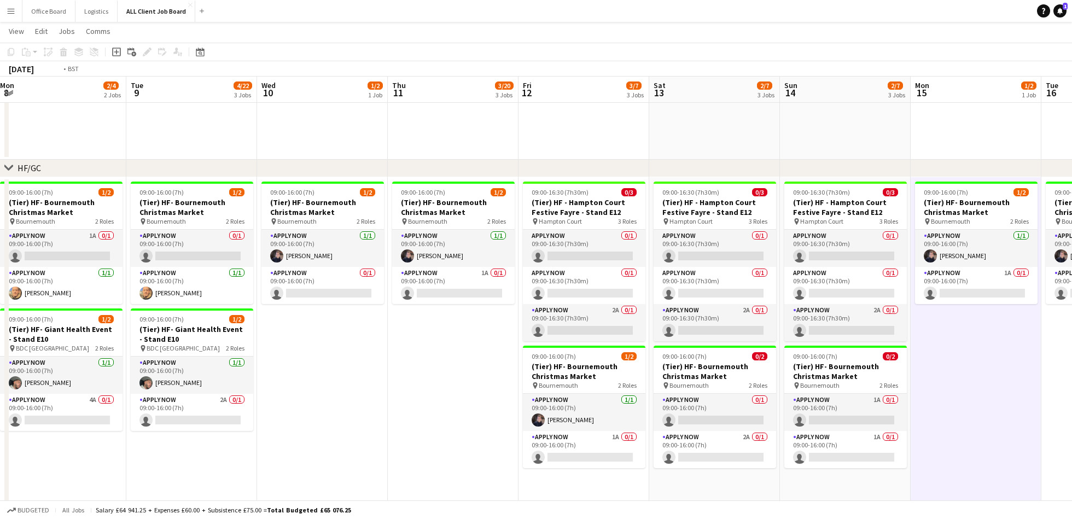
scroll to position [0, 253]
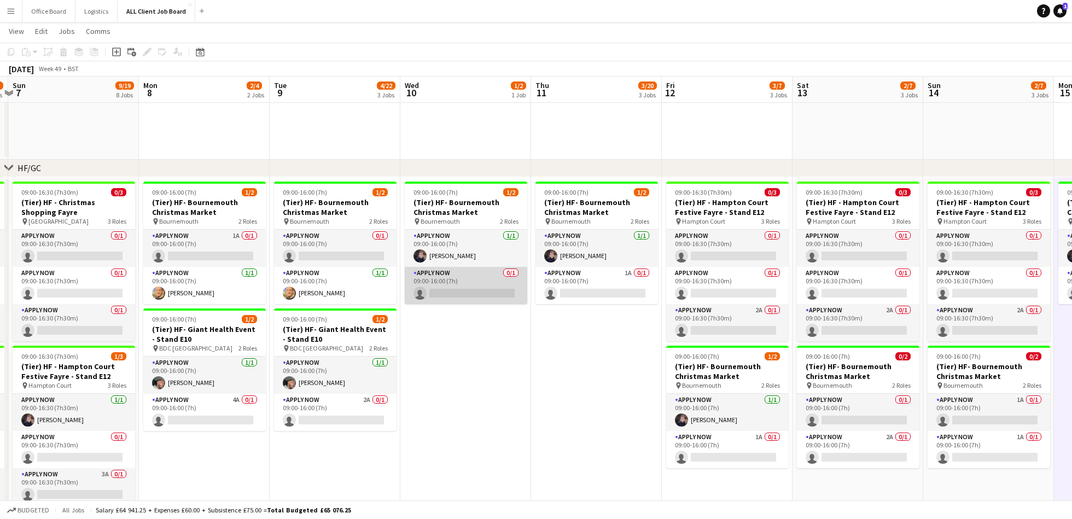
click at [474, 285] on app-card-role "APPLY NOW 0/1 09:00-16:00 (7h) single-neutral-actions" at bounding box center [466, 285] width 122 height 37
click at [469, 283] on app-card-role "APPLY NOW 0/1 09:00-16:00 (7h) single-neutral-actions" at bounding box center [466, 285] width 122 height 37
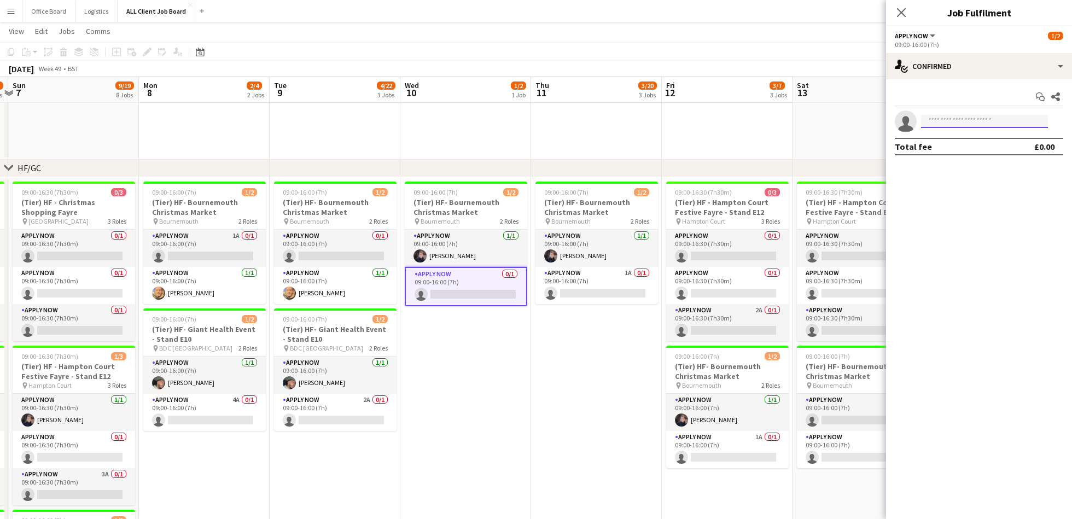
click at [990, 116] on input at bounding box center [984, 121] width 127 height 13
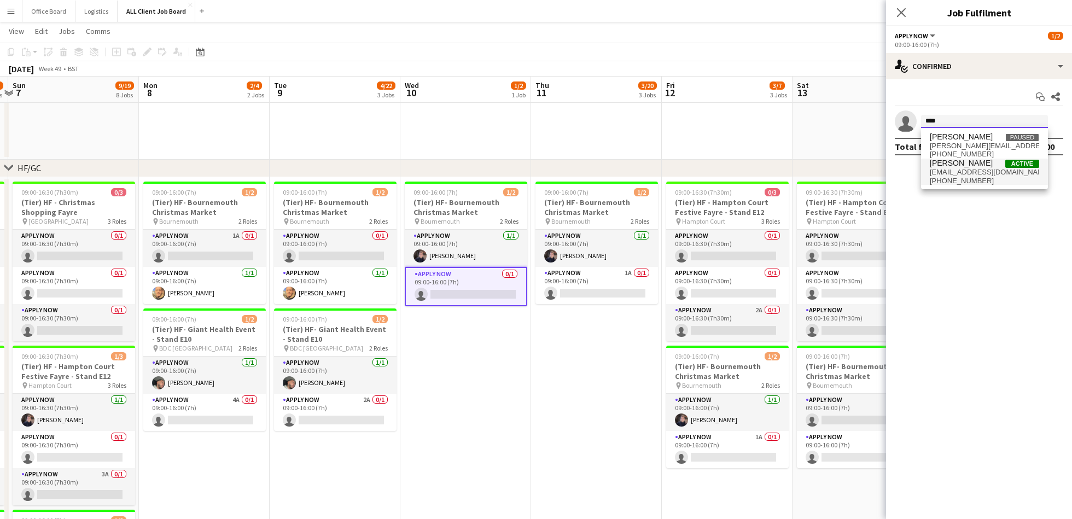
type input "****"
click at [986, 169] on span "[EMAIL_ADDRESS][DOMAIN_NAME]" at bounding box center [983, 172] width 109 height 9
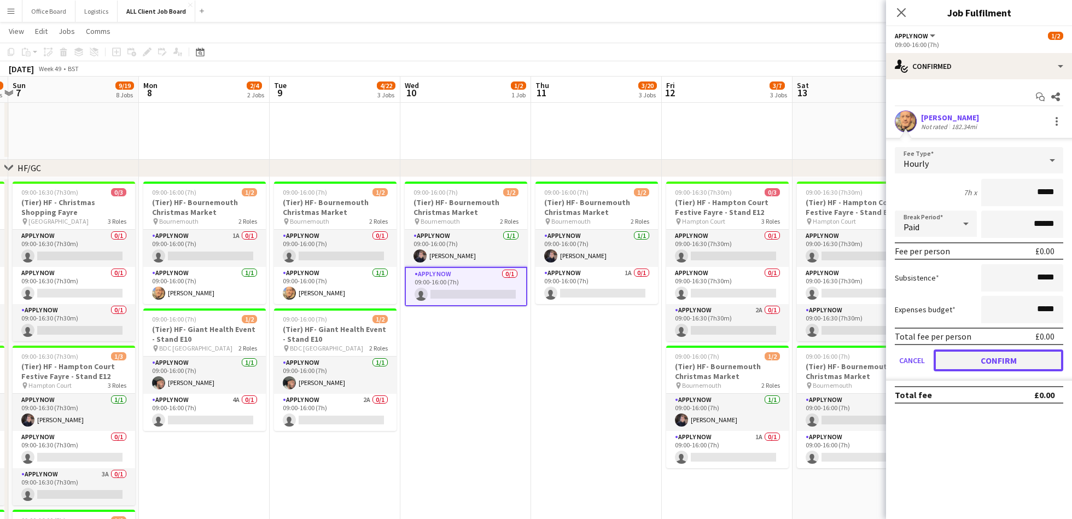
click at [990, 366] on button "Confirm" at bounding box center [998, 360] width 130 height 22
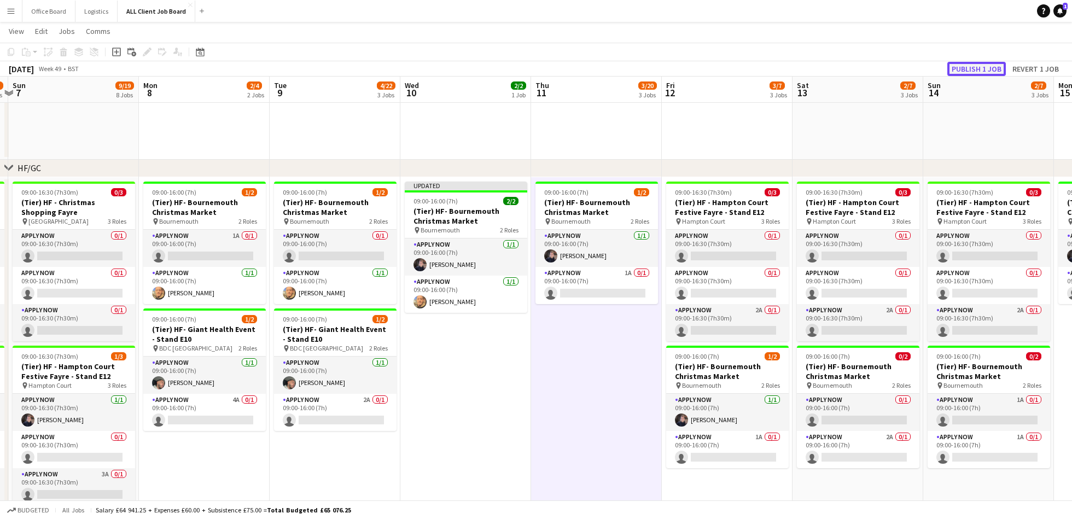
click at [964, 69] on button "Publish 1 job" at bounding box center [976, 69] width 59 height 14
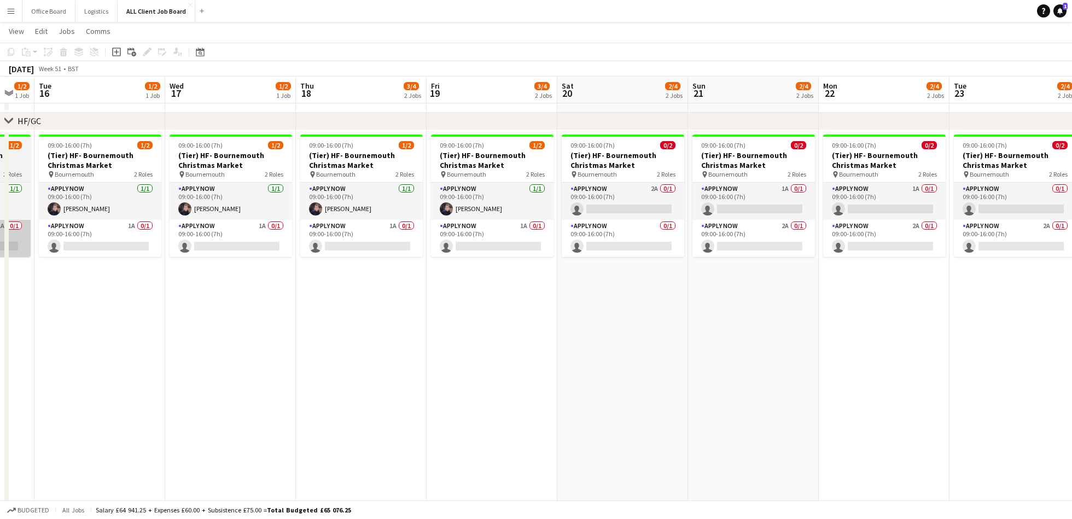
scroll to position [0, 358]
click at [483, 244] on app-card-role "APPLY NOW 1A 0/1 09:00-16:00 (7h) single-neutral-actions" at bounding box center [491, 238] width 122 height 37
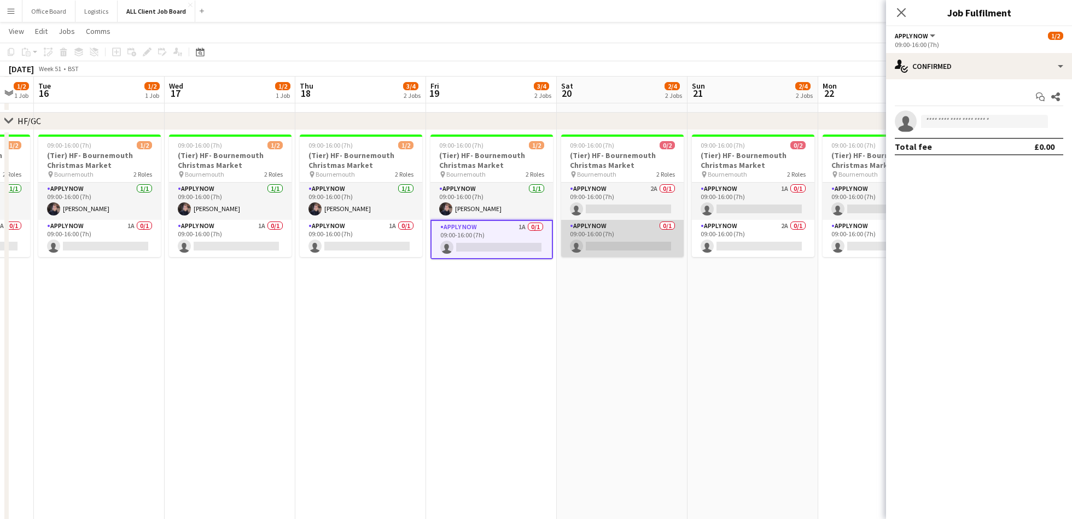
click at [637, 236] on app-card-role "APPLY NOW 0/1 09:00-16:00 (7h) single-neutral-actions" at bounding box center [622, 238] width 122 height 37
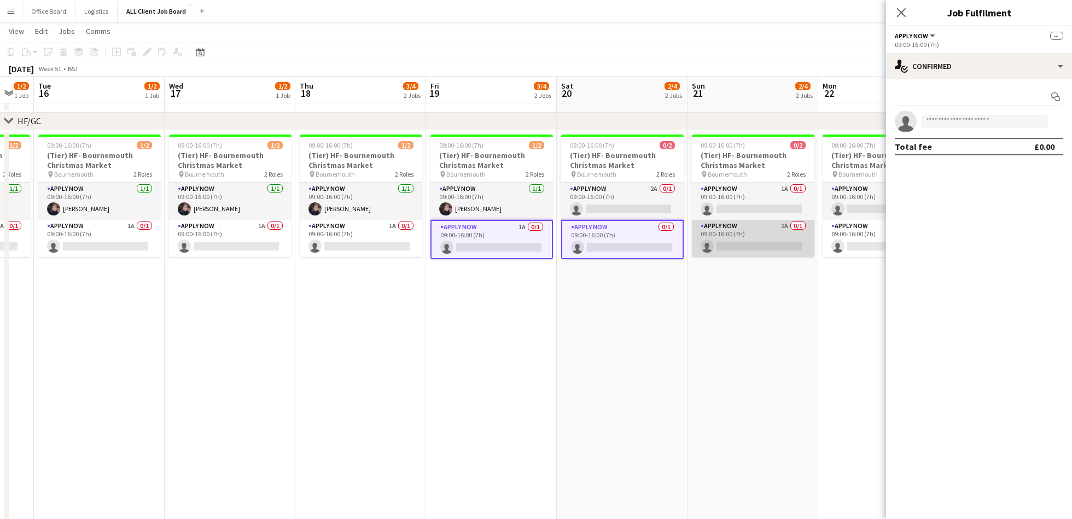
click at [768, 232] on app-card-role "APPLY NOW 2A 0/1 09:00-16:00 (7h) single-neutral-actions" at bounding box center [753, 238] width 122 height 37
click at [768, 232] on app-card-role "APPLY NOW 2A 0/1 09:00-16:00 (7h) single-neutral-actions" at bounding box center [753, 239] width 122 height 39
click at [735, 191] on app-card-role "APPLY NOW 1A 0/1 09:00-16:00 (7h) single-neutral-actions" at bounding box center [753, 201] width 122 height 37
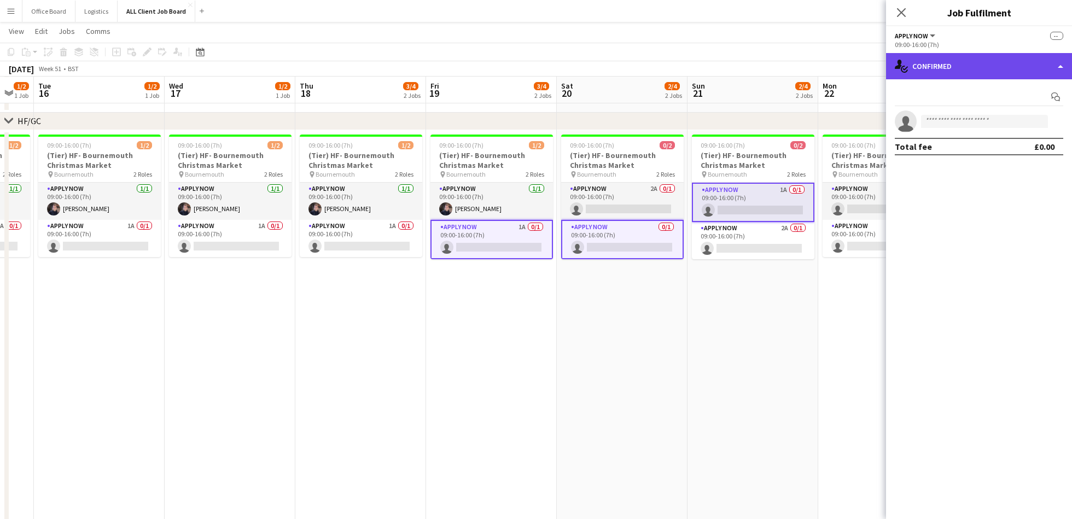
click at [974, 61] on div "single-neutral-actions-check-2 Confirmed" at bounding box center [979, 66] width 186 height 26
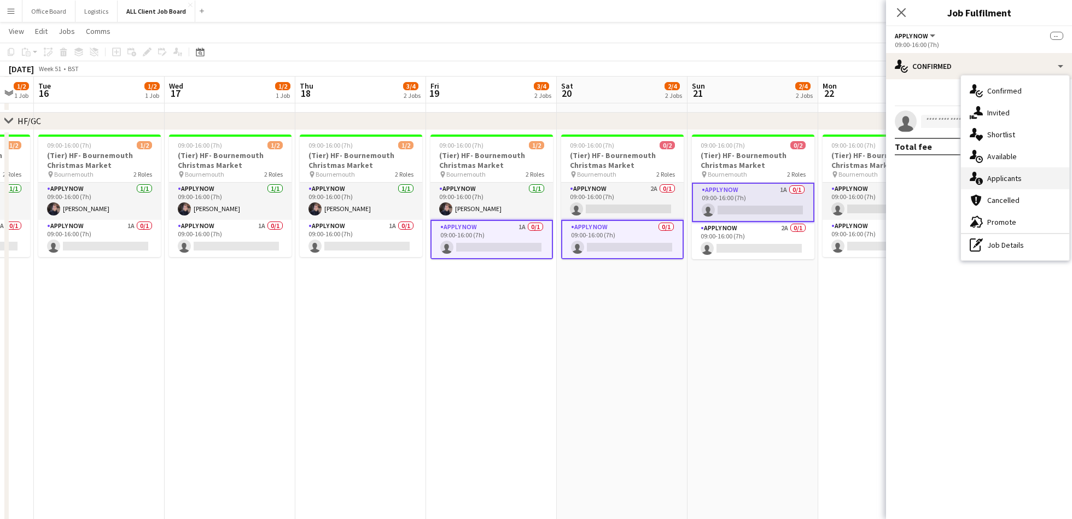
click at [1017, 181] on span "Applicants" at bounding box center [1004, 178] width 34 height 10
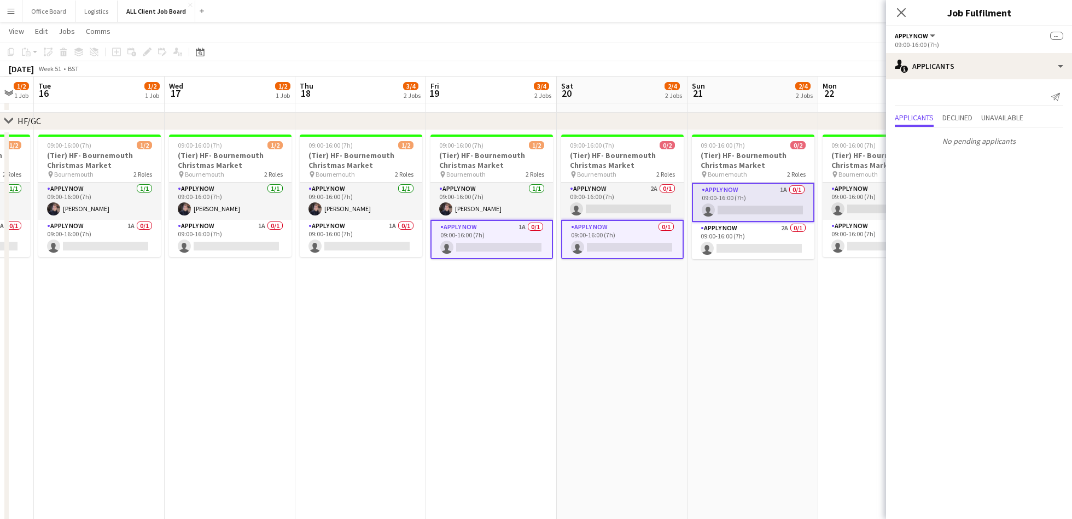
click at [788, 212] on app-card-role "APPLY NOW 1A 0/1 09:00-16:00 (7h) single-neutral-actions" at bounding box center [753, 202] width 122 height 39
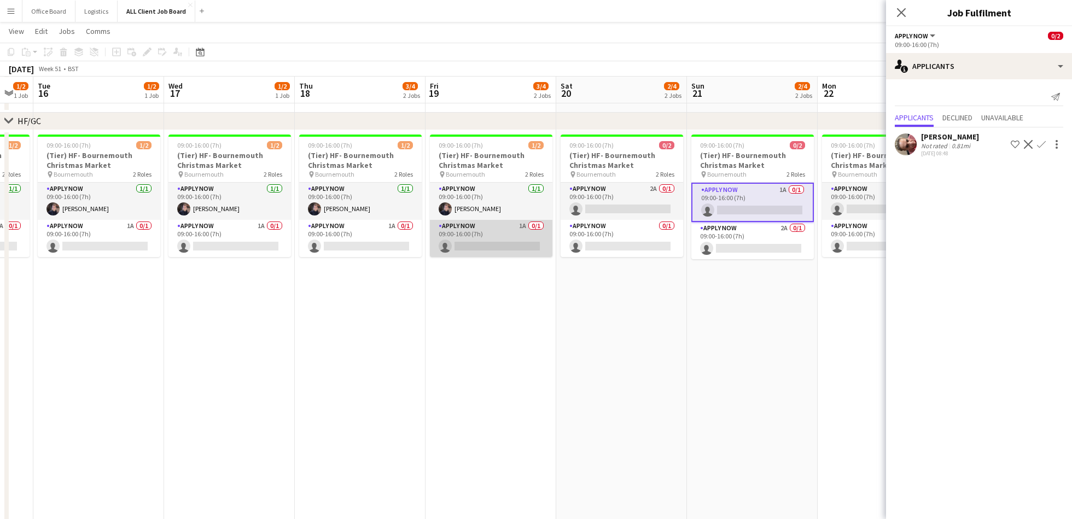
scroll to position [0, 360]
click at [470, 245] on app-card-role "APPLY NOW 1A 0/1 09:00-16:00 (7h) single-neutral-actions" at bounding box center [490, 238] width 122 height 37
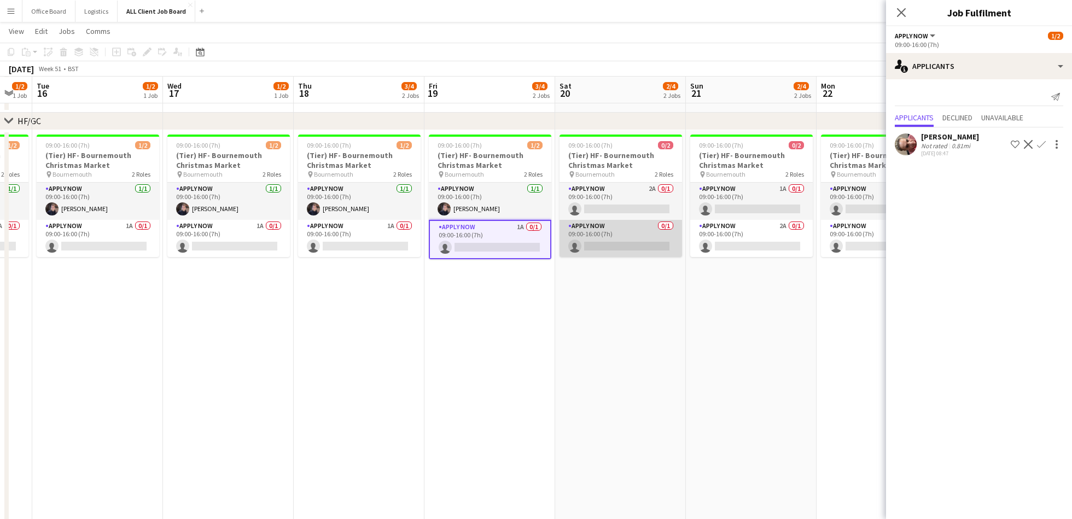
click at [611, 230] on app-card-role "APPLY NOW 0/1 09:00-16:00 (7h) single-neutral-actions" at bounding box center [620, 238] width 122 height 37
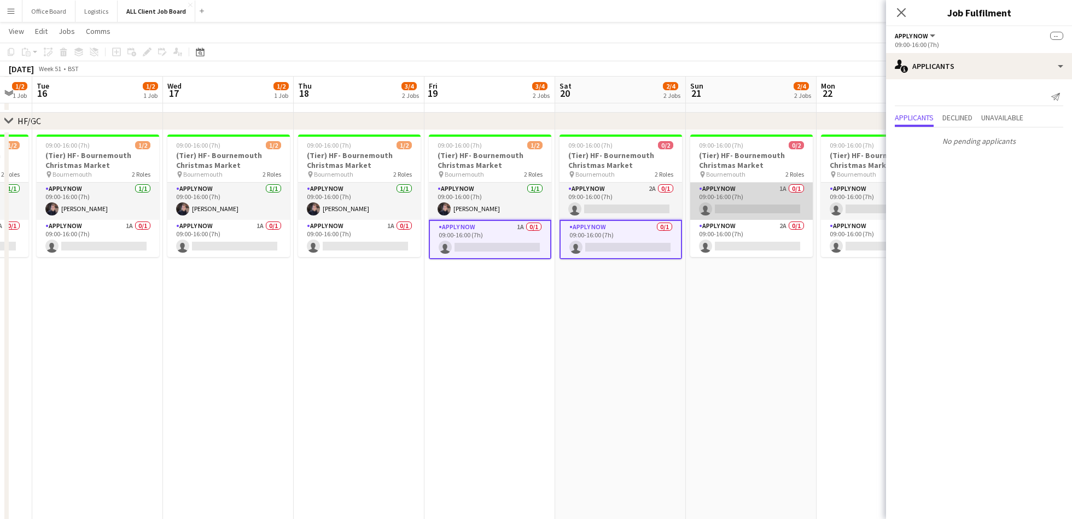
click at [751, 198] on app-card-role "APPLY NOW 1A 0/1 09:00-16:00 (7h) single-neutral-actions" at bounding box center [751, 201] width 122 height 37
click at [900, 14] on icon "Close pop-in" at bounding box center [901, 12] width 10 height 10
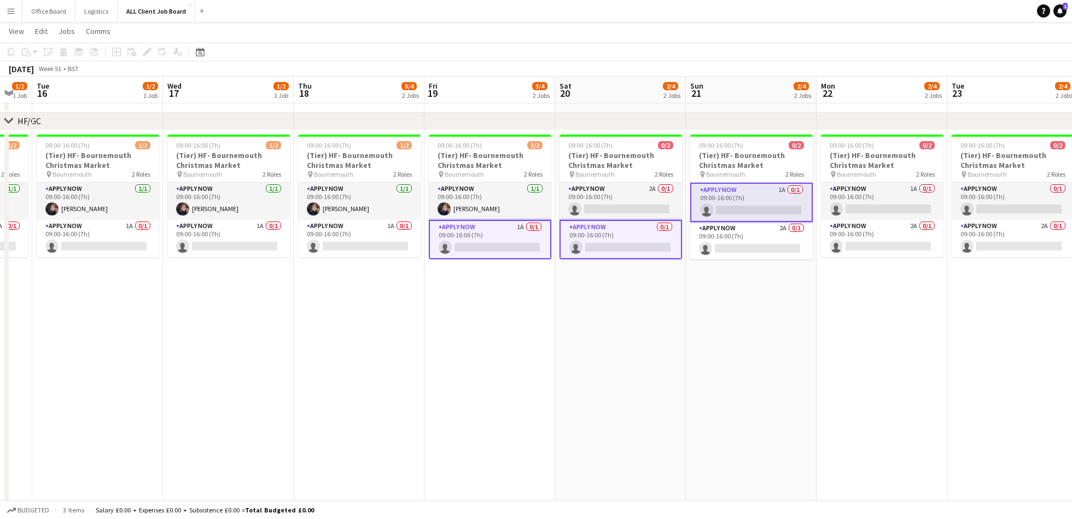
scroll to position [0, 360]
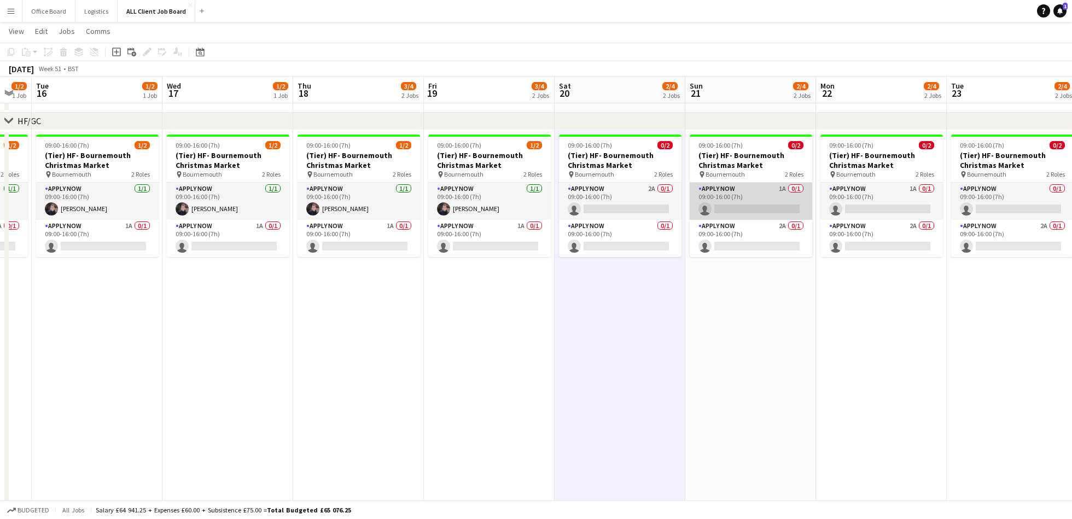
click at [768, 188] on app-card-role "APPLY NOW 1A 0/1 09:00-16:00 (7h) single-neutral-actions" at bounding box center [750, 201] width 122 height 37
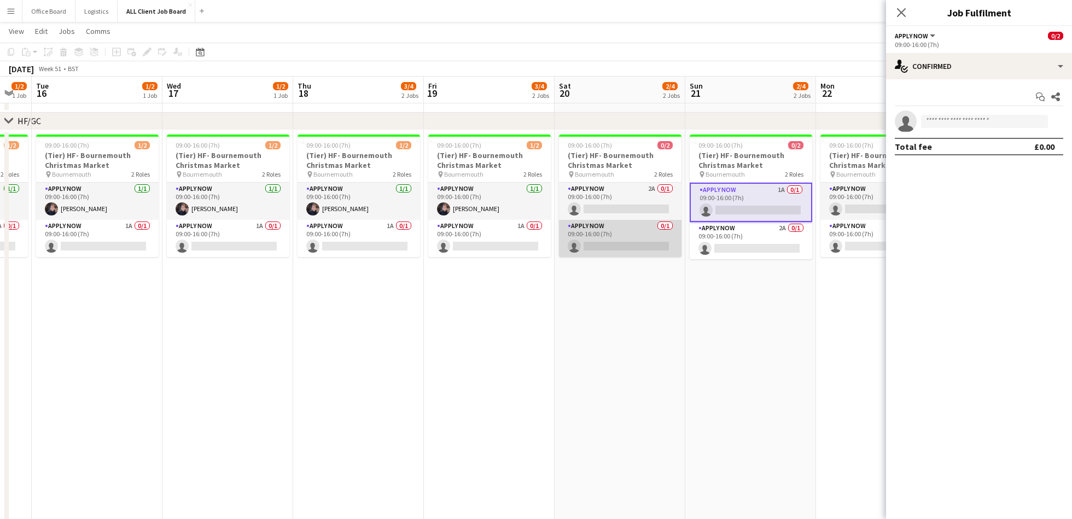
click at [638, 243] on app-card-role "APPLY NOW 0/1 09:00-16:00 (7h) single-neutral-actions" at bounding box center [620, 238] width 122 height 37
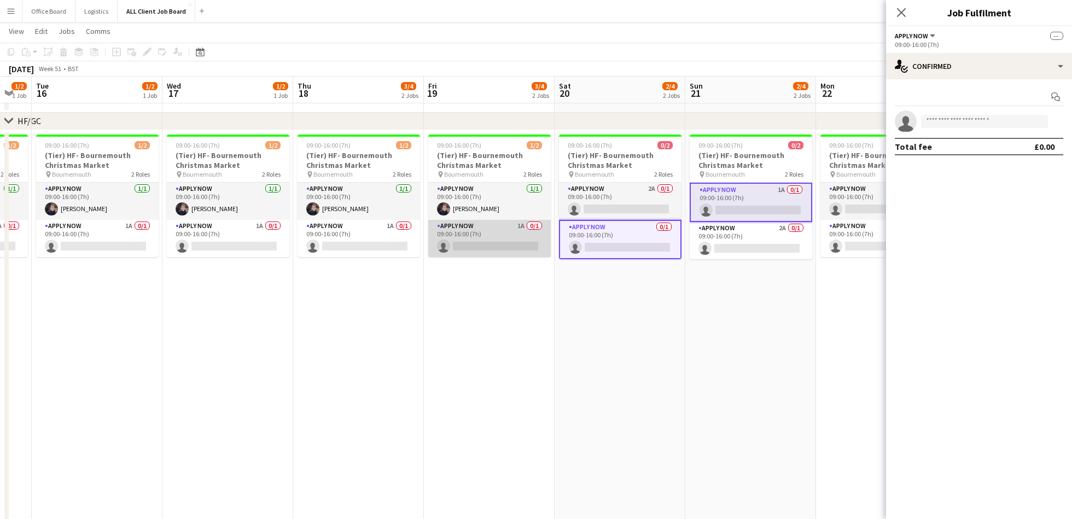
click at [504, 243] on app-card-role "APPLY NOW 1A 0/1 09:00-16:00 (7h) single-neutral-actions" at bounding box center [489, 238] width 122 height 37
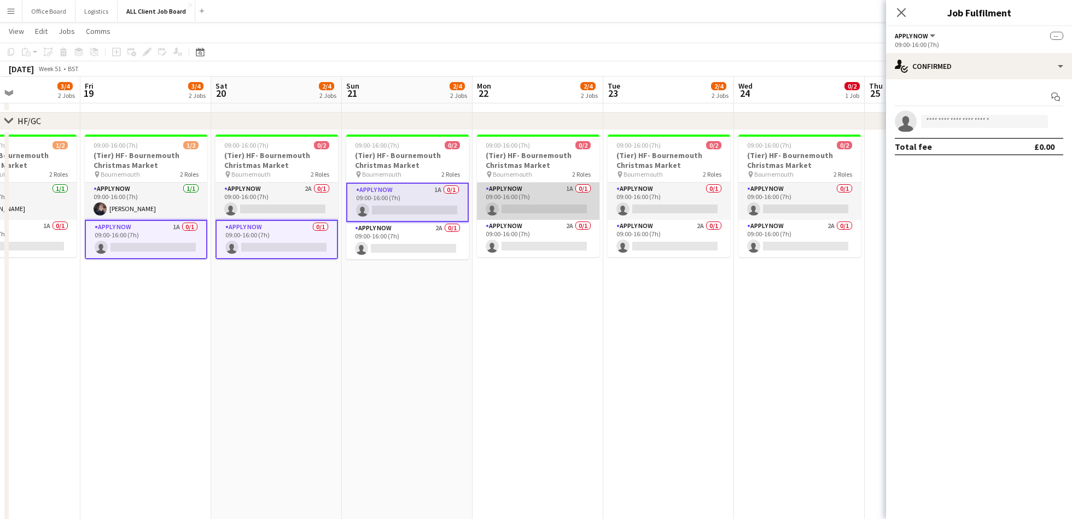
click at [519, 195] on app-card-role "APPLY NOW 1A 0/1 09:00-16:00 (7h) single-neutral-actions" at bounding box center [538, 201] width 122 height 37
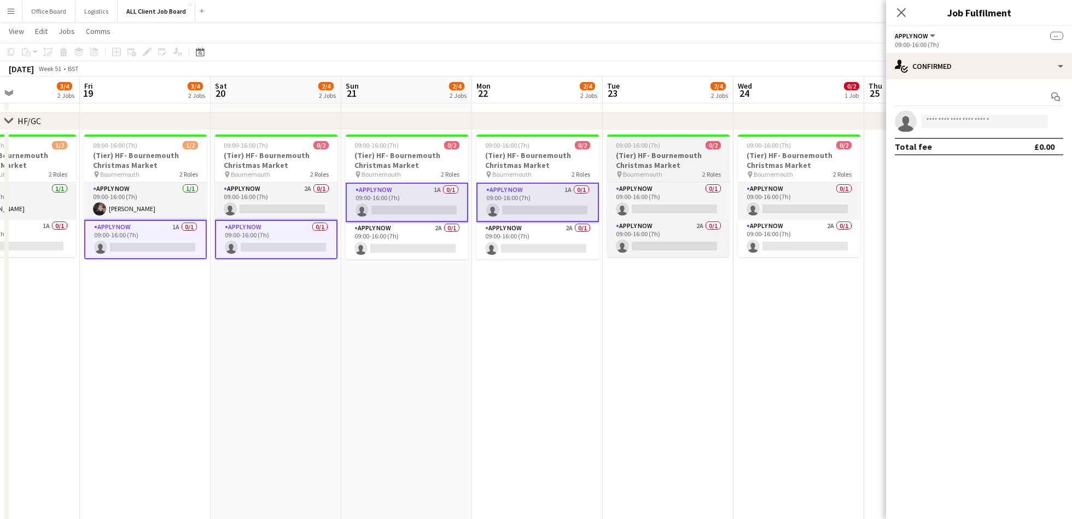
click at [679, 182] on div "APPLY NOW 0/1 09:00-16:00 (7h) single-neutral-actions APPLY NOW 2A 0/1 09:00-16…" at bounding box center [668, 219] width 122 height 75
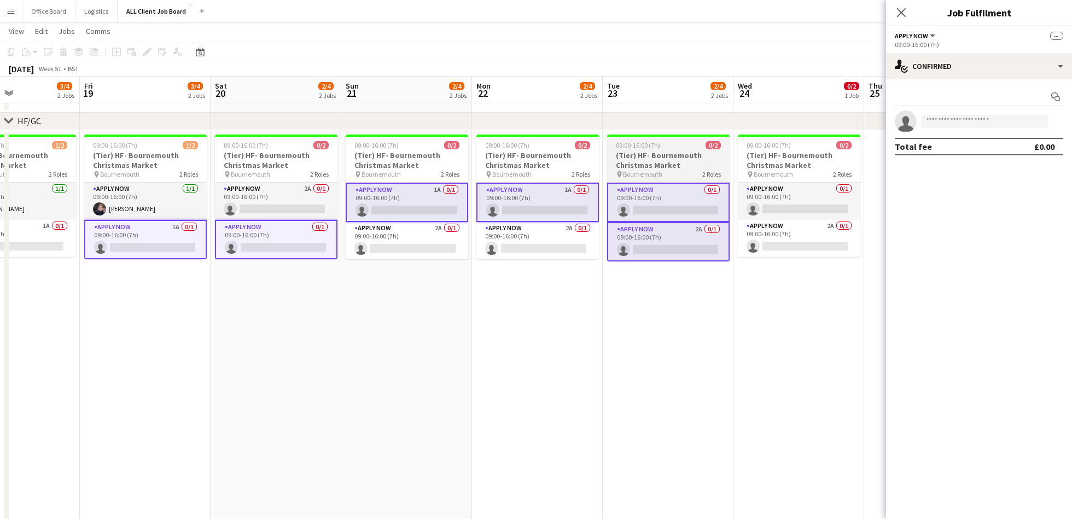
scroll to position [0, 318]
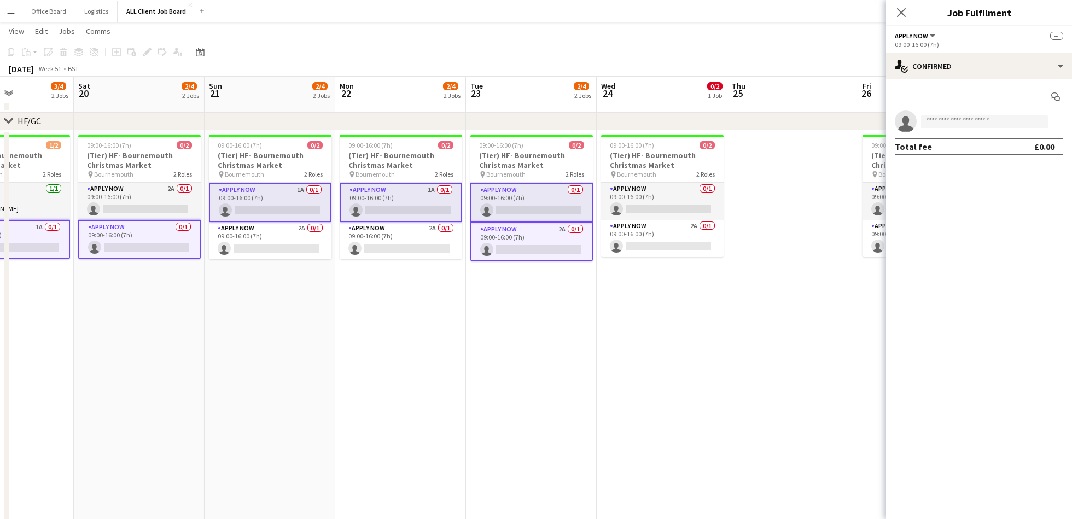
click at [547, 235] on app-card-role "APPLY NOW 2A 0/1 09:00-16:00 (7h) single-neutral-actions" at bounding box center [531, 241] width 122 height 39
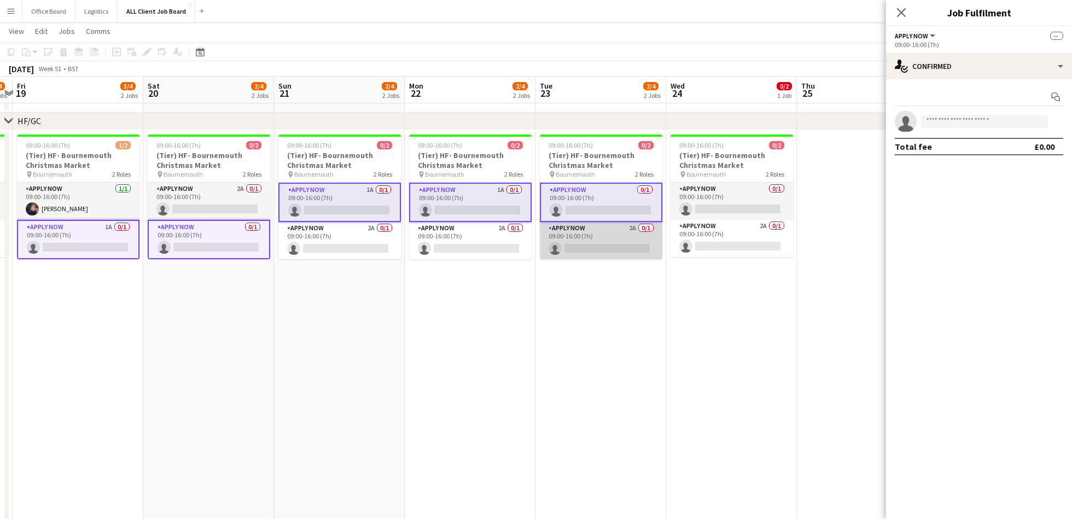
scroll to position [0, 223]
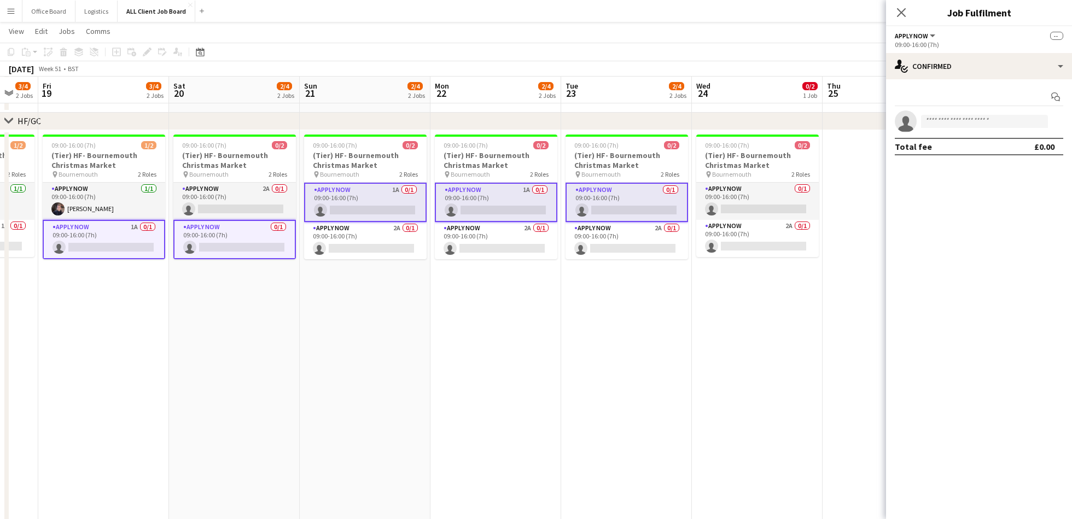
click at [628, 196] on app-card-role "APPLY NOW 0/1 09:00-16:00 (7h) single-neutral-actions" at bounding box center [626, 202] width 122 height 39
click at [518, 200] on app-card-role "APPLY NOW 1A 0/1 09:00-16:00 (7h) single-neutral-actions" at bounding box center [496, 202] width 122 height 39
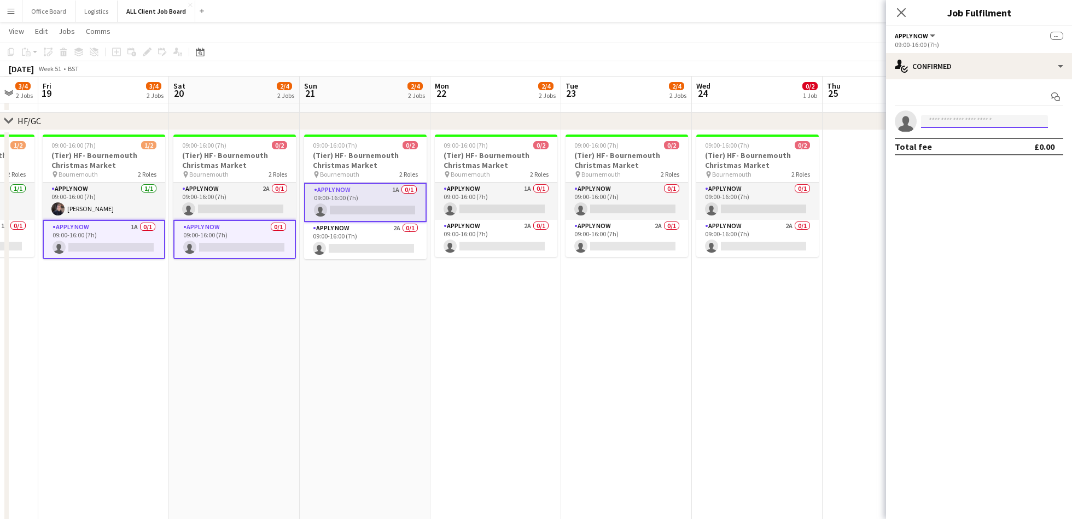
click at [976, 116] on input at bounding box center [984, 121] width 127 height 13
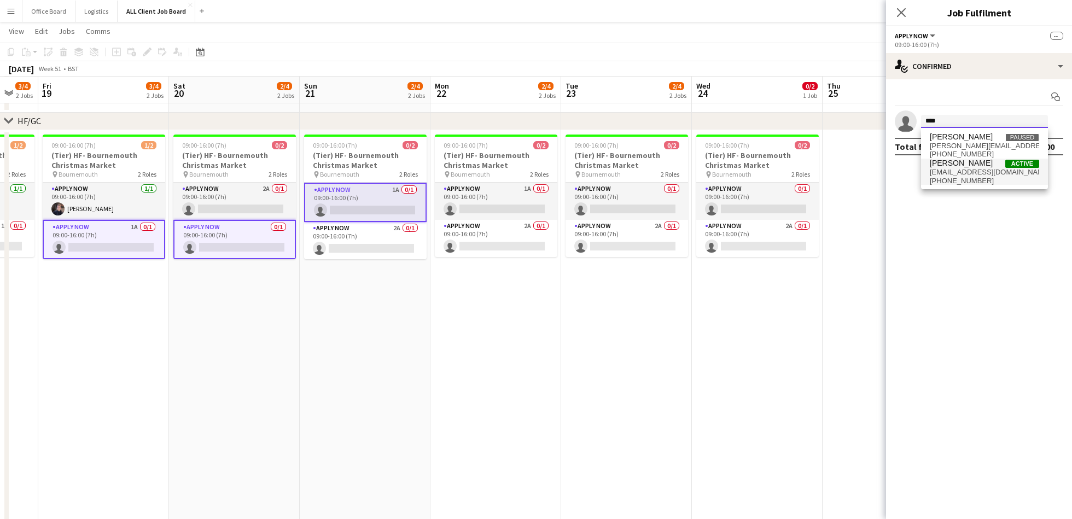
type input "****"
click at [962, 167] on span "[PERSON_NAME]" at bounding box center [960, 163] width 63 height 9
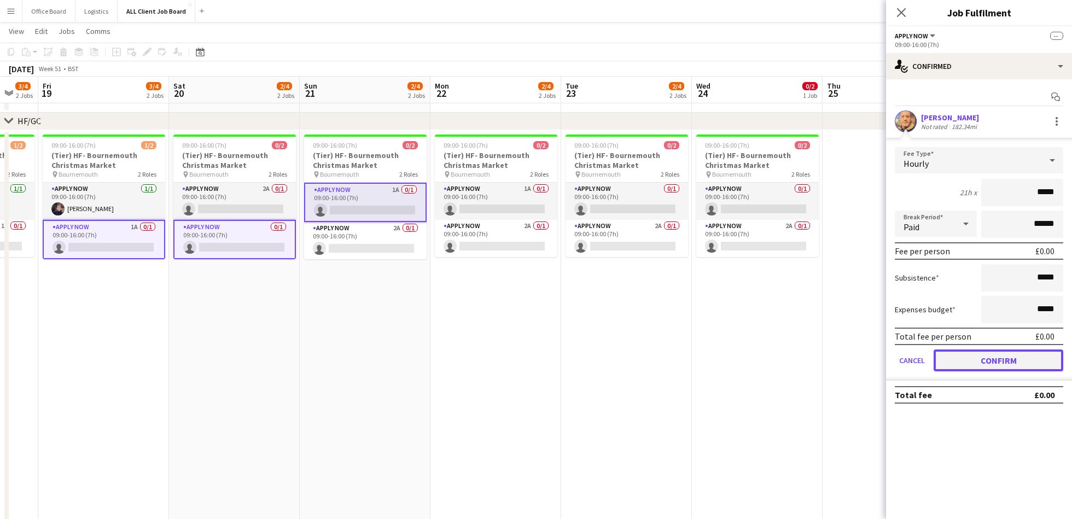
click at [997, 355] on button "Confirm" at bounding box center [998, 360] width 130 height 22
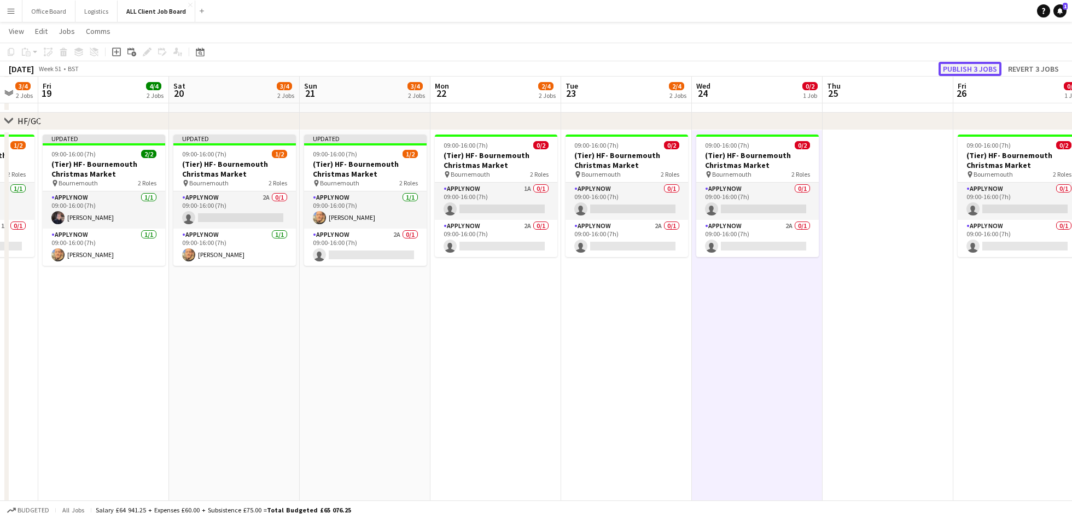
click at [974, 63] on button "Publish 3 jobs" at bounding box center [969, 69] width 63 height 14
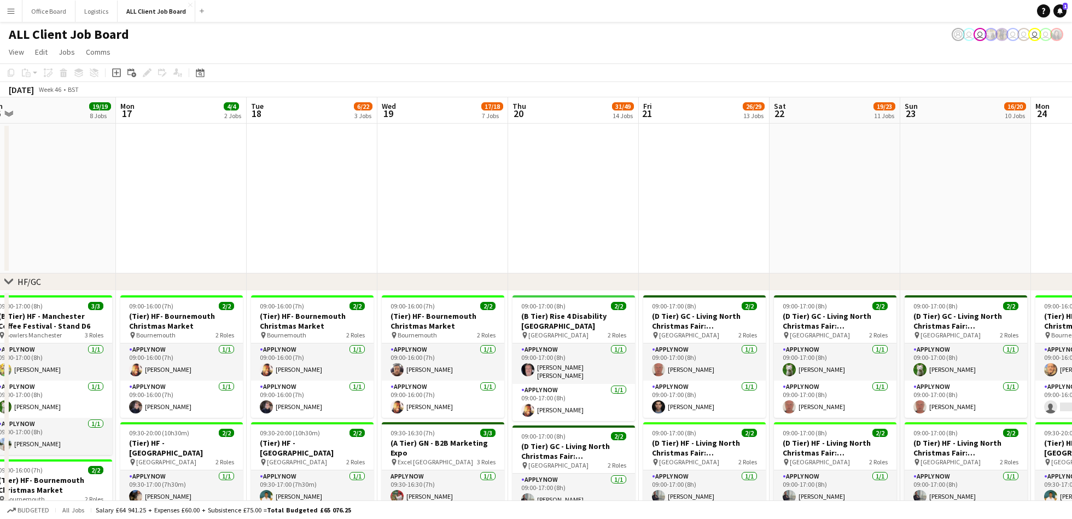
scroll to position [0, 274]
